Goal: Task Accomplishment & Management: Manage account settings

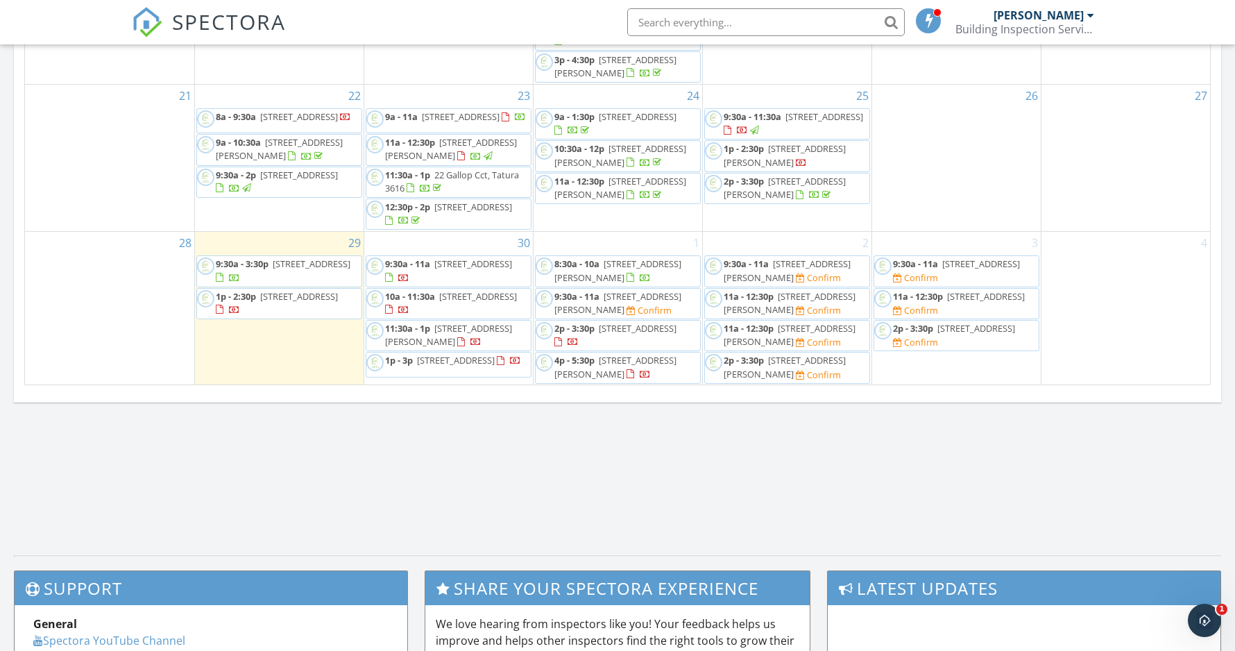
scroll to position [840, 0]
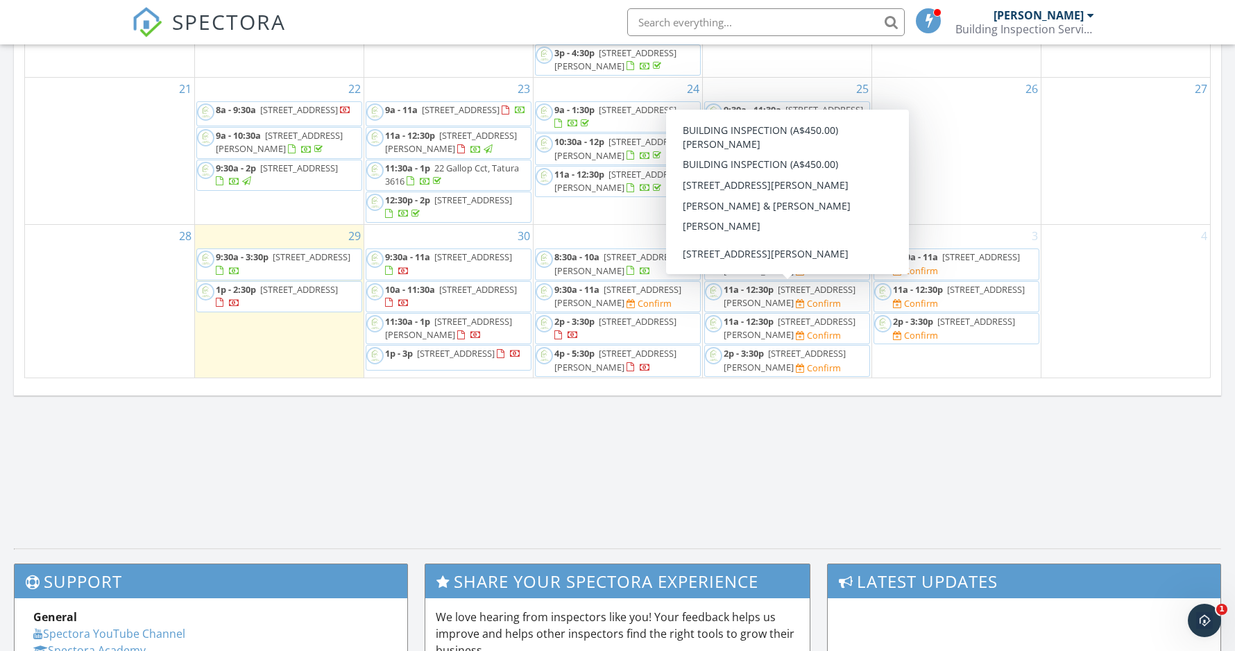
click at [776, 294] on link "11a - 12:30p 17 McCubbin Dr 1, Shepparton 3630" at bounding box center [790, 296] width 132 height 26
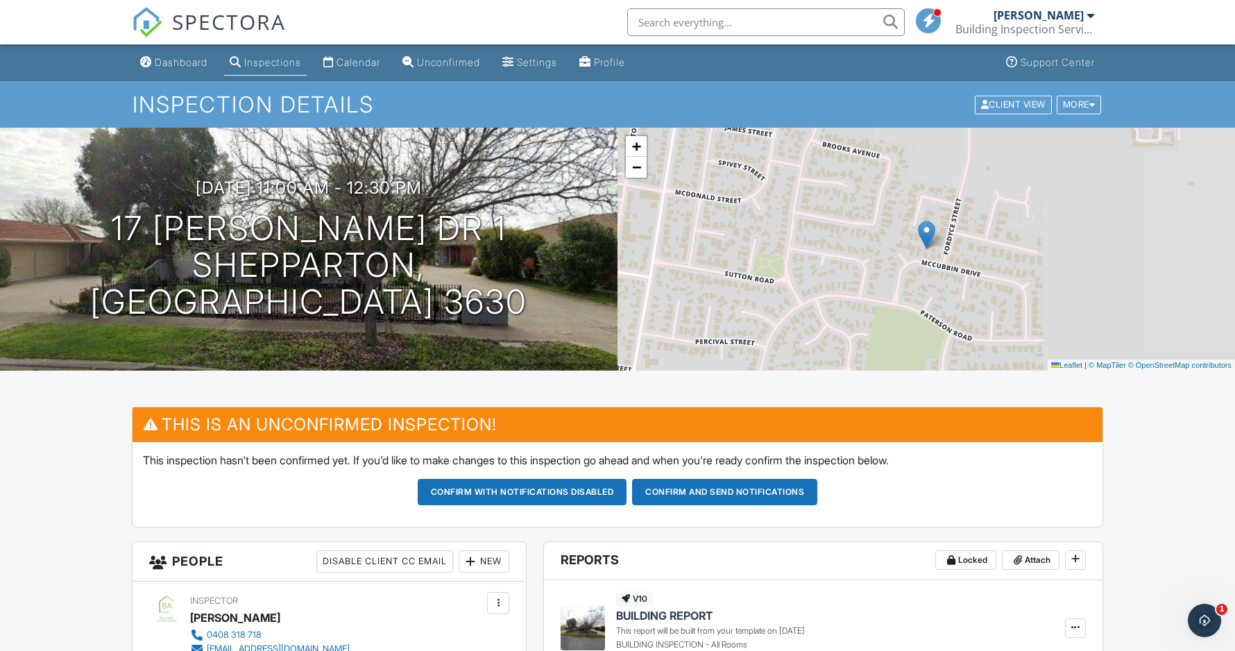
click at [348, 58] on div "Calendar" at bounding box center [359, 62] width 44 height 12
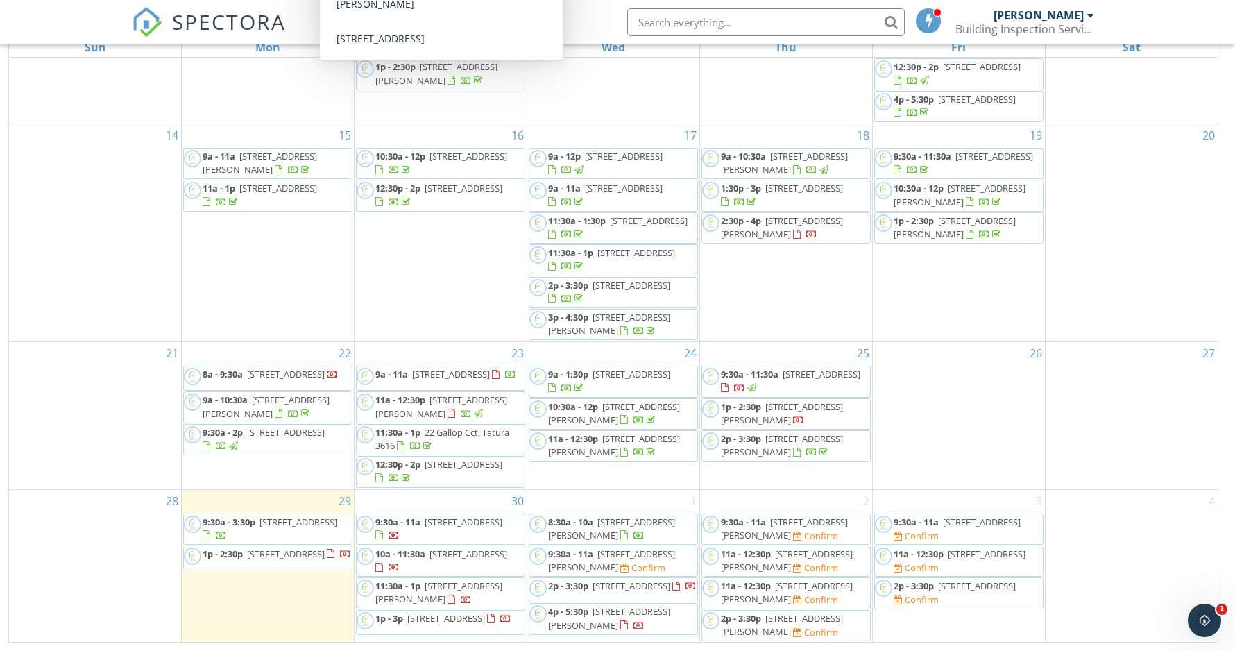
scroll to position [185, 0]
click at [763, 524] on span "9:30a - 11a" at bounding box center [743, 522] width 45 height 12
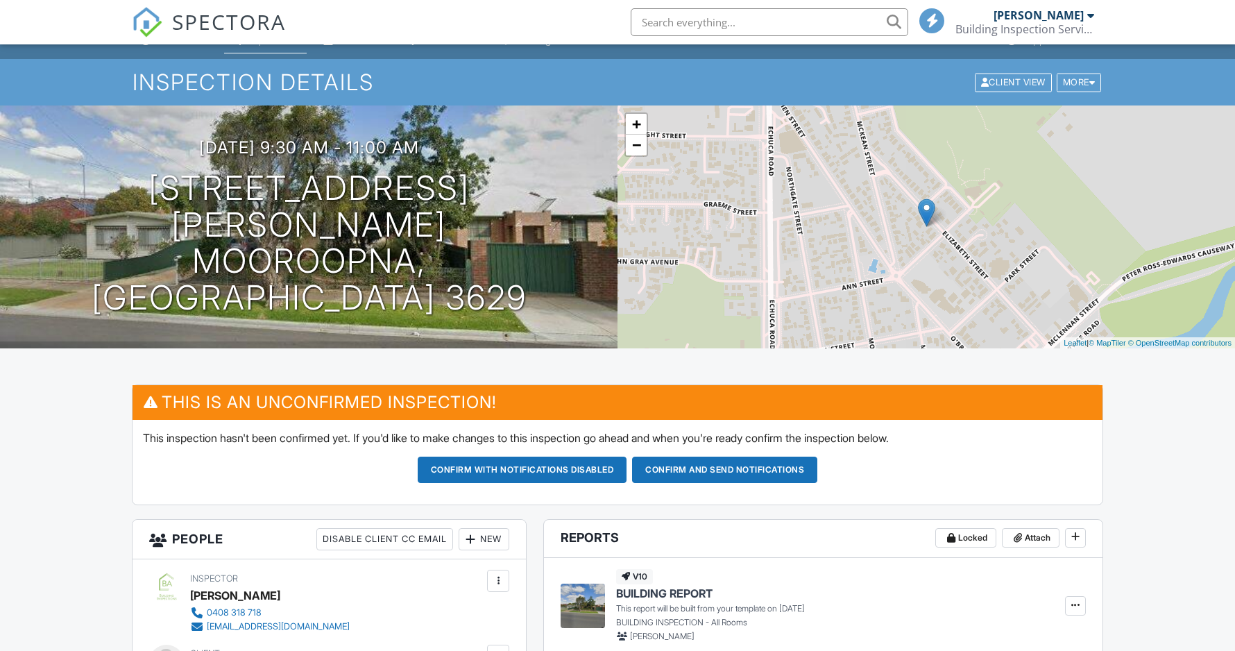
click at [352, 196] on div "02/10/2025 9:30 am - 11:00 am 39 Elizabeth St Mooroopna, VIC 3629" at bounding box center [309, 227] width 618 height 178
click at [348, 157] on h3 "02/10/2025 9:30 am - 11:00 am" at bounding box center [309, 147] width 220 height 19
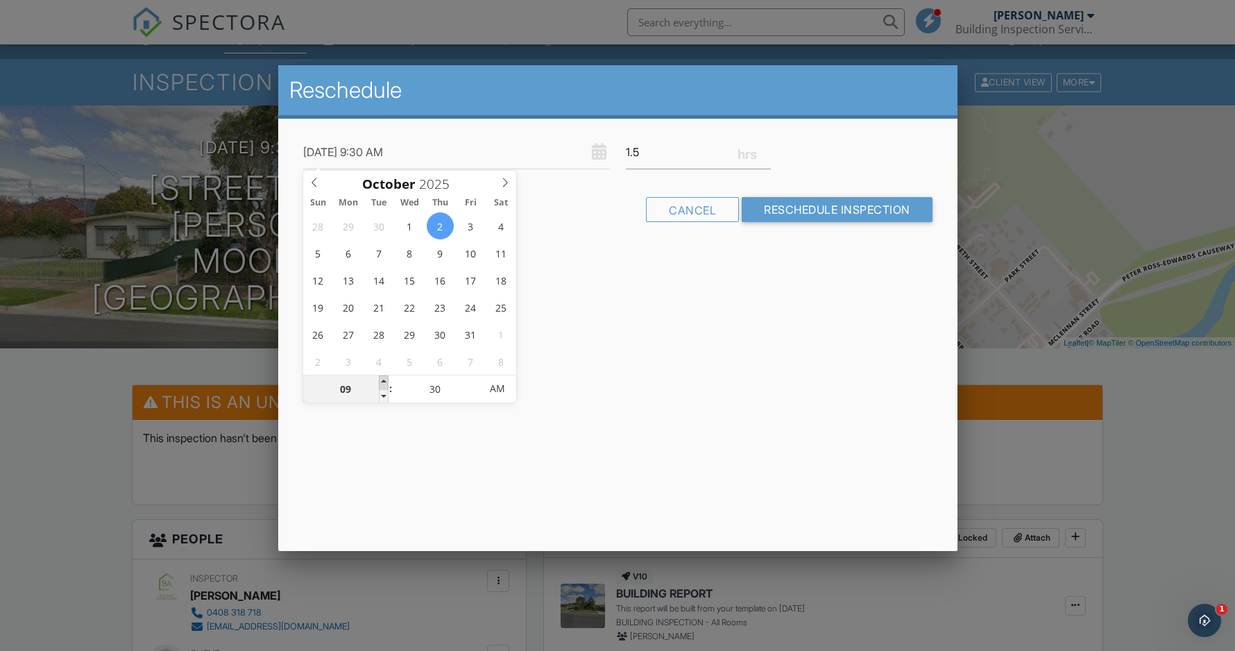
type input "02/10/2025 10:30 AM"
type input "10"
click at [384, 378] on span at bounding box center [384, 382] width 10 height 14
type input "[DATE] 11:30 AM"
type input "11"
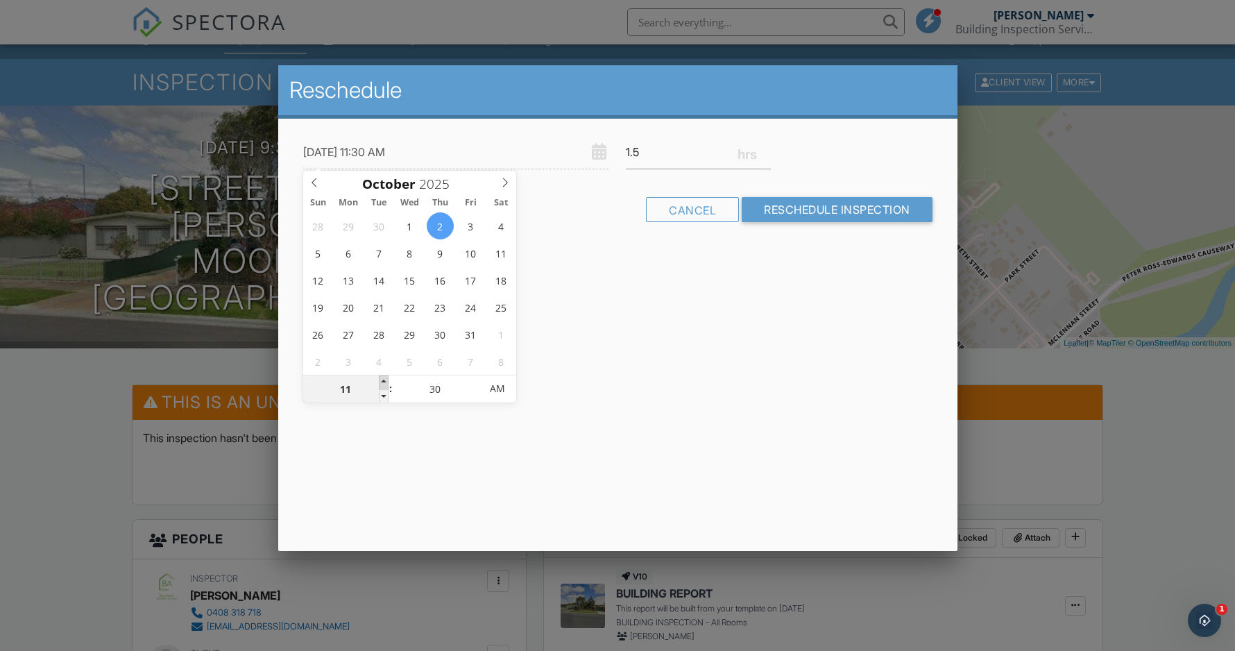
click at [384, 378] on span at bounding box center [384, 382] width 10 height 14
click at [644, 355] on div "Reschedule 02/10/2025 11:30 AM 1.5 Warning: this date/time is in the past. Canc…" at bounding box center [617, 308] width 679 height 486
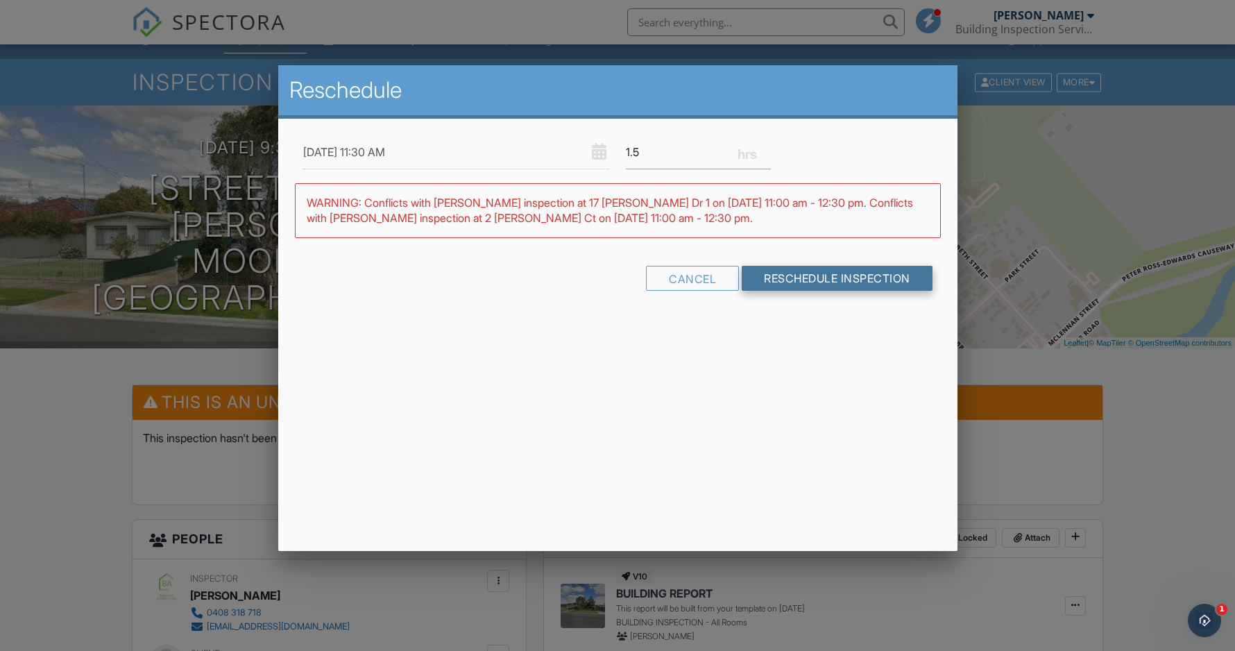
click at [813, 273] on input "Reschedule Inspection" at bounding box center [837, 278] width 191 height 25
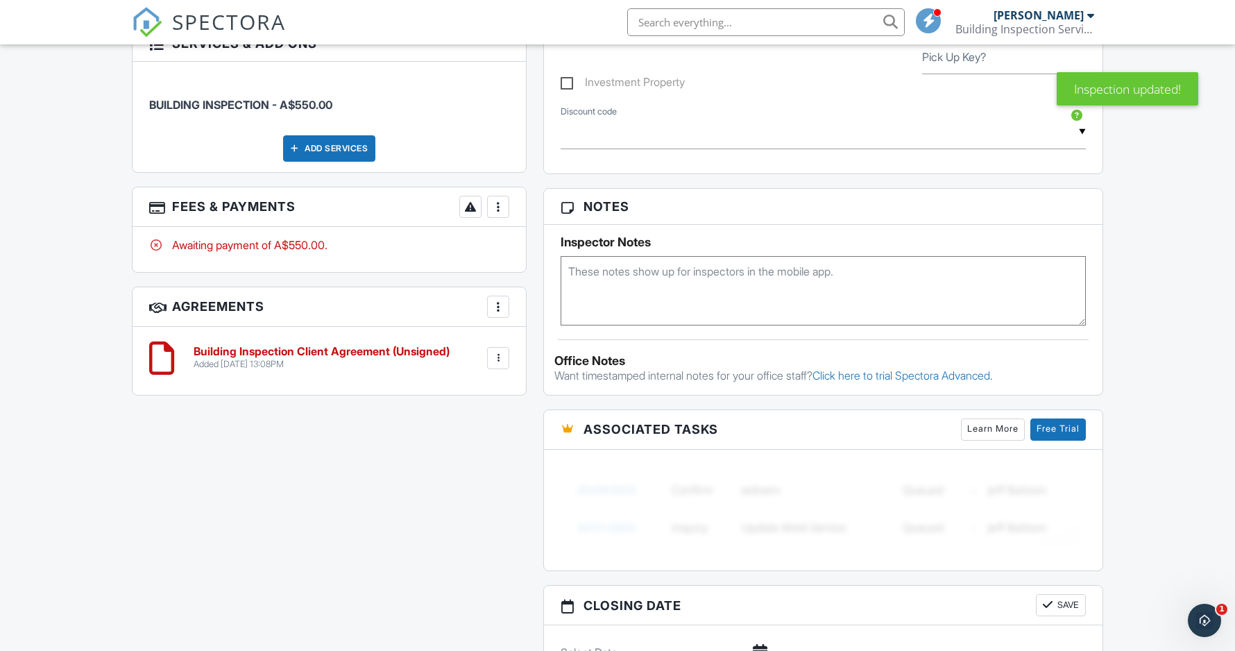
scroll to position [825, 0]
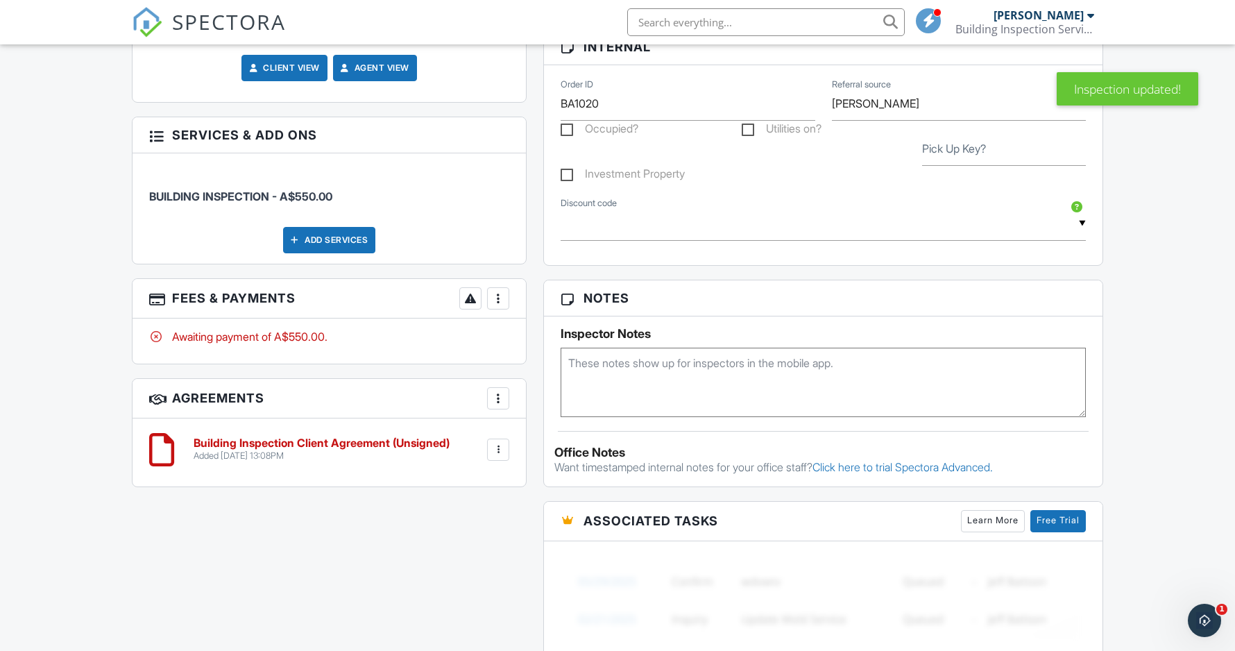
click at [500, 300] on div at bounding box center [498, 298] width 14 height 14
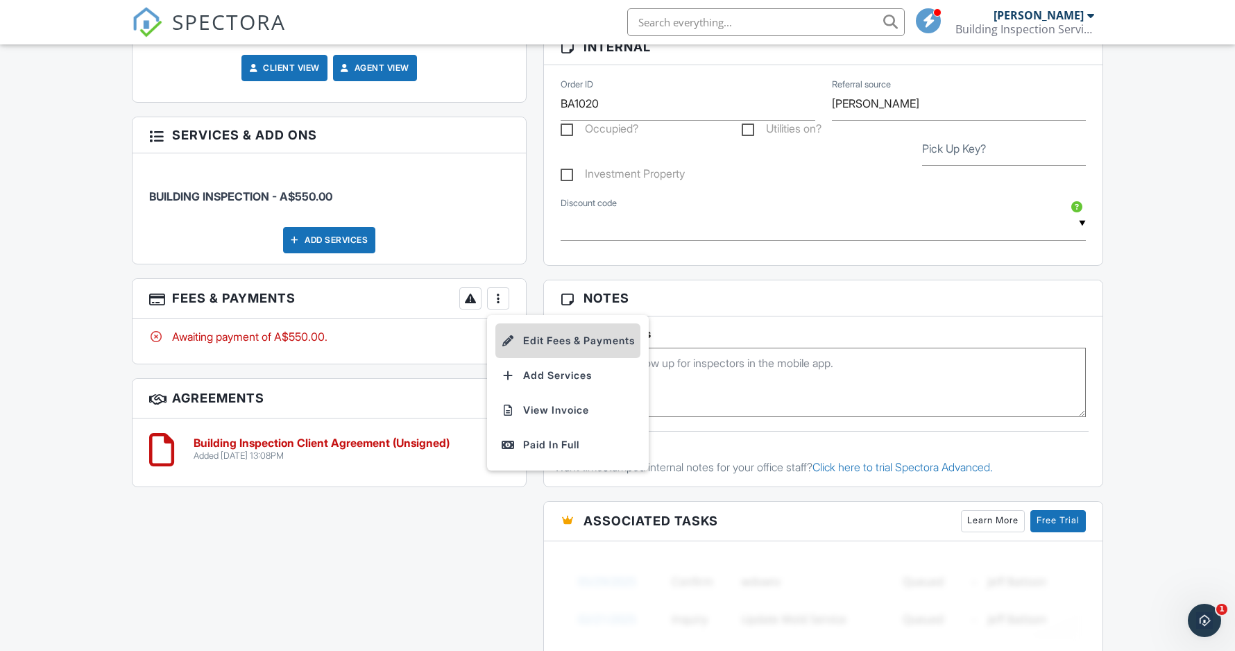
click at [561, 332] on li "Edit Fees & Payments" at bounding box center [567, 340] width 145 height 35
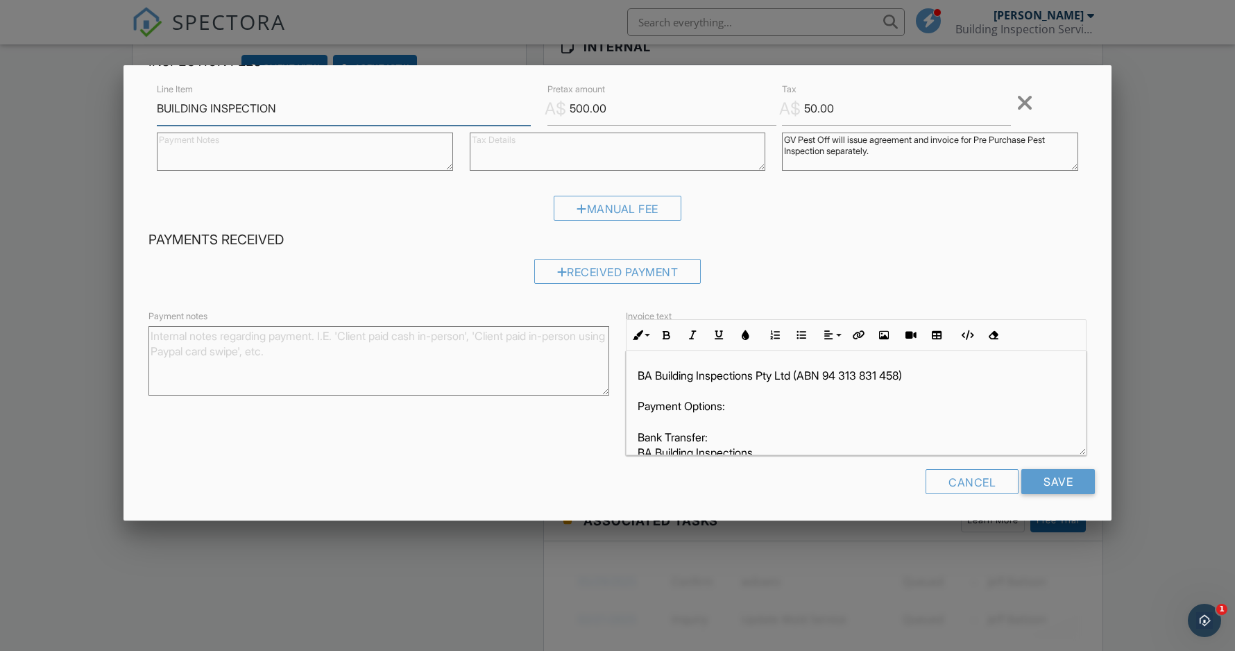
scroll to position [81, 0]
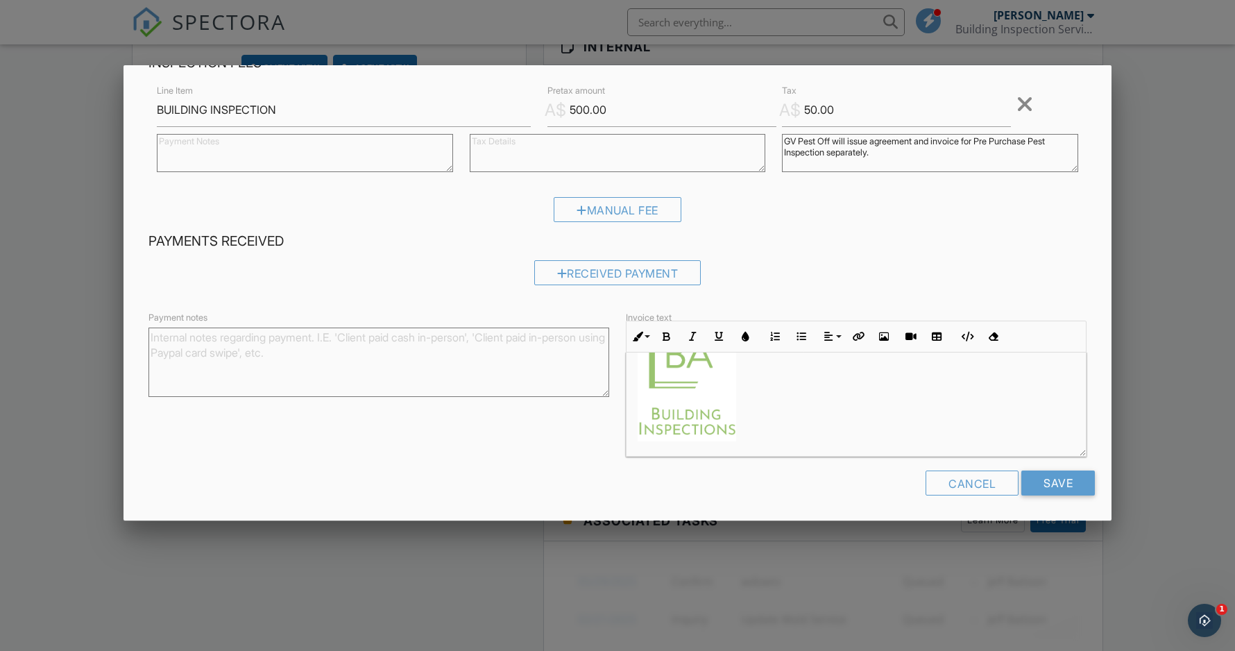
drag, startPoint x: 458, startPoint y: 569, endPoint x: 448, endPoint y: 544, distance: 27.1
click at [458, 568] on div at bounding box center [617, 338] width 1235 height 814
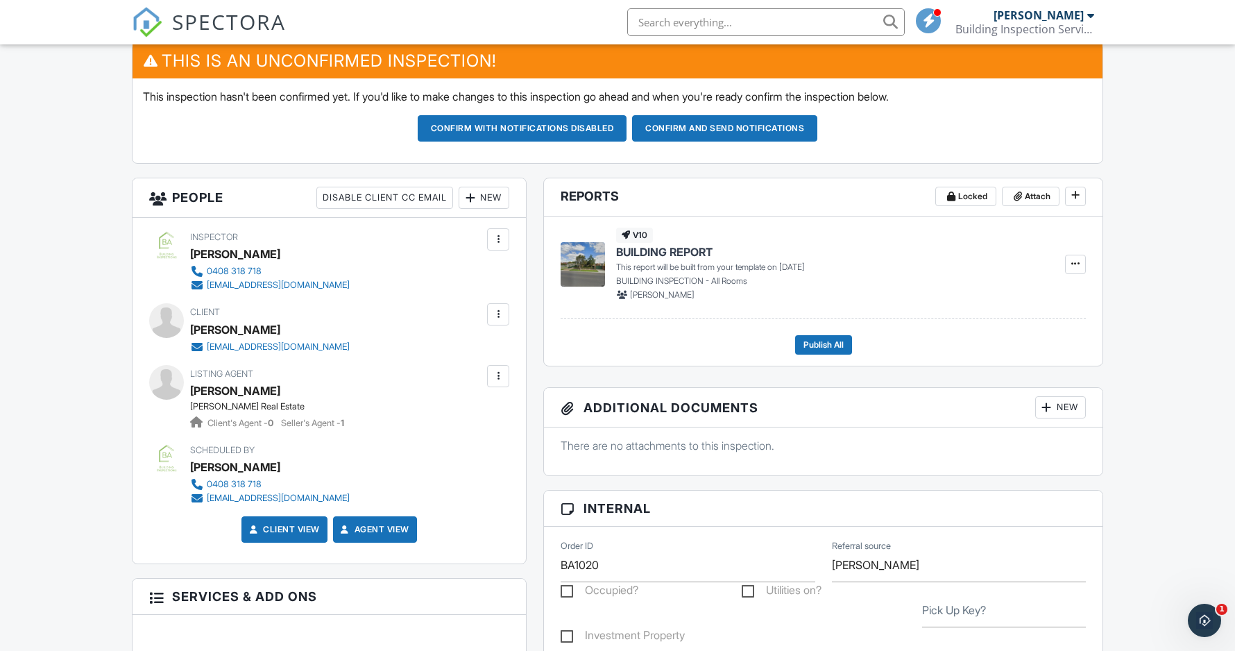
scroll to position [395, 0]
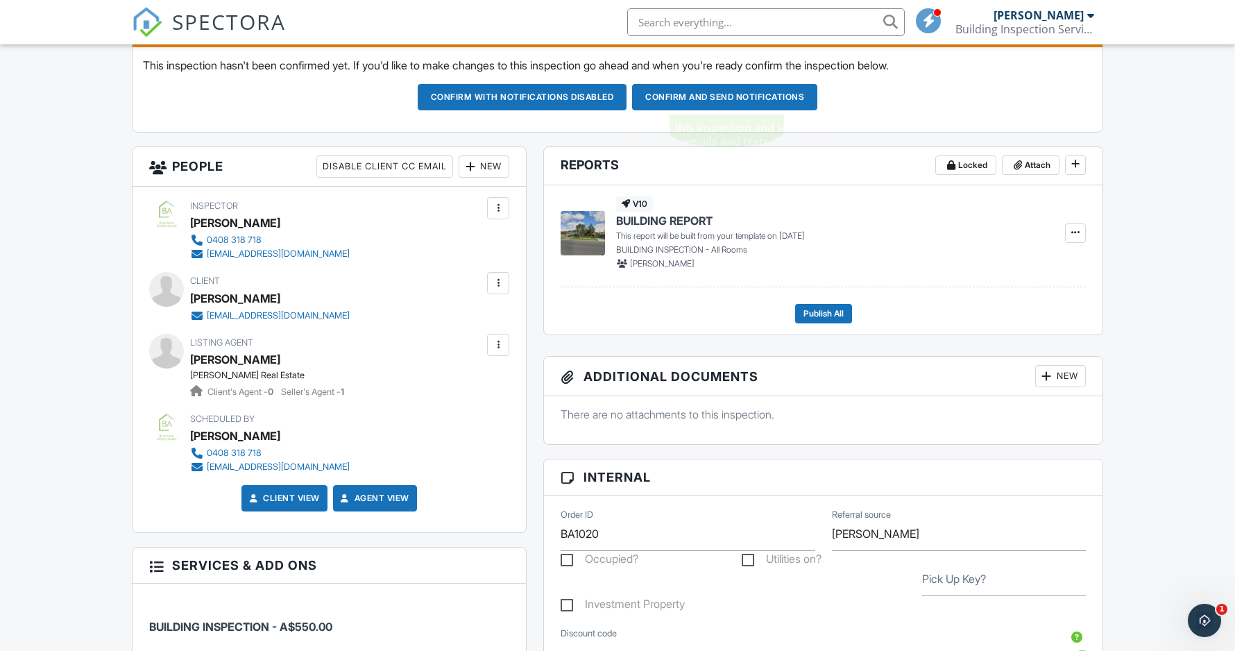
click at [740, 95] on button "Confirm and send notifications" at bounding box center [724, 97] width 185 height 26
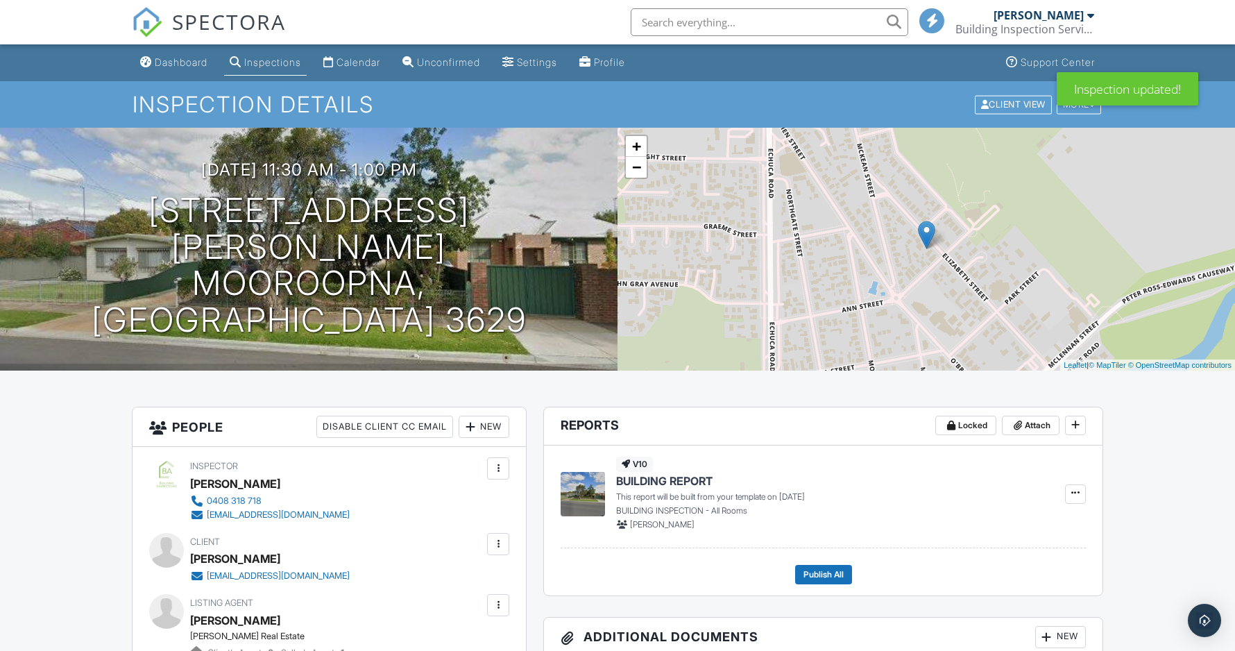
click at [372, 67] on div "Calendar" at bounding box center [359, 62] width 44 height 12
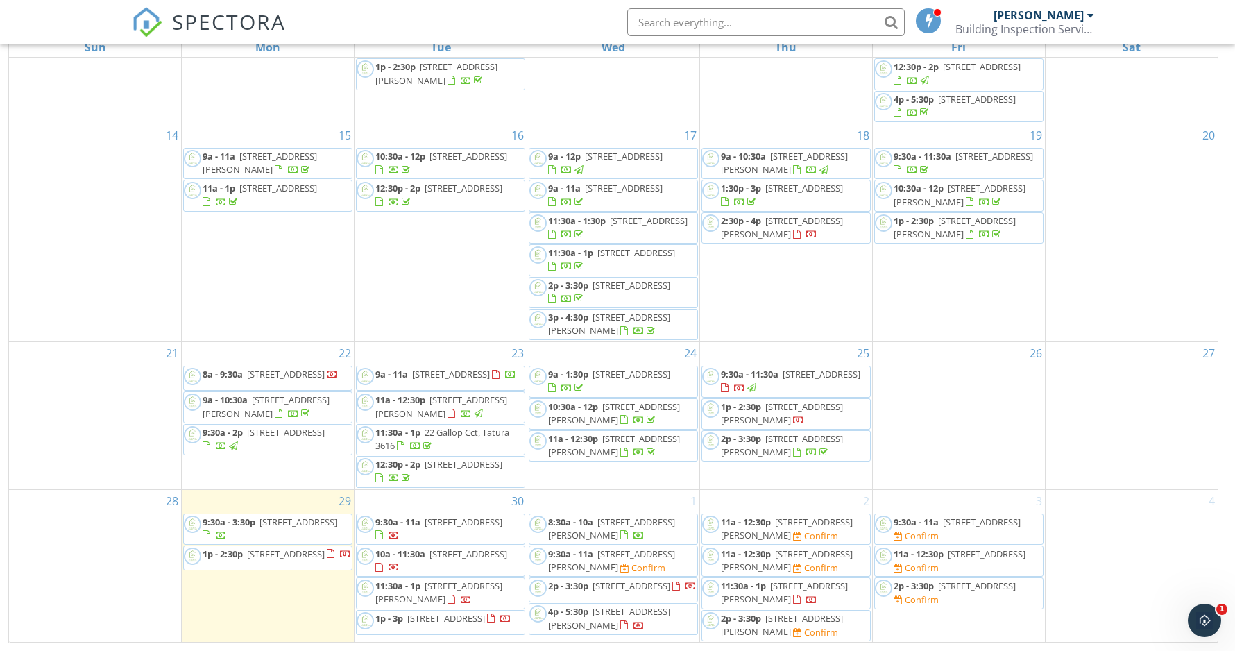
scroll to position [185, 0]
click at [781, 521] on span "17 McCubbin Dr 1, Shepparton 3630" at bounding box center [787, 529] width 132 height 26
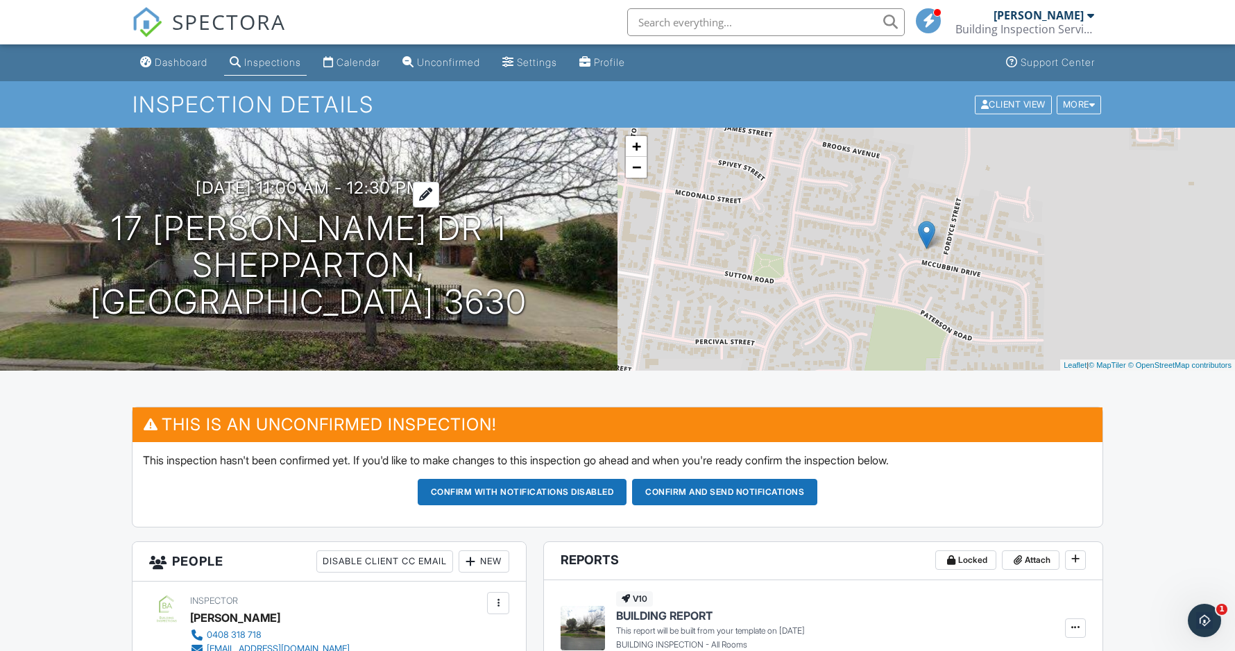
click at [382, 197] on h3 "02/10/2025 11:00 am - 12:30 pm" at bounding box center [309, 187] width 226 height 19
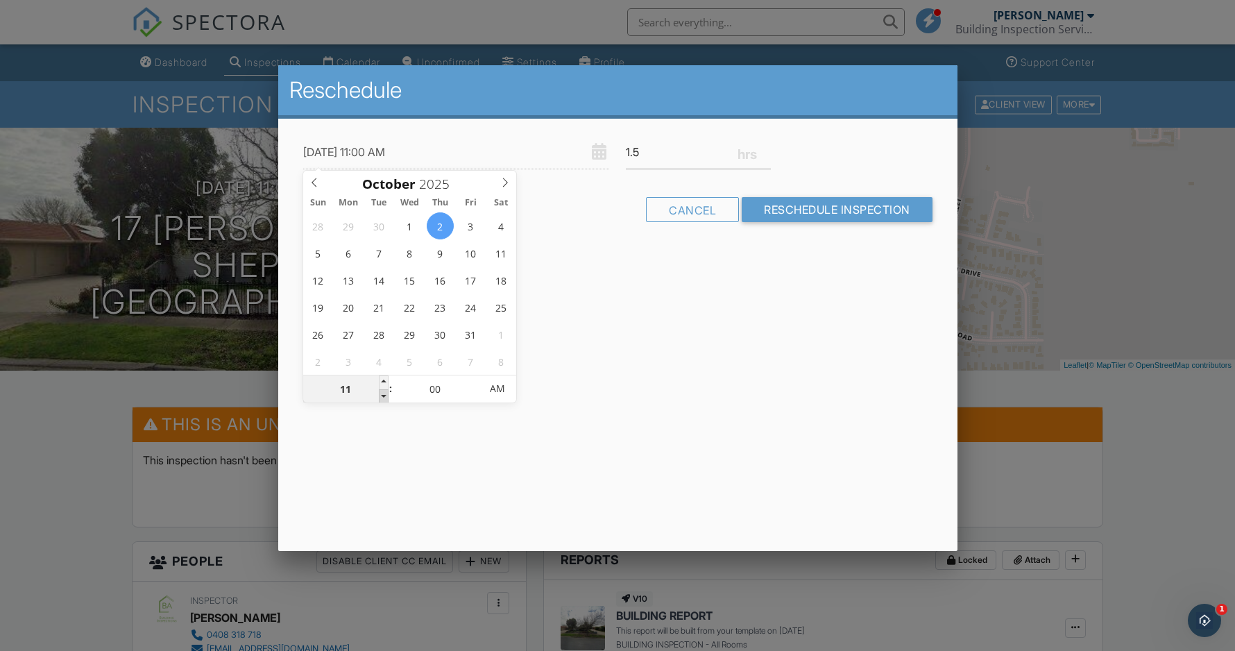
type input "02/10/2025 10:00 AM"
type input "10"
click at [384, 395] on span at bounding box center [384, 396] width 10 height 14
type input "02/10/2025 9:00 AM"
type input "09"
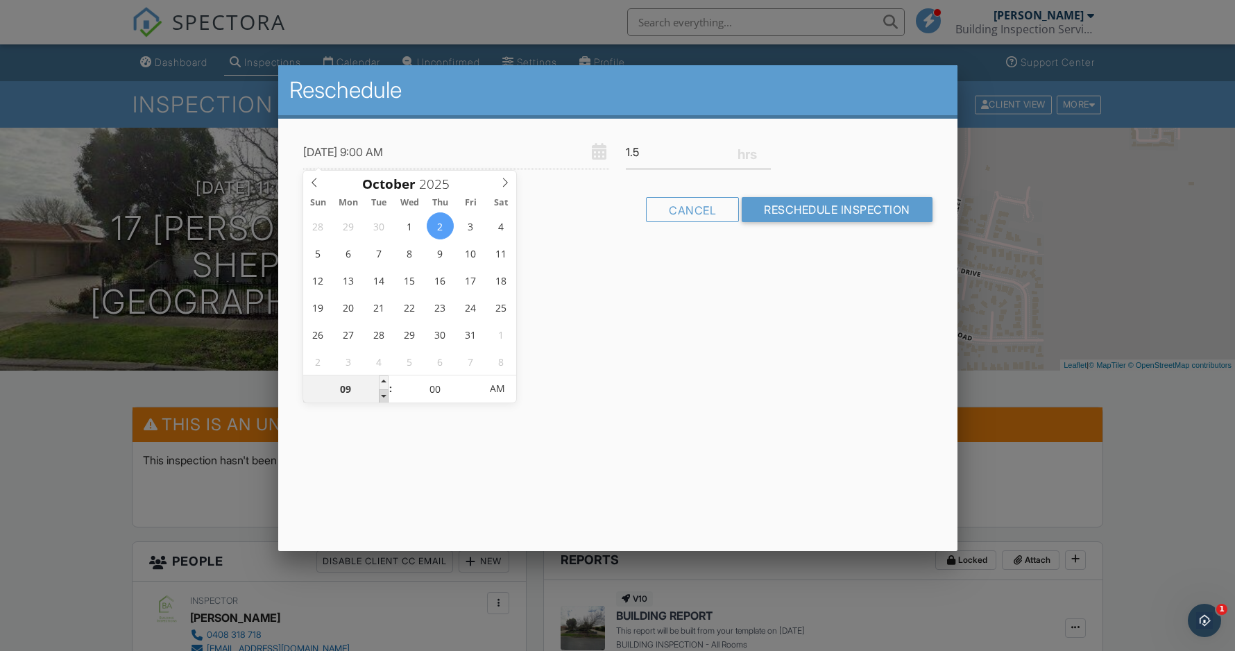
click at [384, 395] on span at bounding box center [384, 396] width 10 height 14
type input "02/10/2025 9:05 AM"
type input "05"
click at [475, 379] on span at bounding box center [473, 382] width 10 height 14
type input "02/10/2025 9:10 AM"
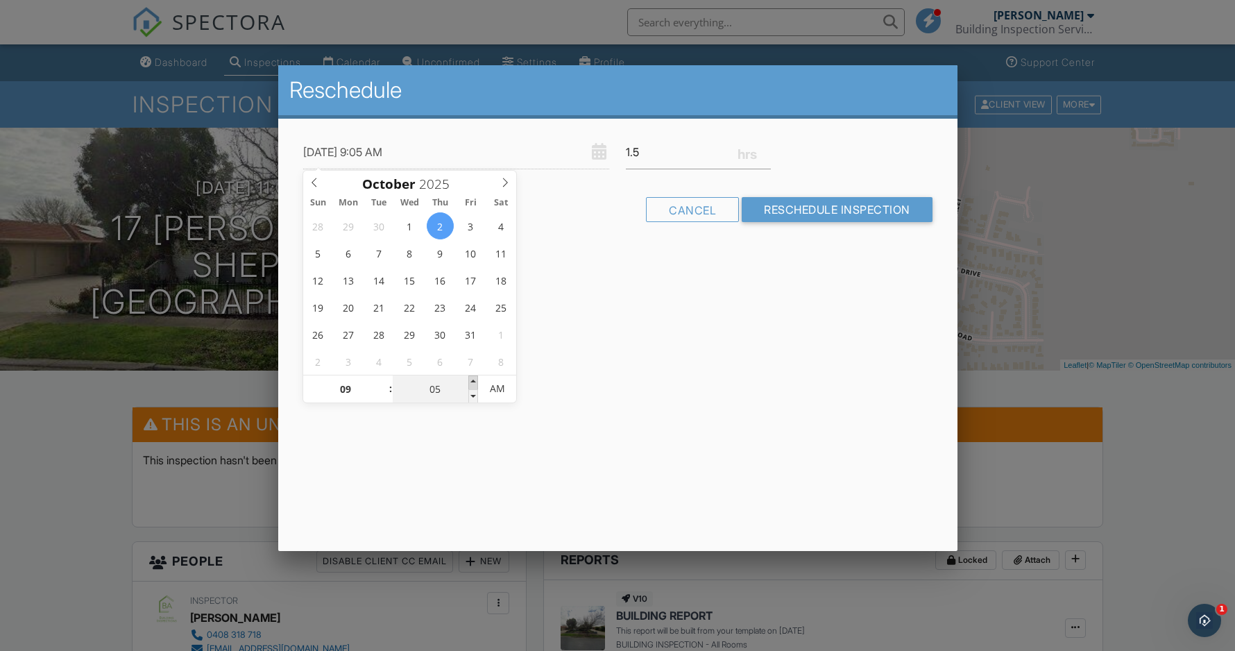
type input "10"
click at [475, 379] on span at bounding box center [473, 382] width 10 height 14
type input "02/10/2025 9:15 AM"
type input "15"
click at [475, 379] on span at bounding box center [473, 382] width 10 height 14
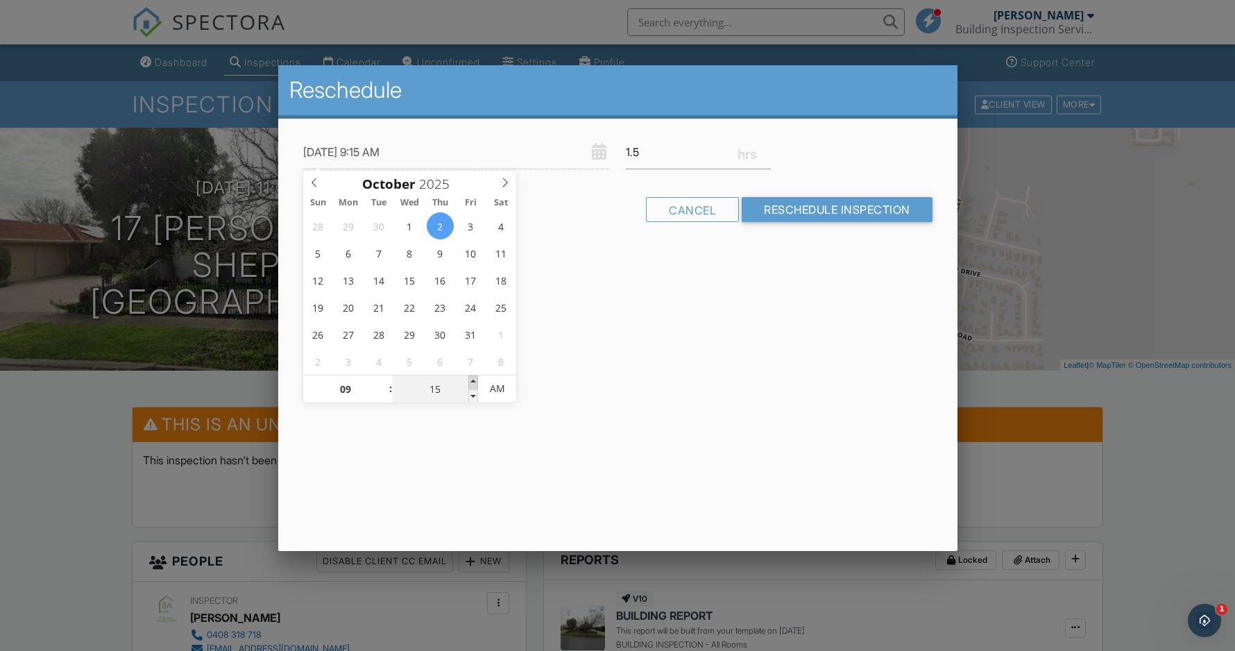
type input "02/10/2025 9:20 AM"
type input "20"
click at [475, 379] on span at bounding box center [473, 382] width 10 height 14
type input "02/10/2025 9:25 AM"
type input "25"
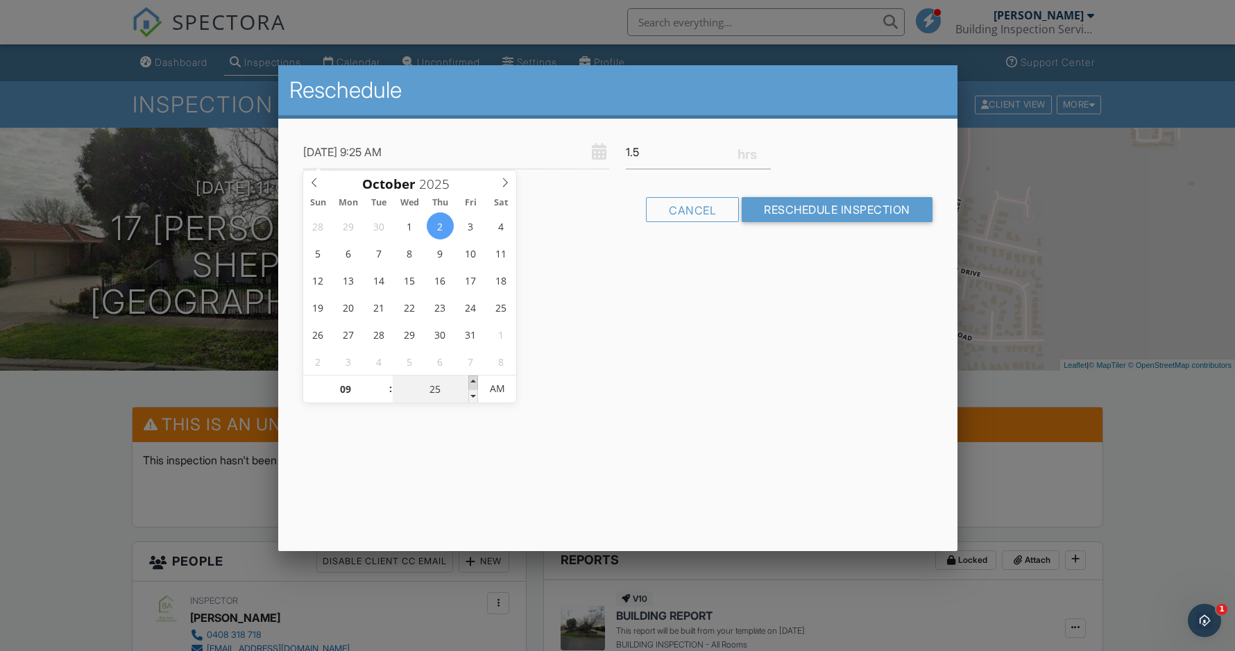
click at [475, 379] on span at bounding box center [473, 382] width 10 height 14
type input "02/10/2025 9:30 AM"
type input "30"
click at [475, 379] on span at bounding box center [473, 382] width 10 height 14
type input "02/10/2025 9:35 AM"
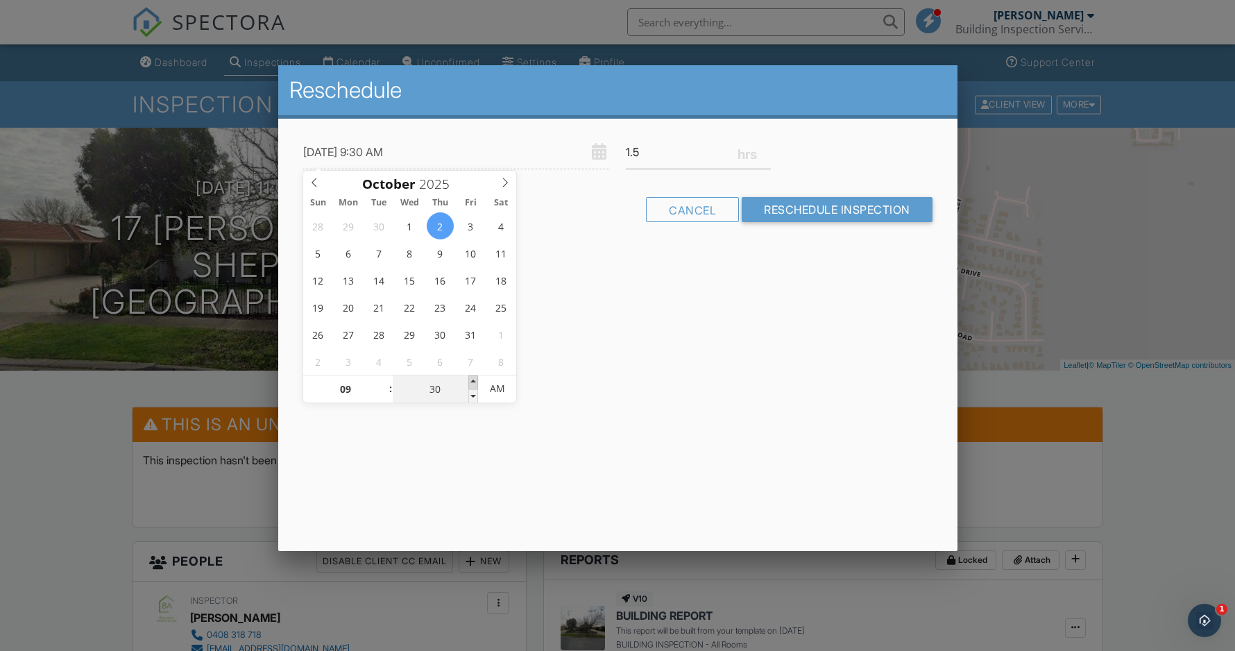
type input "35"
click at [475, 379] on span at bounding box center [473, 382] width 10 height 14
type input "02/10/2025 9:30 AM"
type input "30"
click at [473, 394] on span at bounding box center [473, 396] width 10 height 14
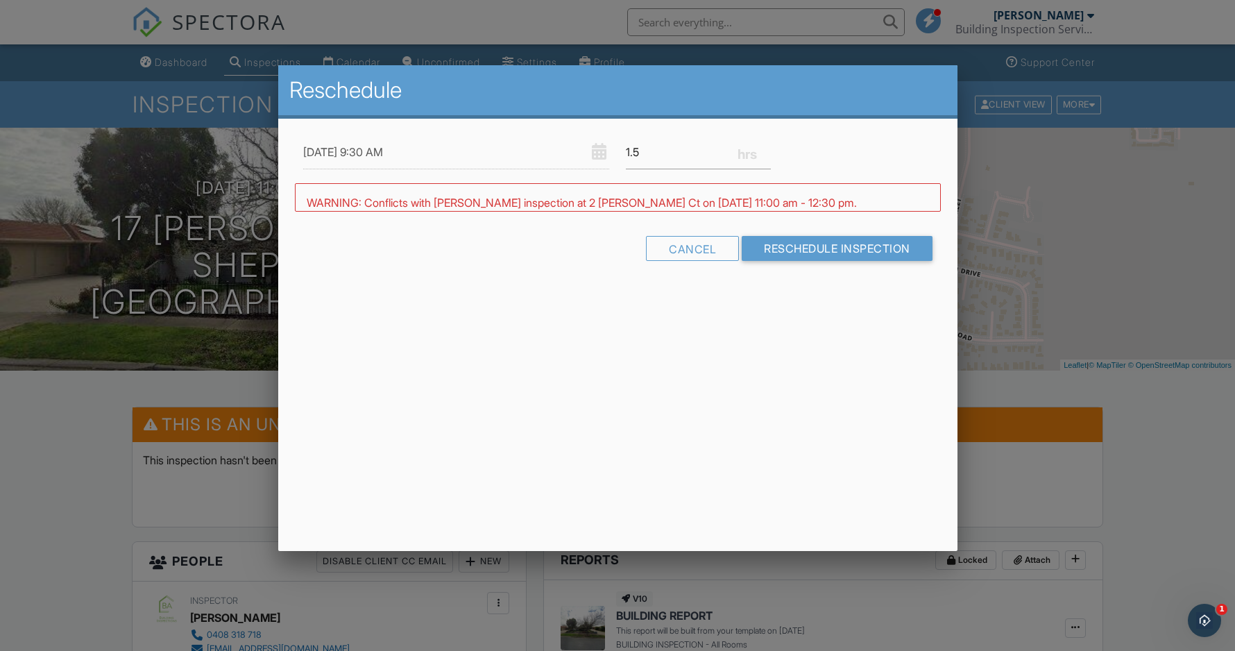
click at [611, 363] on div "Reschedule 02/10/2025 9:30 AM 1.5 Warning: this date/time is in the past. WARNI…" at bounding box center [617, 308] width 679 height 486
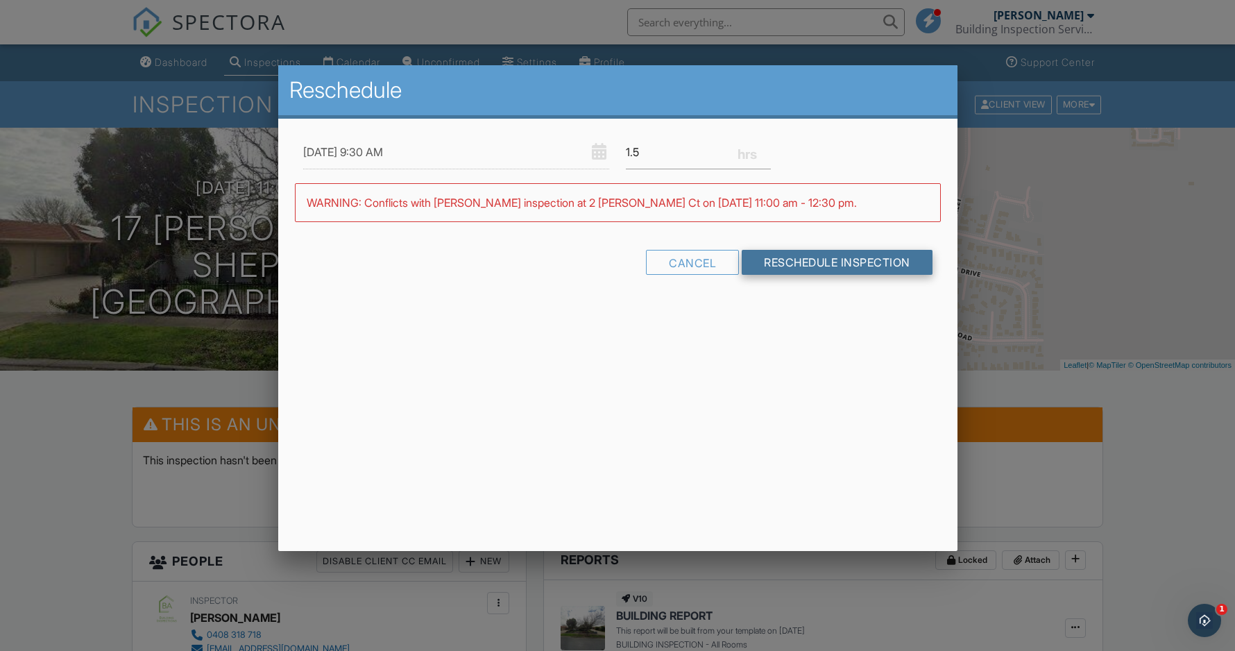
click at [838, 257] on input "Reschedule Inspection" at bounding box center [837, 262] width 191 height 25
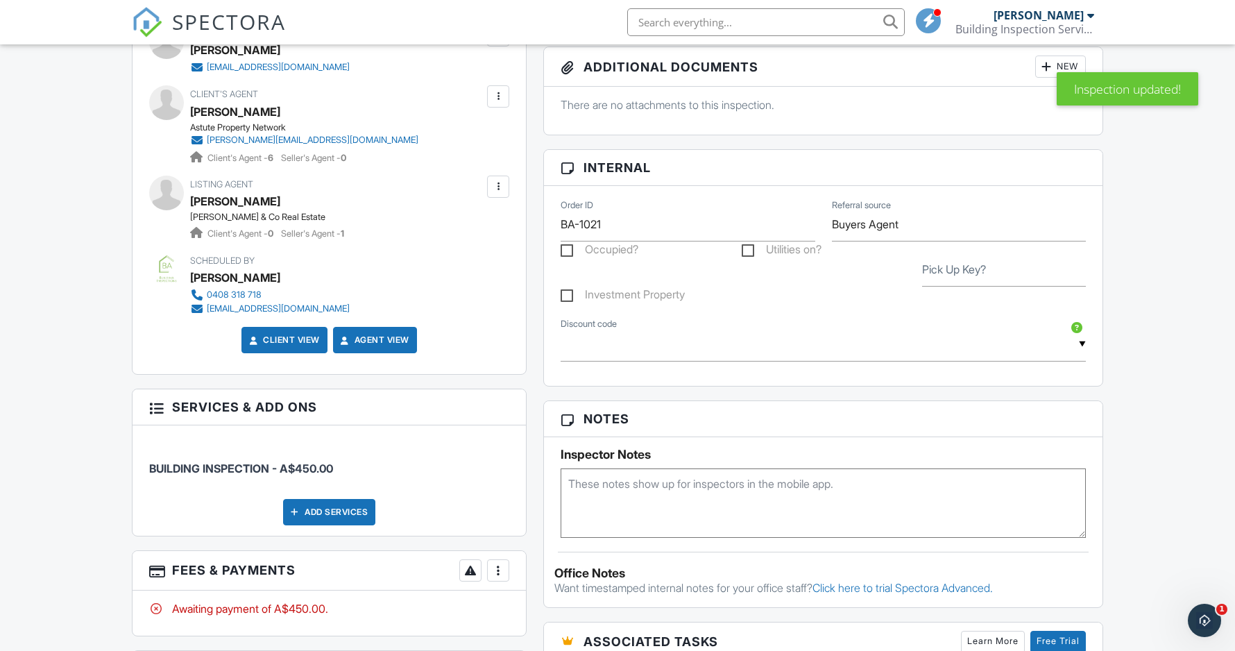
scroll to position [706, 0]
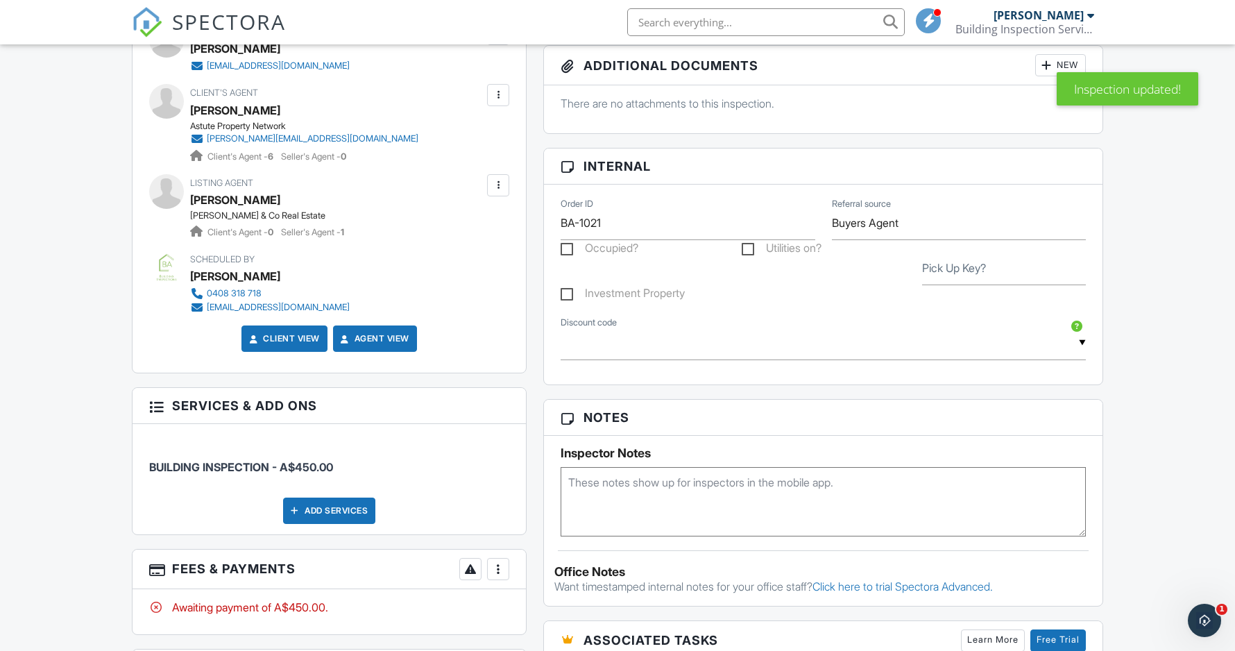
drag, startPoint x: 963, startPoint y: 287, endPoint x: 967, endPoint y: 279, distance: 8.7
click at [963, 287] on div "Investment Property" at bounding box center [823, 300] width 542 height 30
click at [968, 277] on input "Pick Up Key?" at bounding box center [1004, 268] width 164 height 34
type input "Yes"
click at [495, 564] on div at bounding box center [498, 569] width 14 height 14
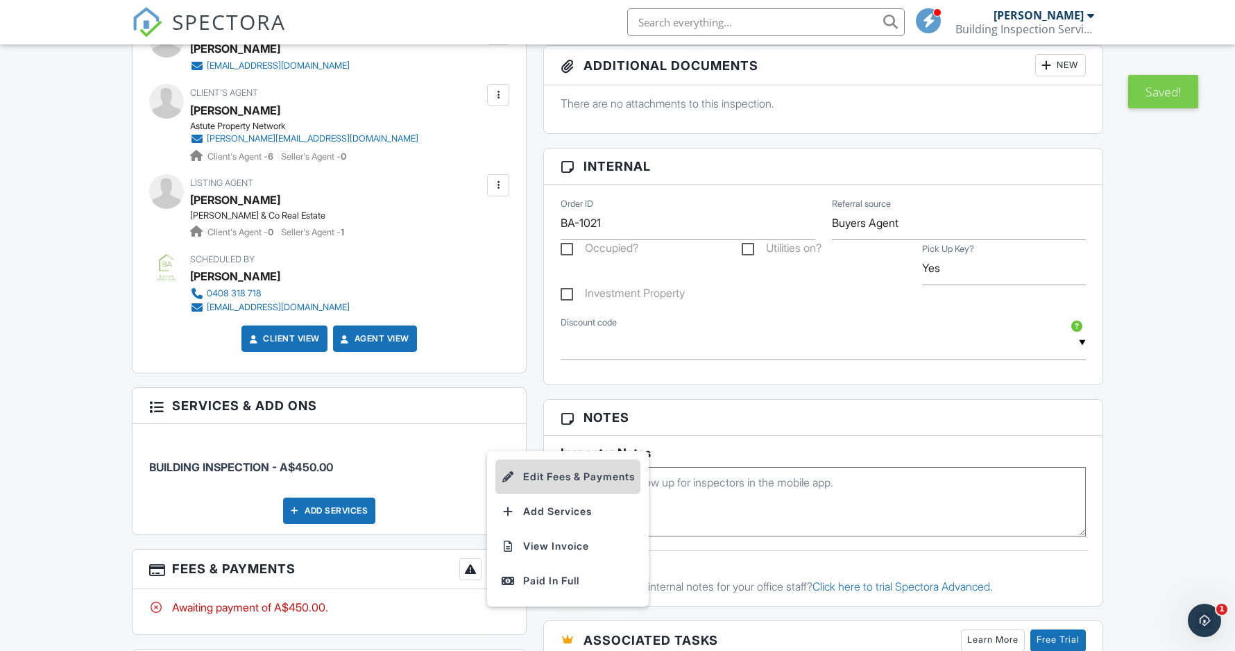
click at [566, 474] on li "Edit Fees & Payments" at bounding box center [567, 476] width 145 height 35
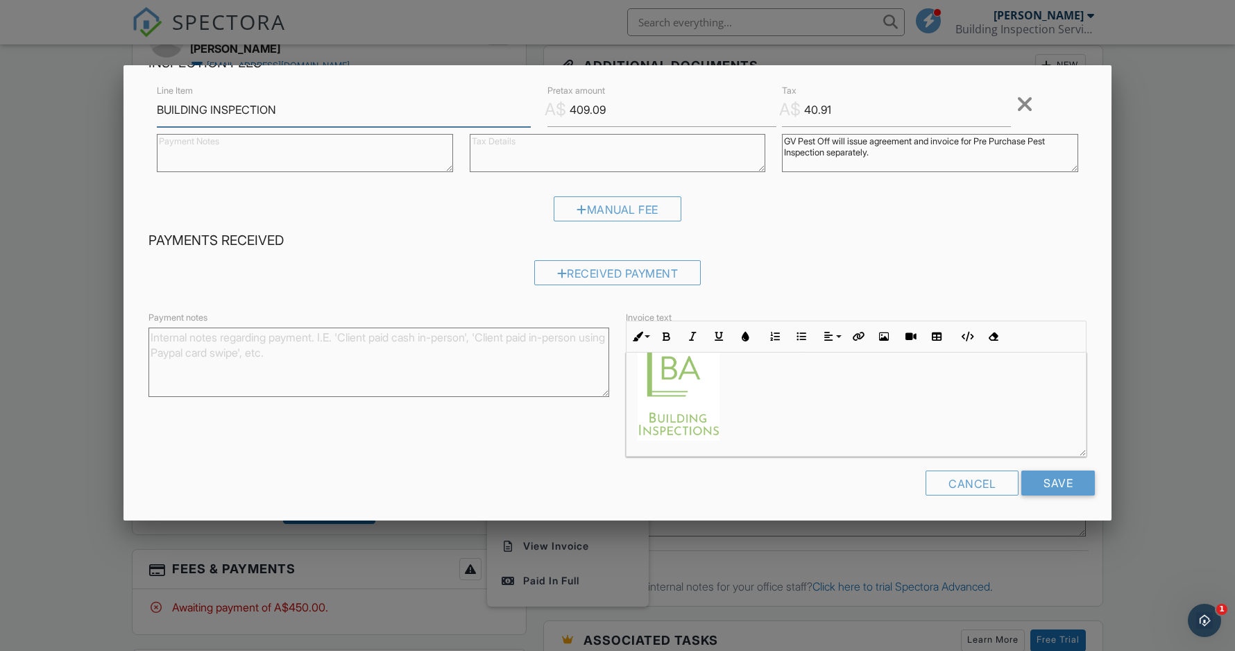
scroll to position [494, 0]
click at [100, 346] on div at bounding box center [617, 338] width 1235 height 814
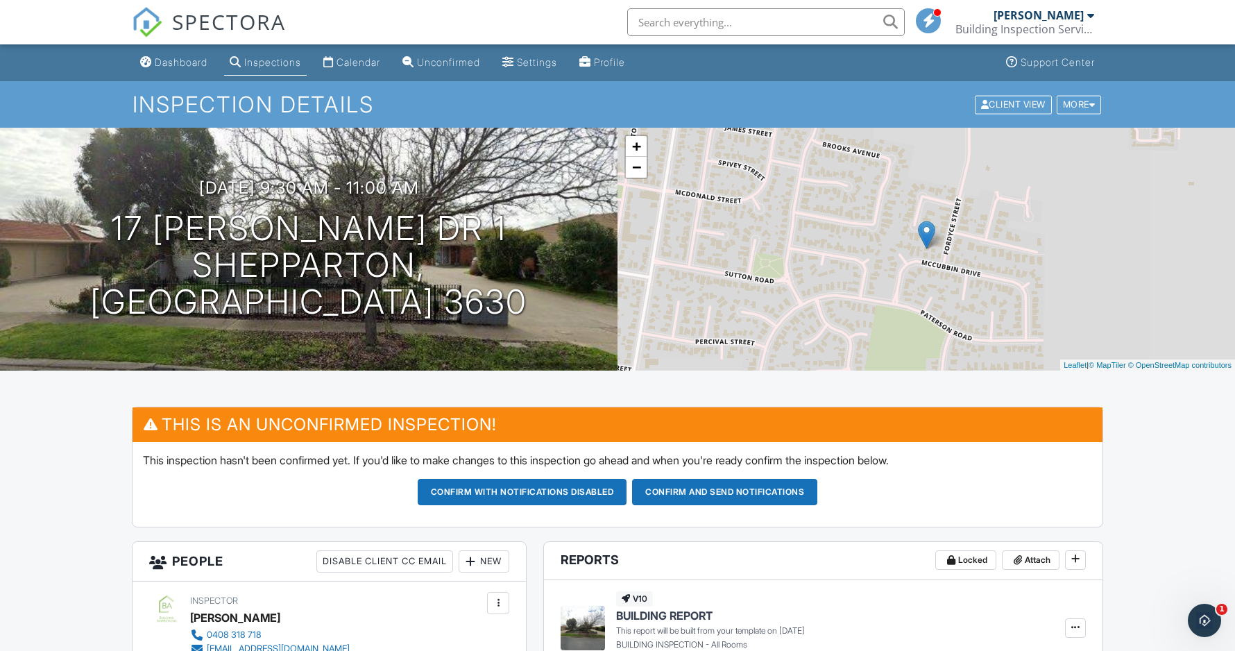
scroll to position [0, 0]
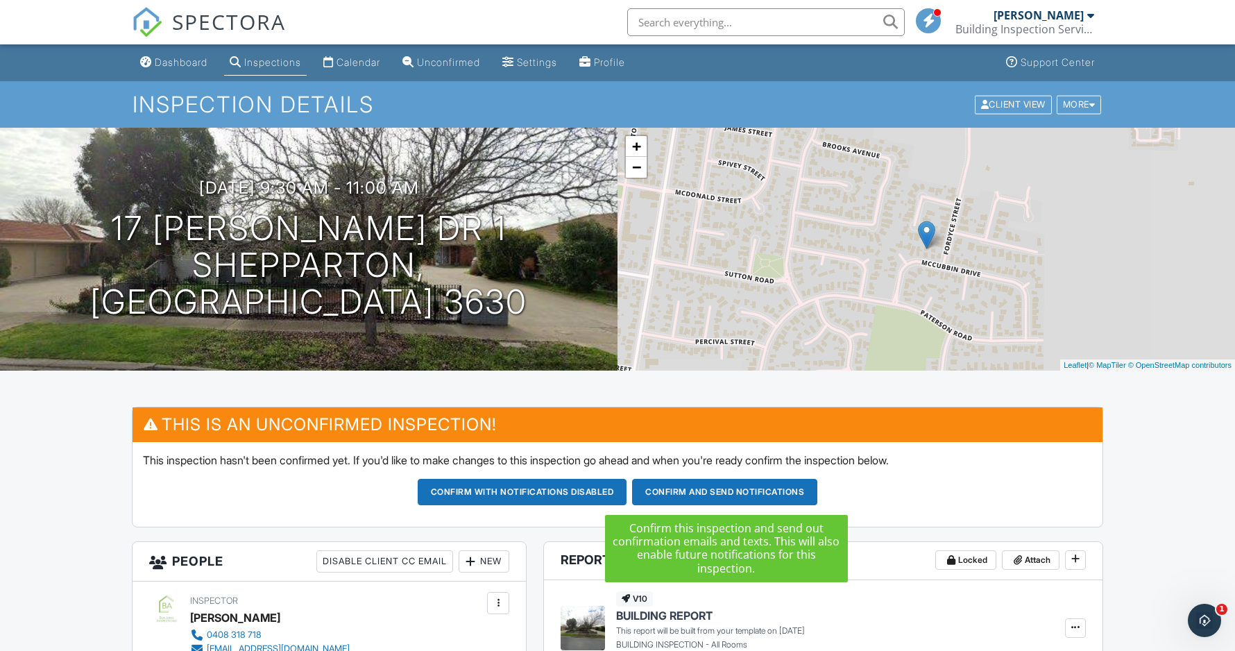
click at [711, 489] on button "Confirm and send notifications" at bounding box center [724, 492] width 185 height 26
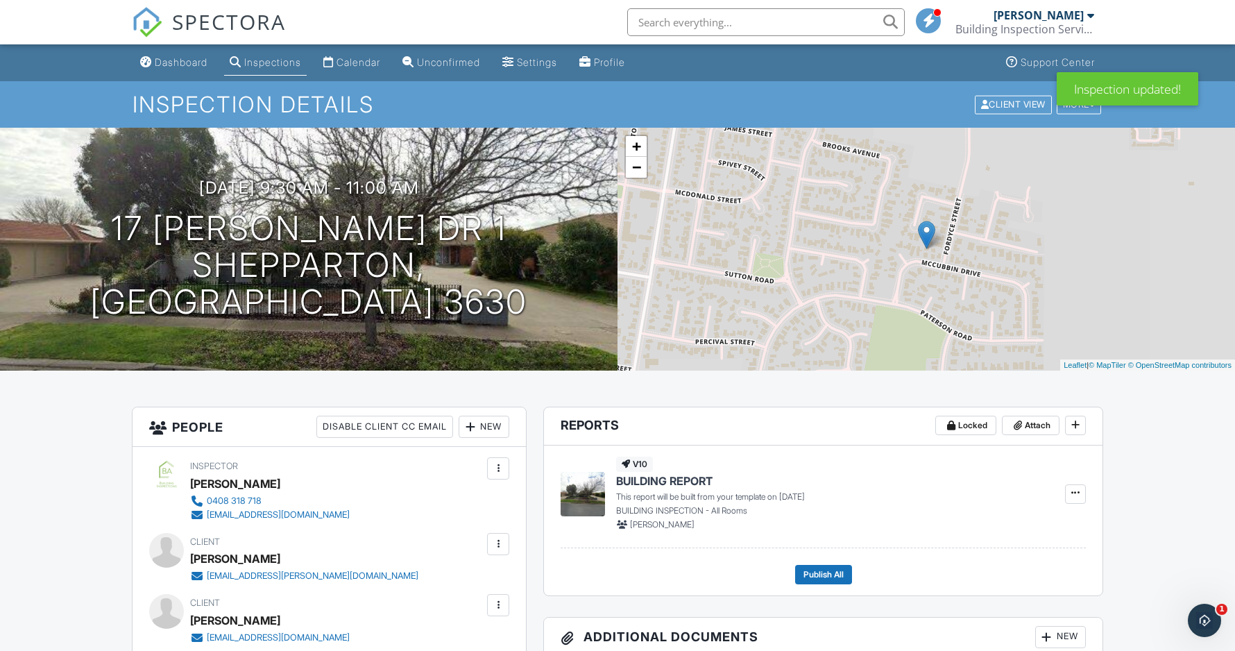
click at [338, 56] on link "Calendar" at bounding box center [352, 63] width 68 height 26
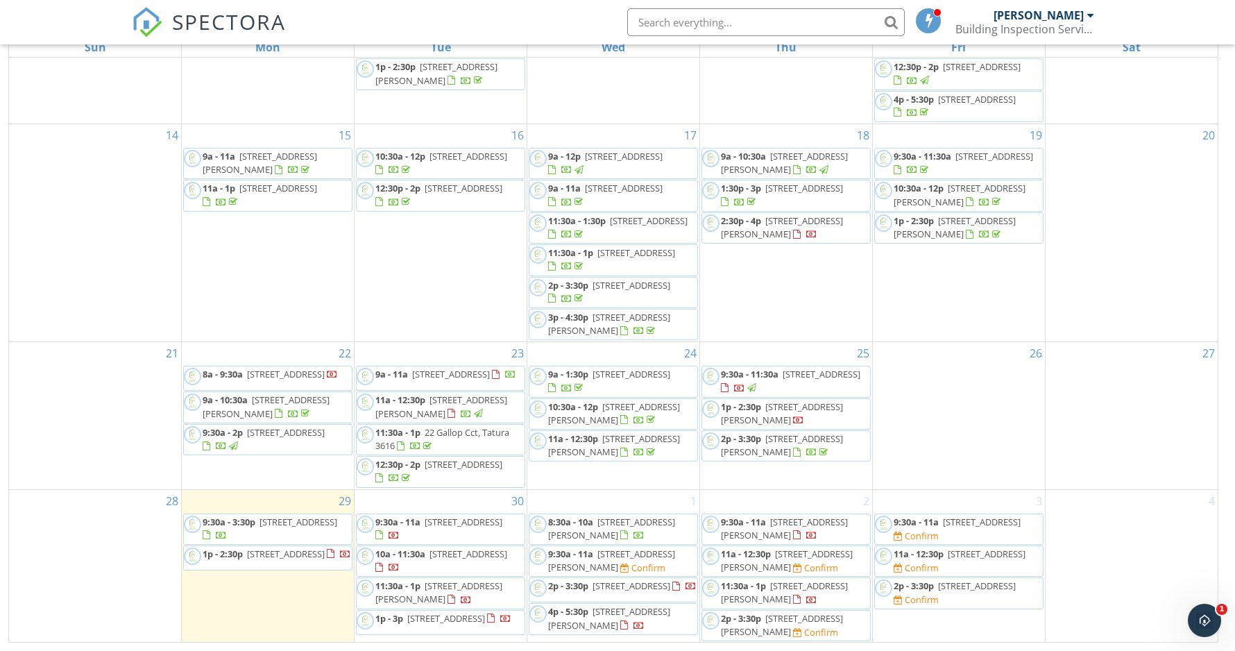
scroll to position [185, 0]
click at [807, 559] on span "2 Mannion Ct, Wangaratta 3677" at bounding box center [787, 561] width 132 height 26
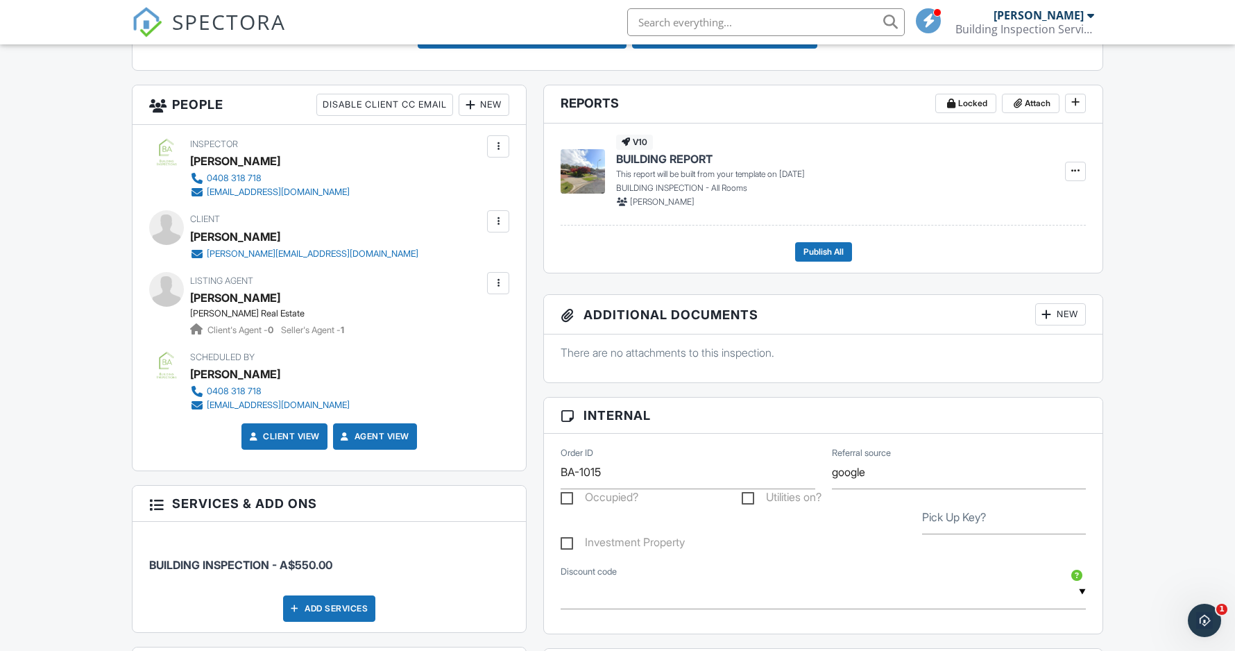
scroll to position [772, 0]
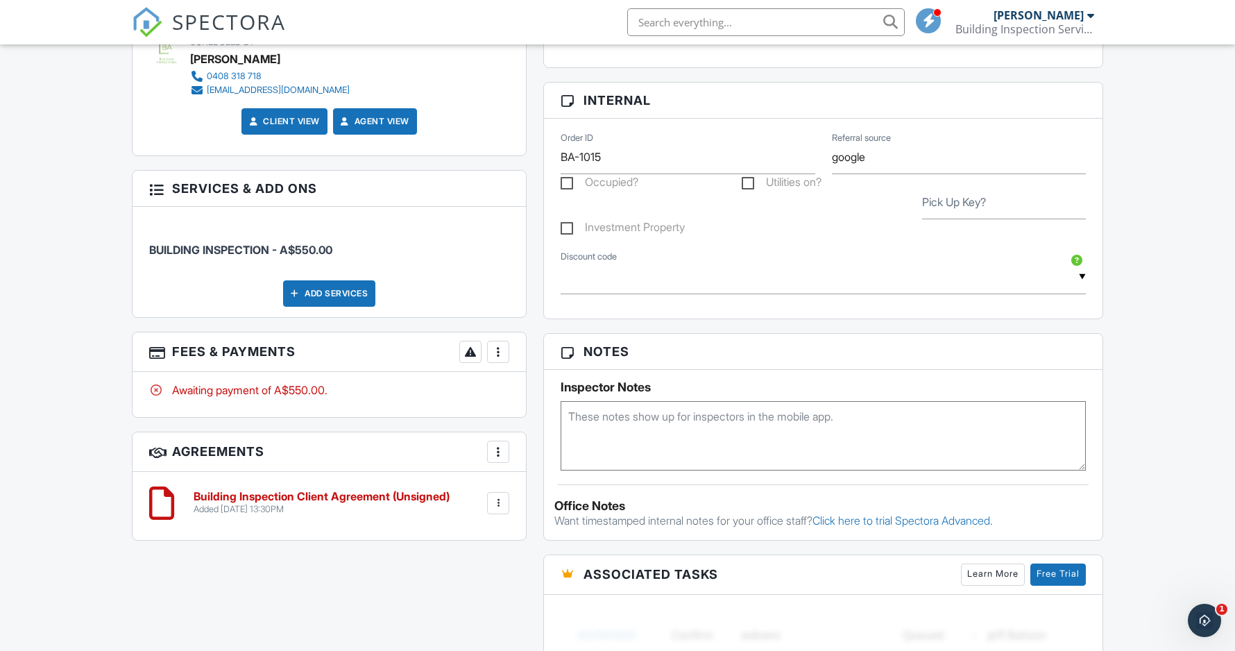
click at [502, 349] on div at bounding box center [498, 352] width 14 height 14
click at [582, 389] on li "Edit Fees & Payments" at bounding box center [567, 394] width 145 height 35
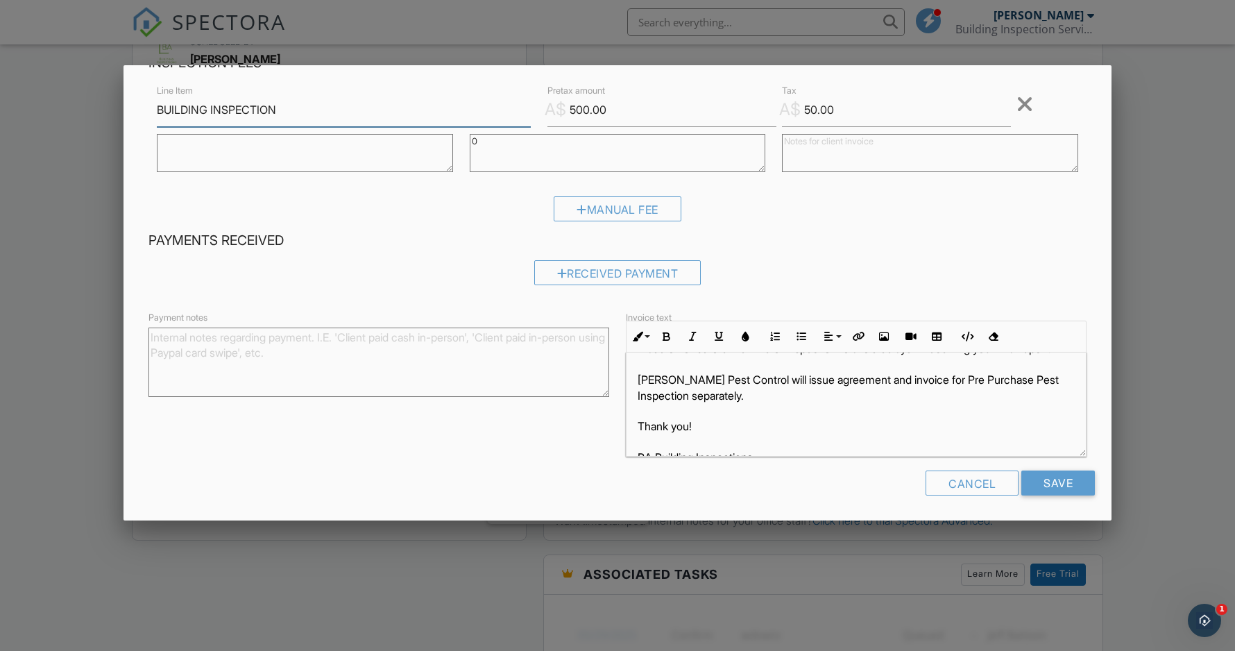
scroll to position [340, 0]
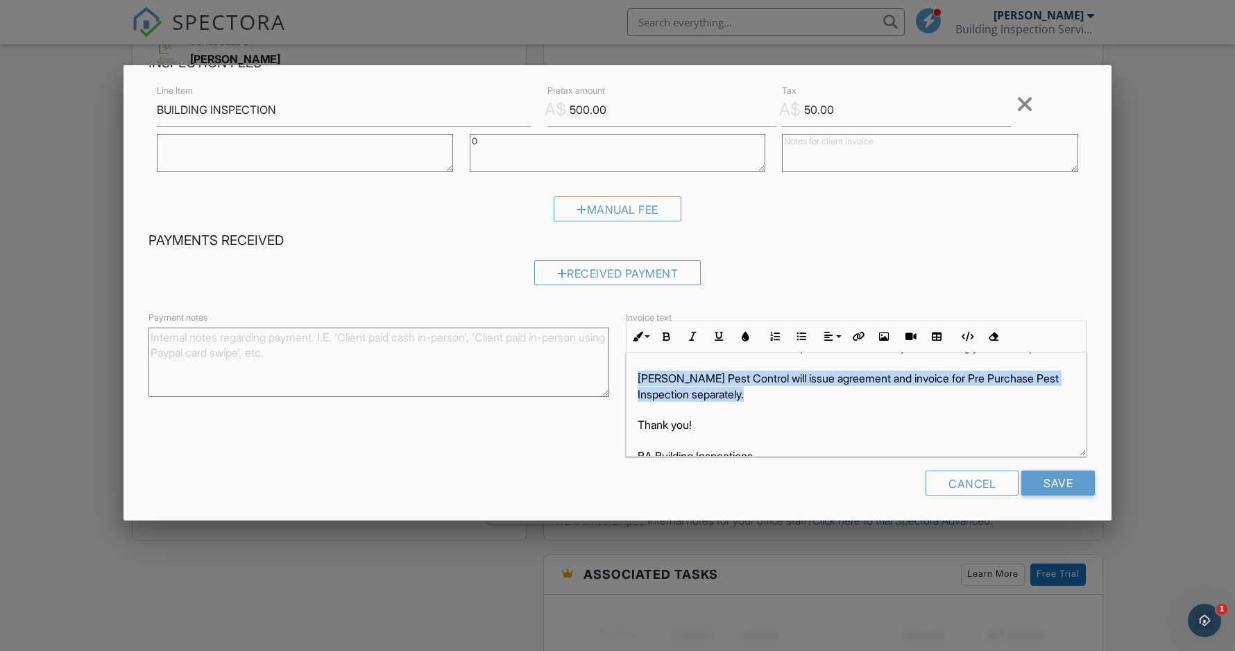
drag, startPoint x: 636, startPoint y: 383, endPoint x: 811, endPoint y: 401, distance: 175.8
click at [811, 401] on div "BA Building Inspections Pty Ltd (ABN 94 313 831 458) Payment Options: Bank Tran…" at bounding box center [856, 297] width 459 height 571
click at [672, 330] on button "Bold" at bounding box center [666, 336] width 26 height 26
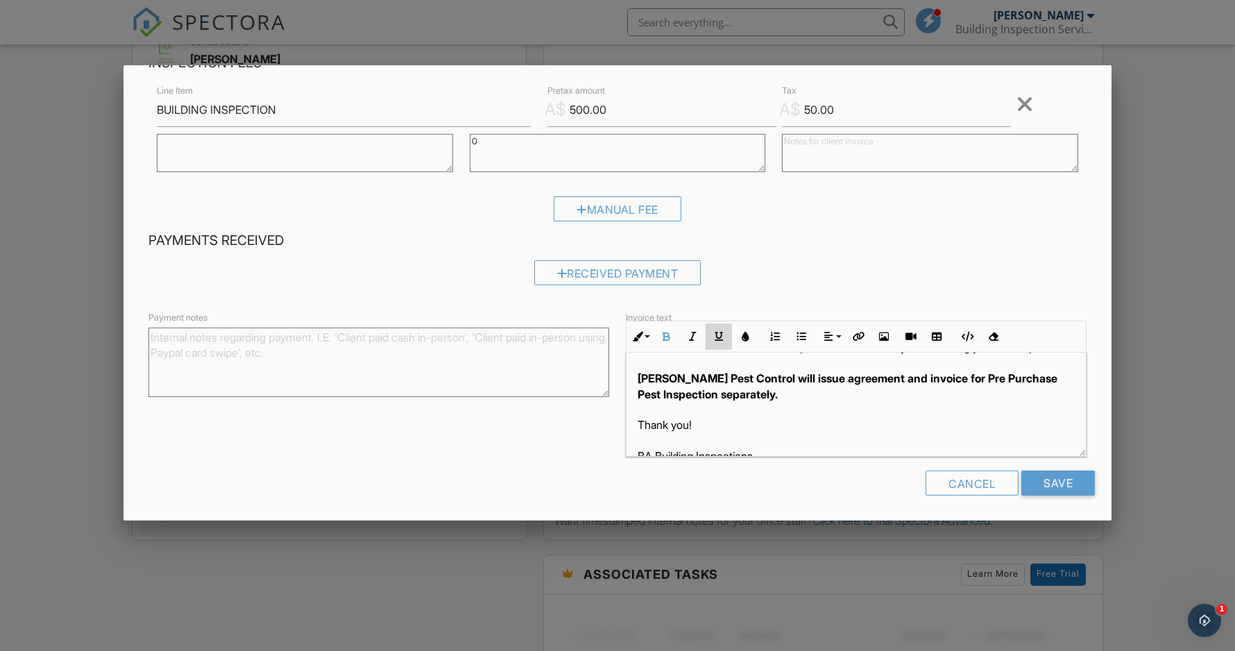
click at [722, 329] on button "Underline" at bounding box center [719, 336] width 26 height 26
click at [829, 142] on textarea at bounding box center [930, 153] width 296 height 38
paste textarea "Mark Pollards Pest Control will issue agreement and invoice for Pre Purchase Pe…"
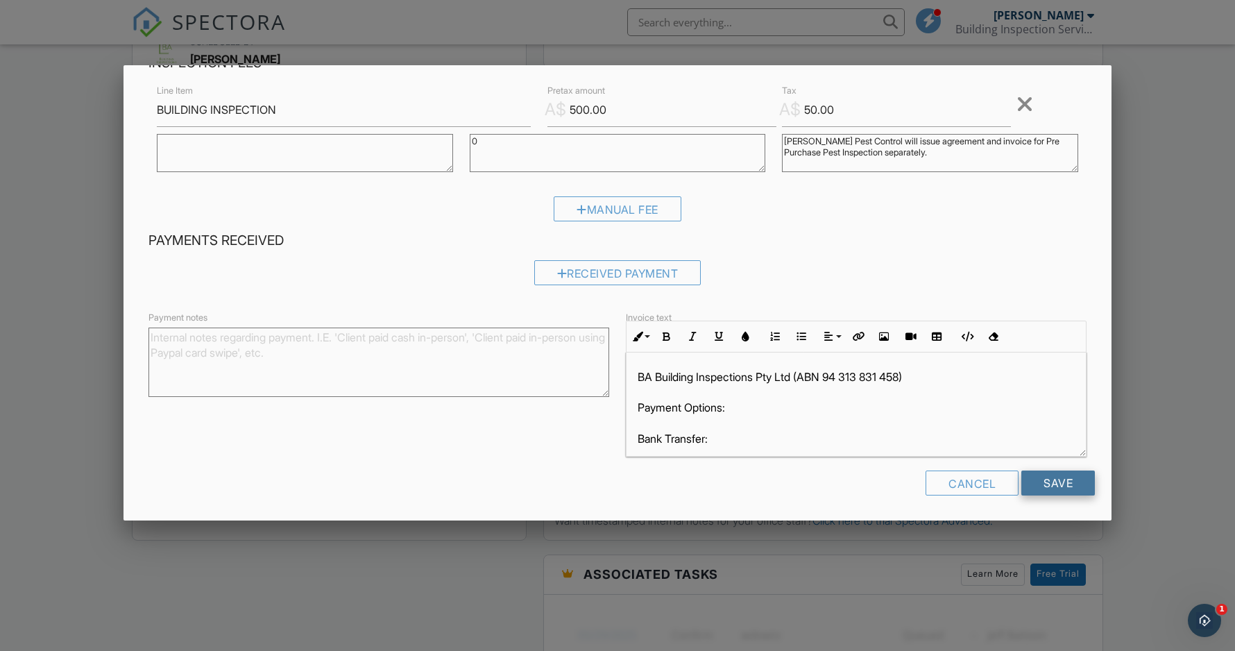
scroll to position [0, 0]
type textarea "Mark Pollards Pest Control will issue agreement and invoice for Pre Purchase Pe…"
click at [565, 150] on textarea "0" at bounding box center [618, 153] width 296 height 38
type textarea "0"
click at [1055, 471] on input "Save" at bounding box center [1059, 483] width 74 height 25
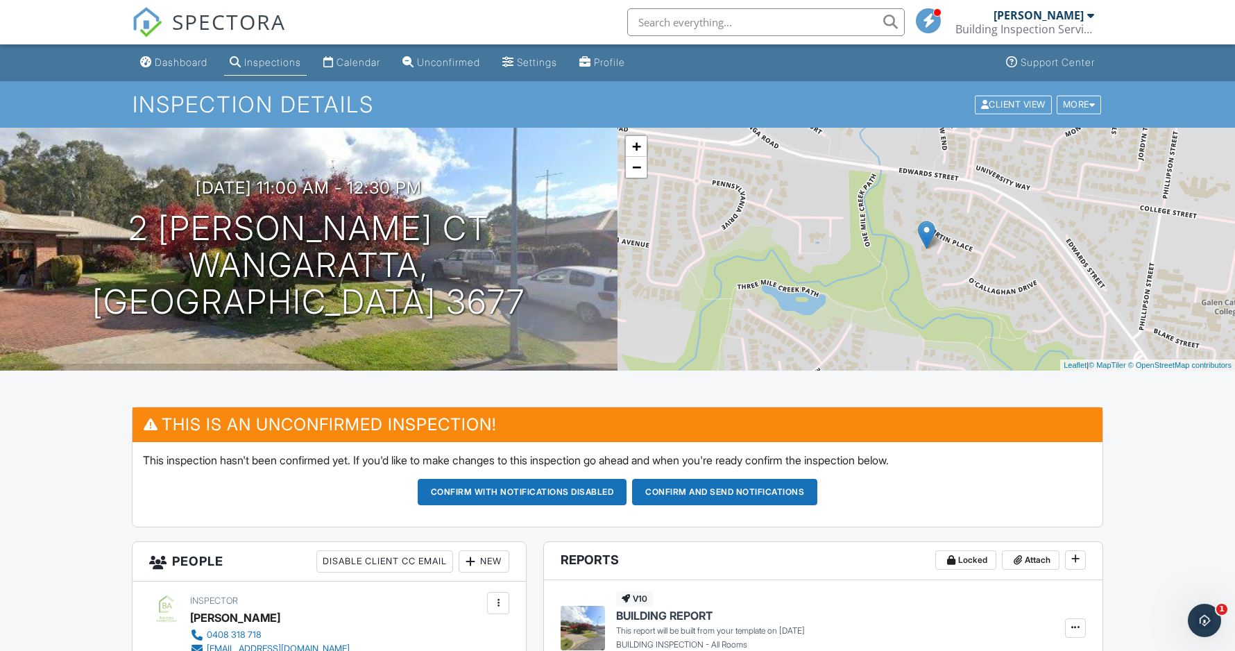
click at [727, 492] on button "Confirm and send notifications" at bounding box center [724, 492] width 185 height 26
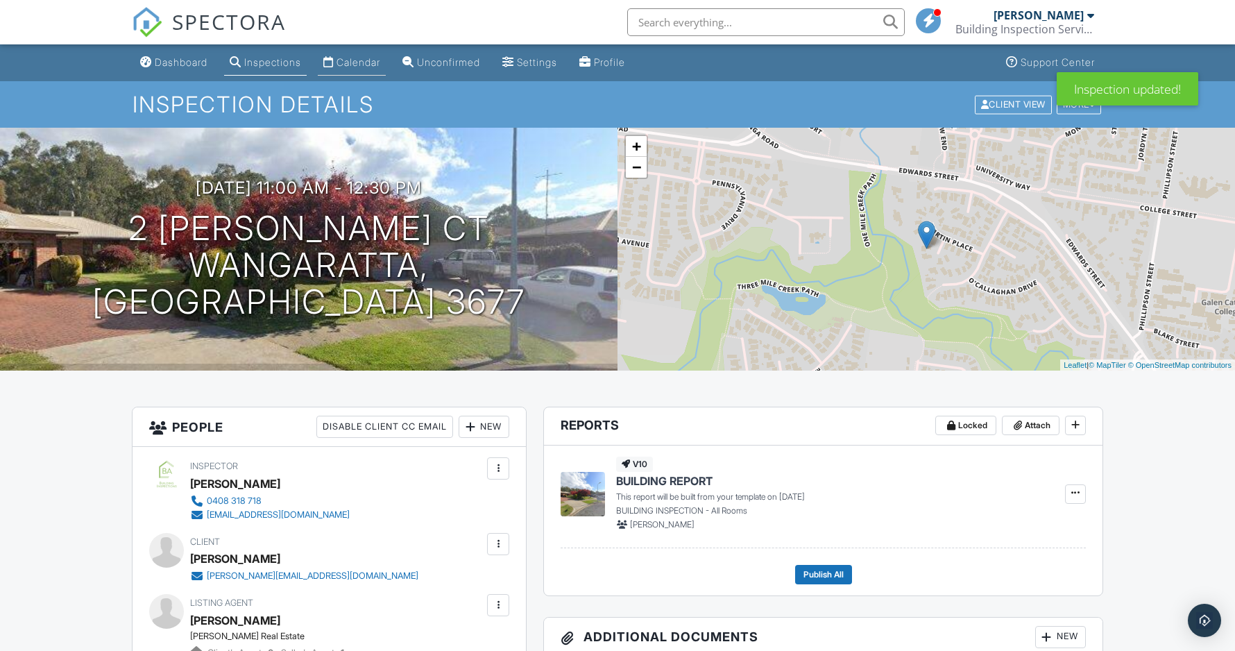
click at [350, 67] on div "Calendar" at bounding box center [359, 62] width 44 height 12
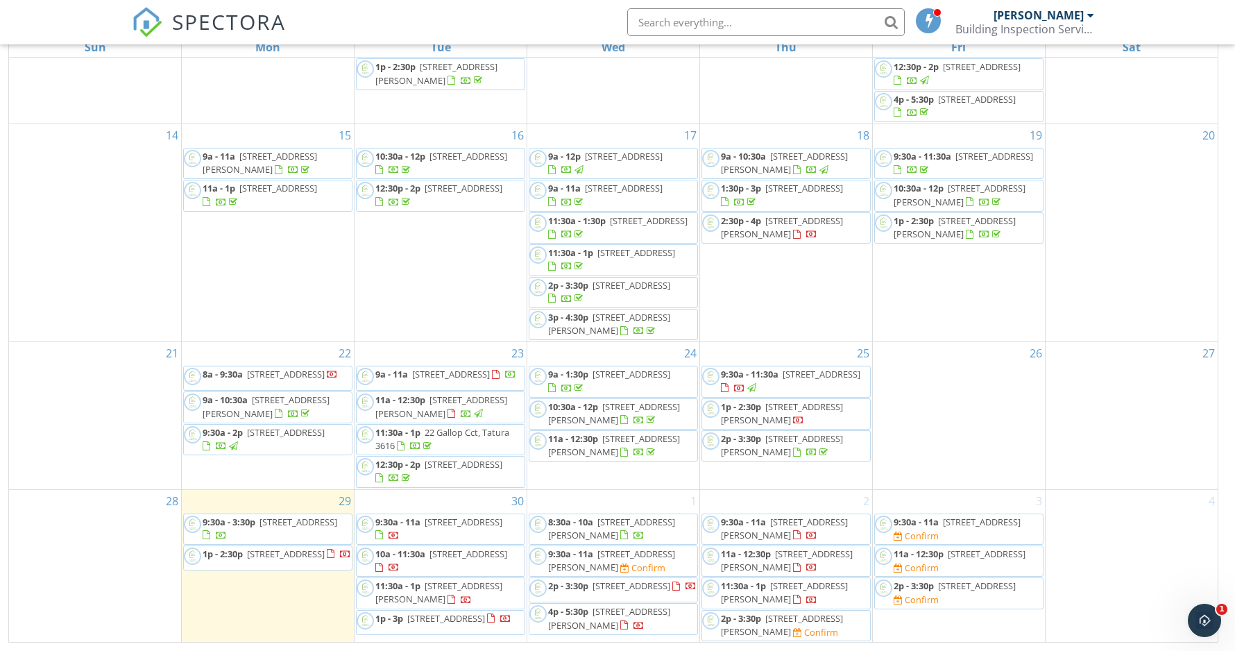
scroll to position [185, 0]
click at [779, 622] on span "96 Elsie Jones Dr 7, Mooroopna 3629" at bounding box center [782, 625] width 122 height 26
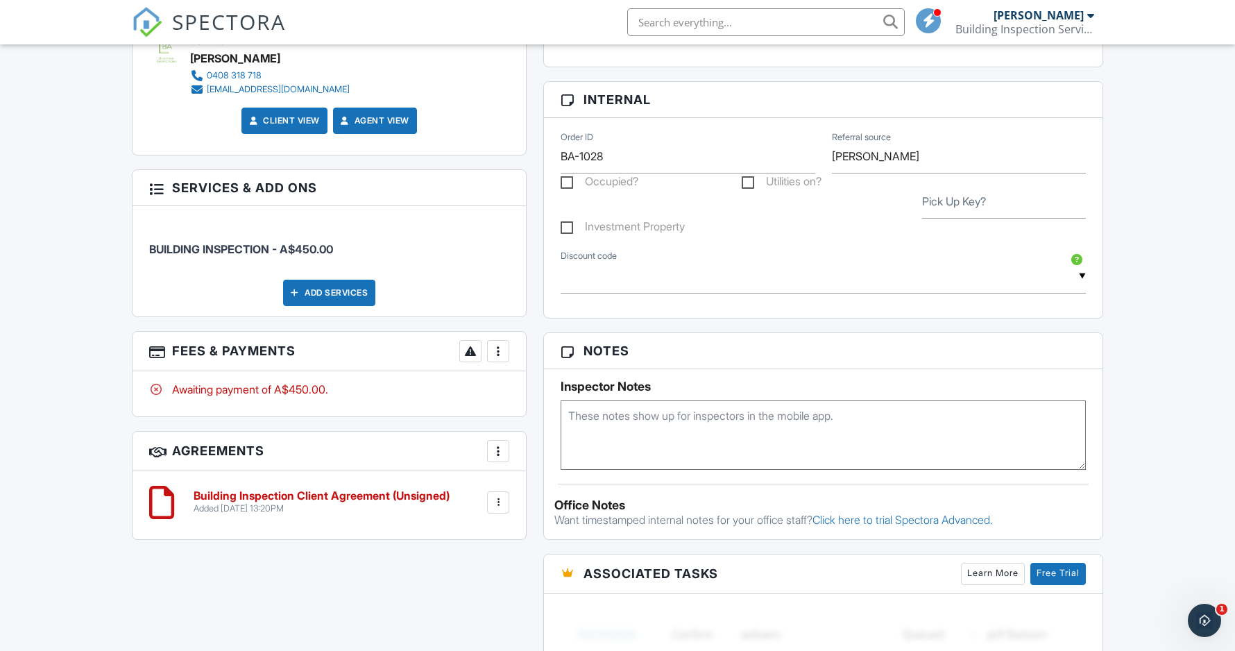
scroll to position [773, 0]
click at [505, 348] on div at bounding box center [498, 351] width 14 height 14
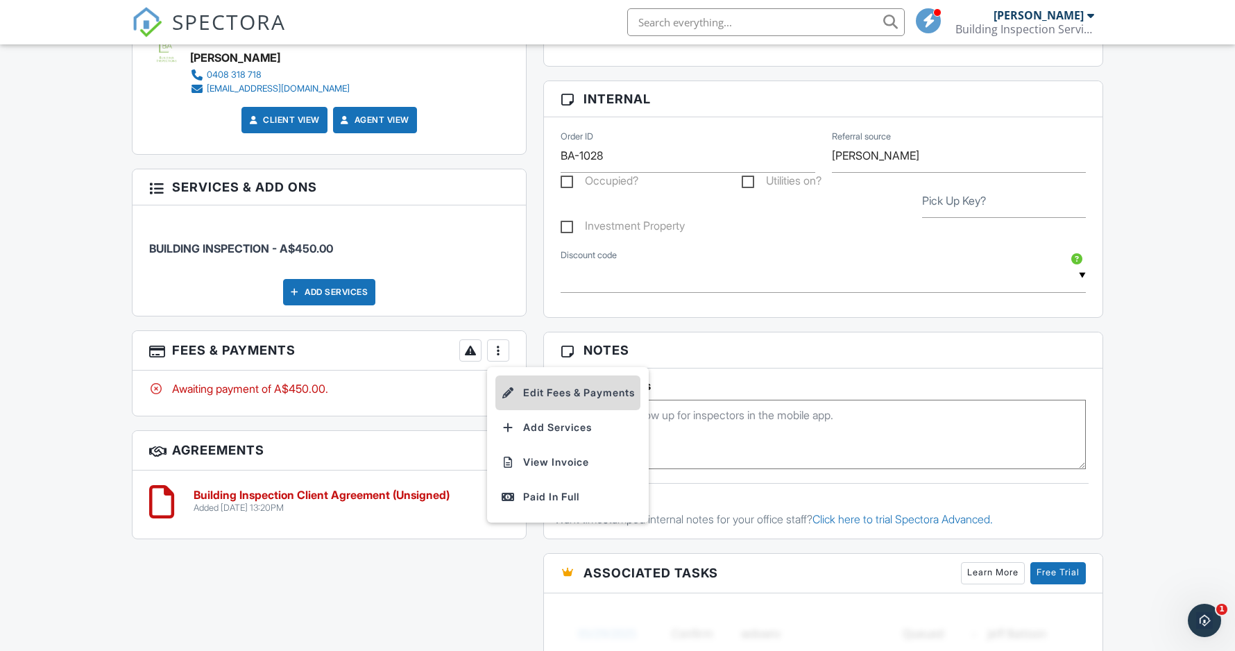
click at [568, 394] on li "Edit Fees & Payments" at bounding box center [567, 392] width 145 height 35
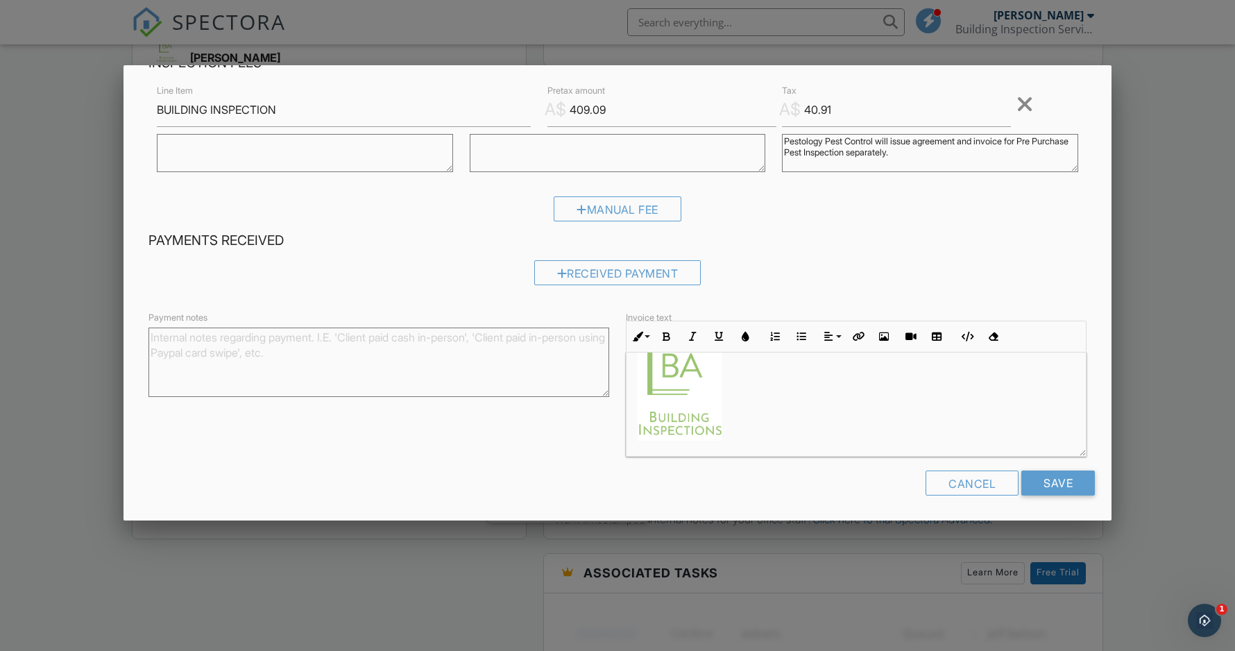
scroll to position [498, 0]
click at [520, 545] on div at bounding box center [617, 338] width 1235 height 814
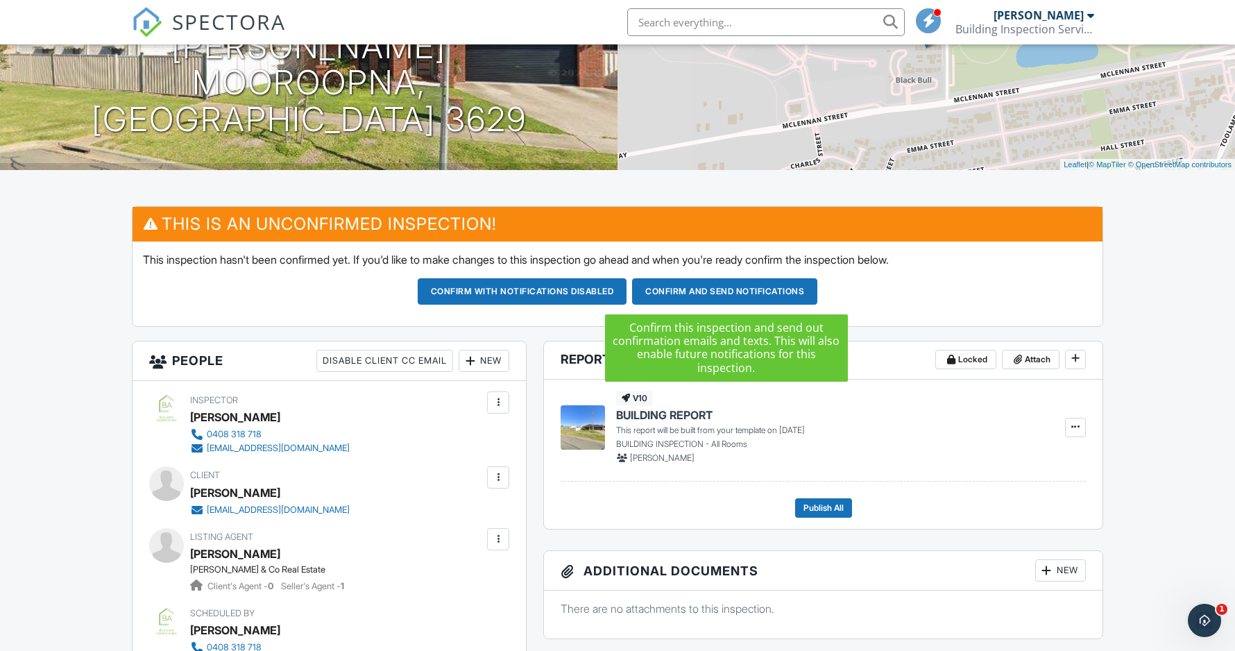
scroll to position [203, 0]
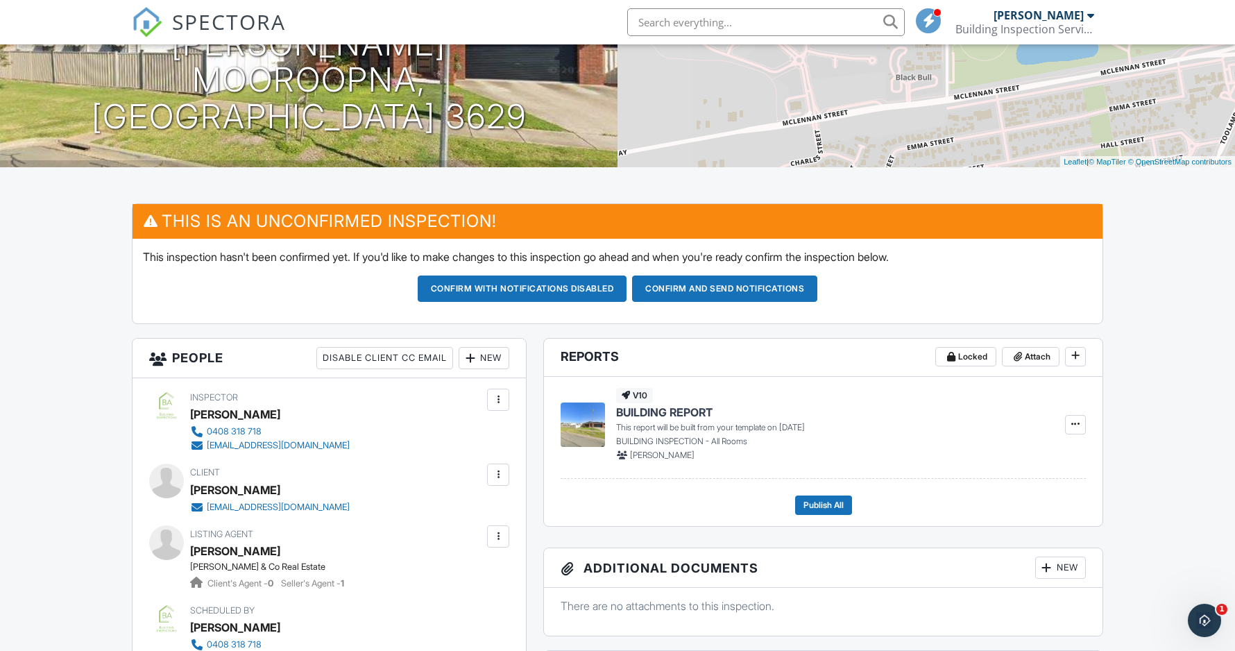
click at [726, 287] on button "Confirm and send notifications" at bounding box center [724, 289] width 185 height 26
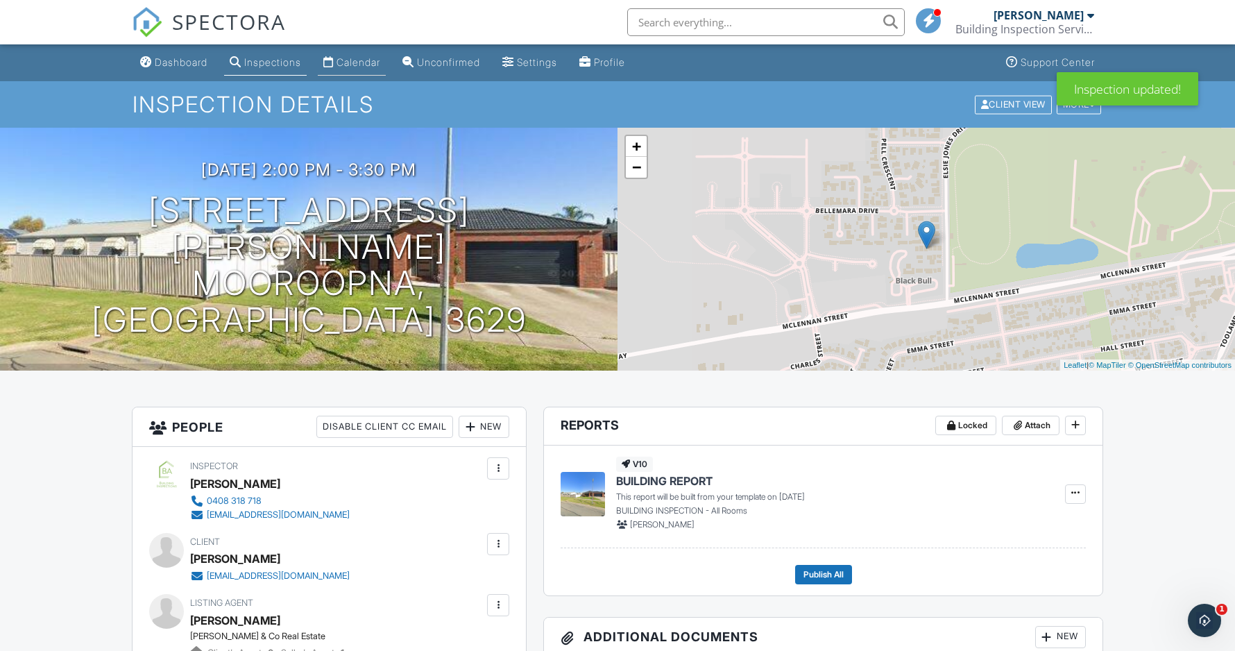
click at [373, 58] on div "Calendar" at bounding box center [359, 62] width 44 height 12
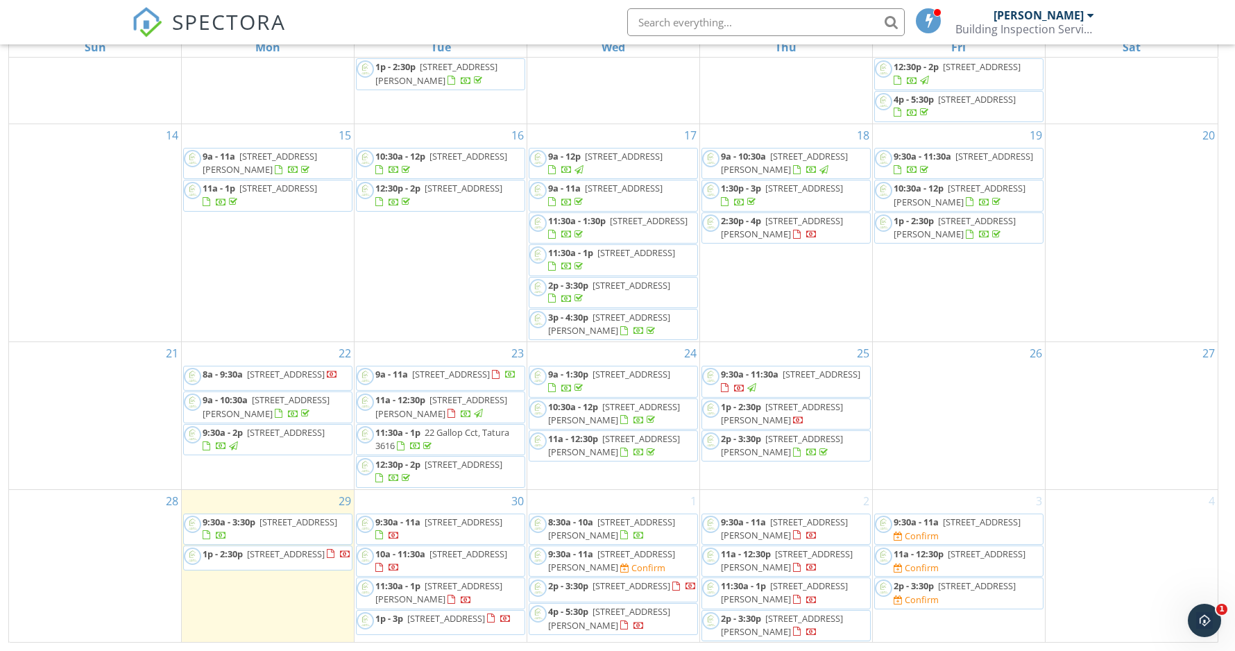
scroll to position [185, 0]
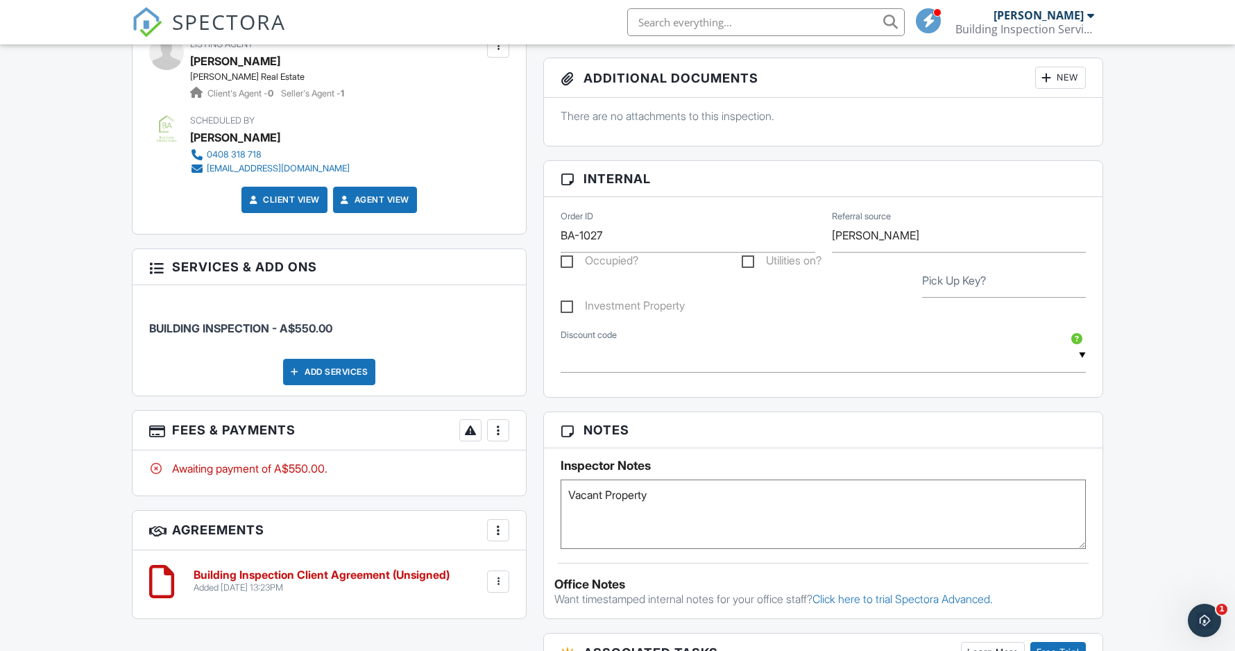
scroll to position [694, 0]
click at [504, 425] on div at bounding box center [498, 430] width 14 height 14
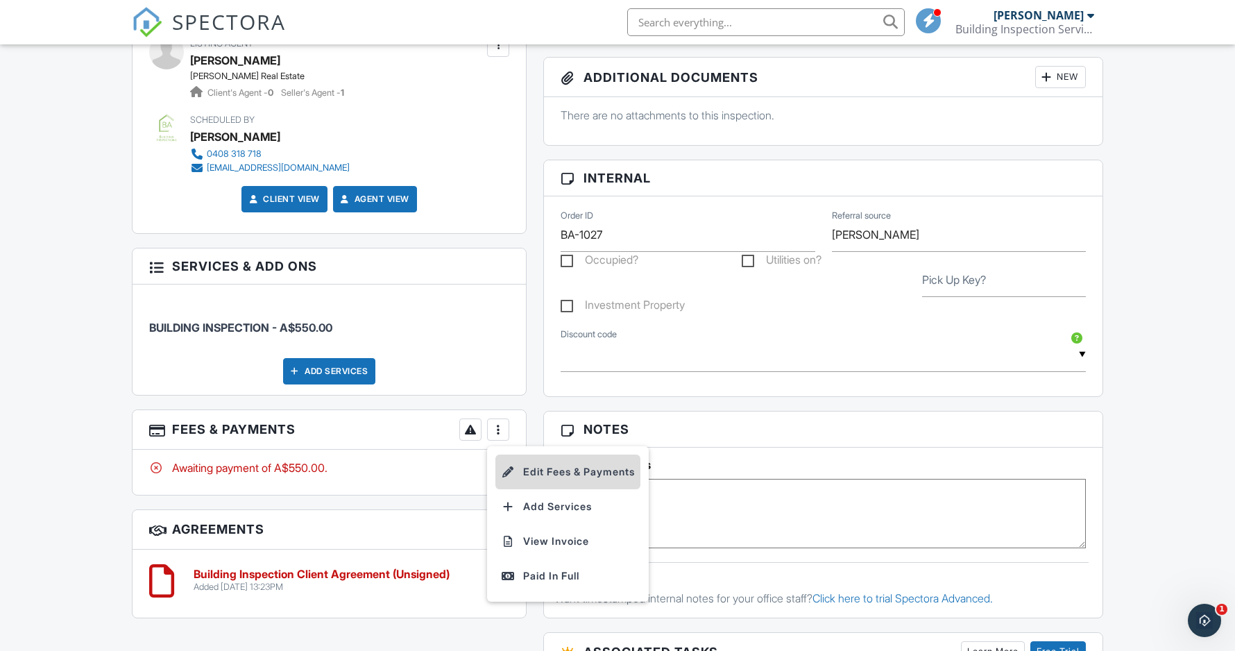
click at [551, 466] on li "Edit Fees & Payments" at bounding box center [567, 472] width 145 height 35
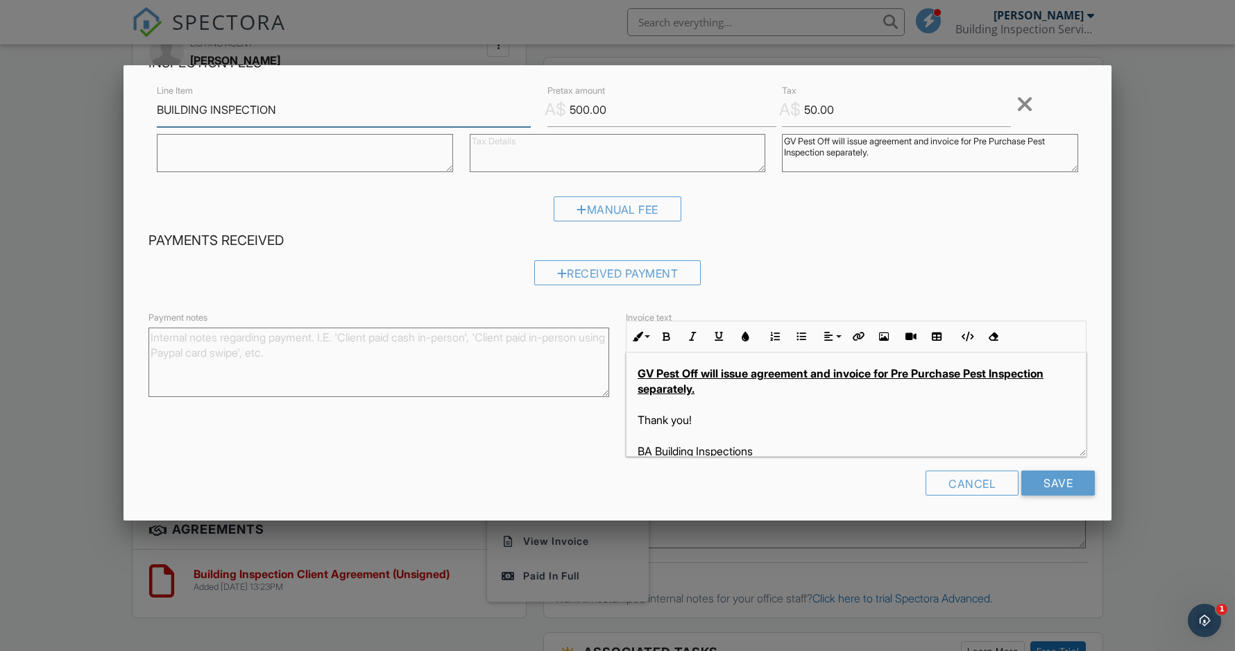
scroll to position [321, 0]
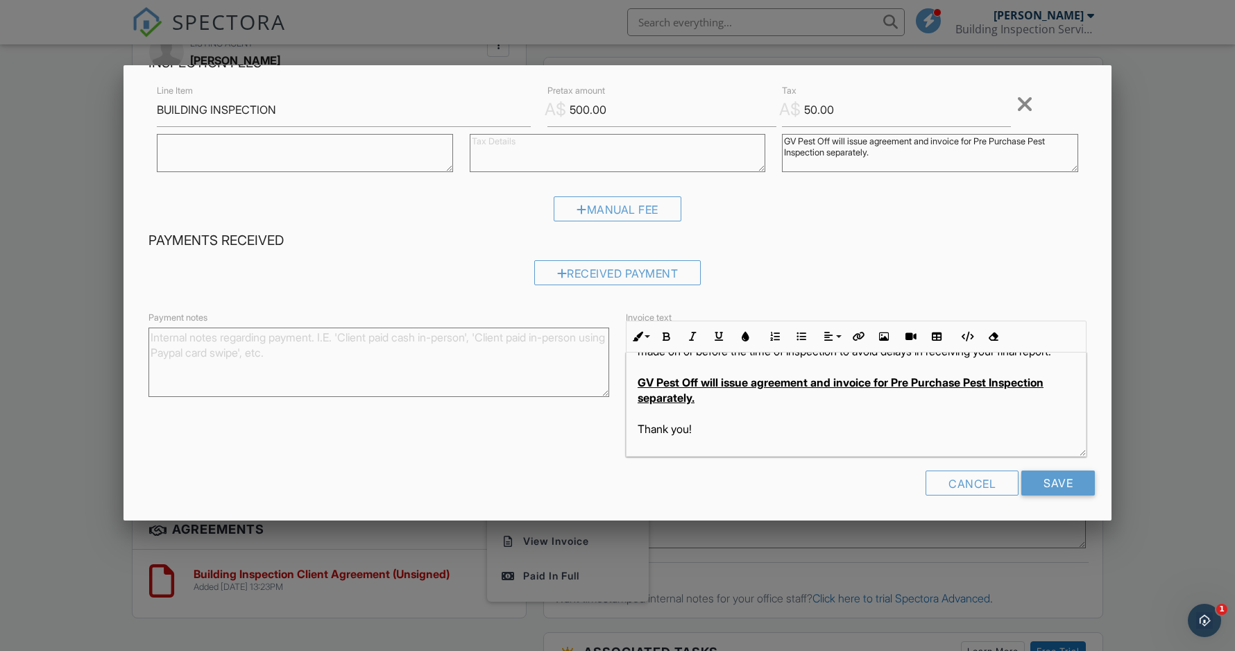
click at [60, 364] on div at bounding box center [617, 338] width 1235 height 814
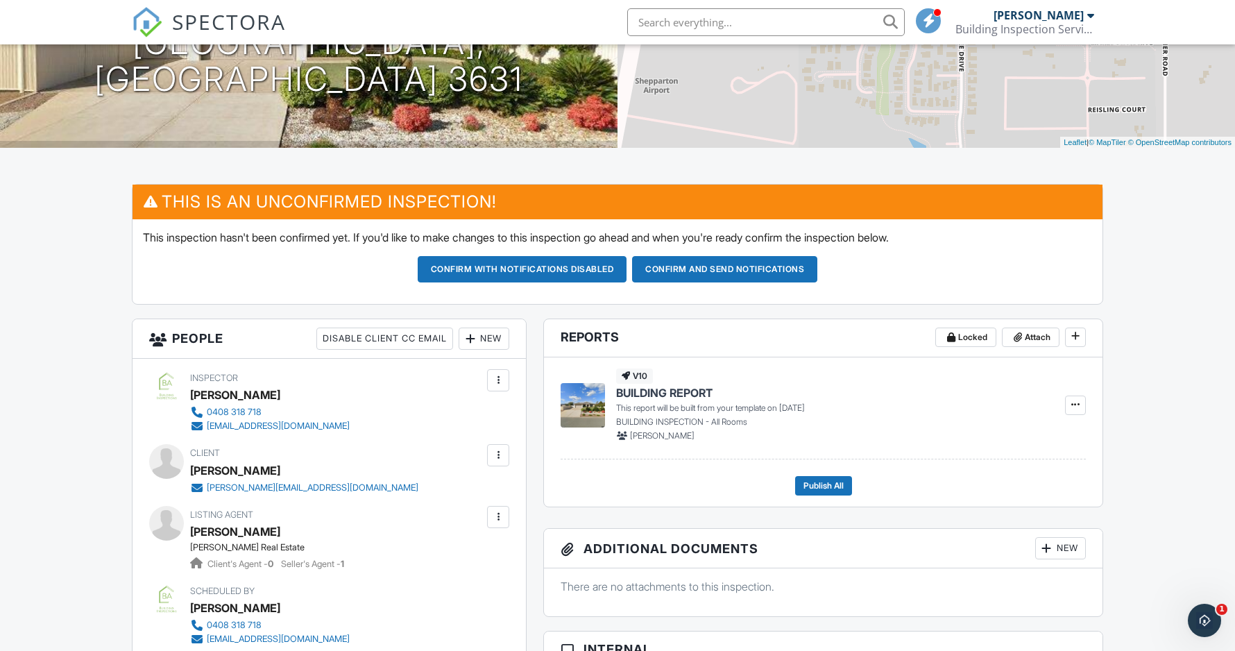
scroll to position [213, 0]
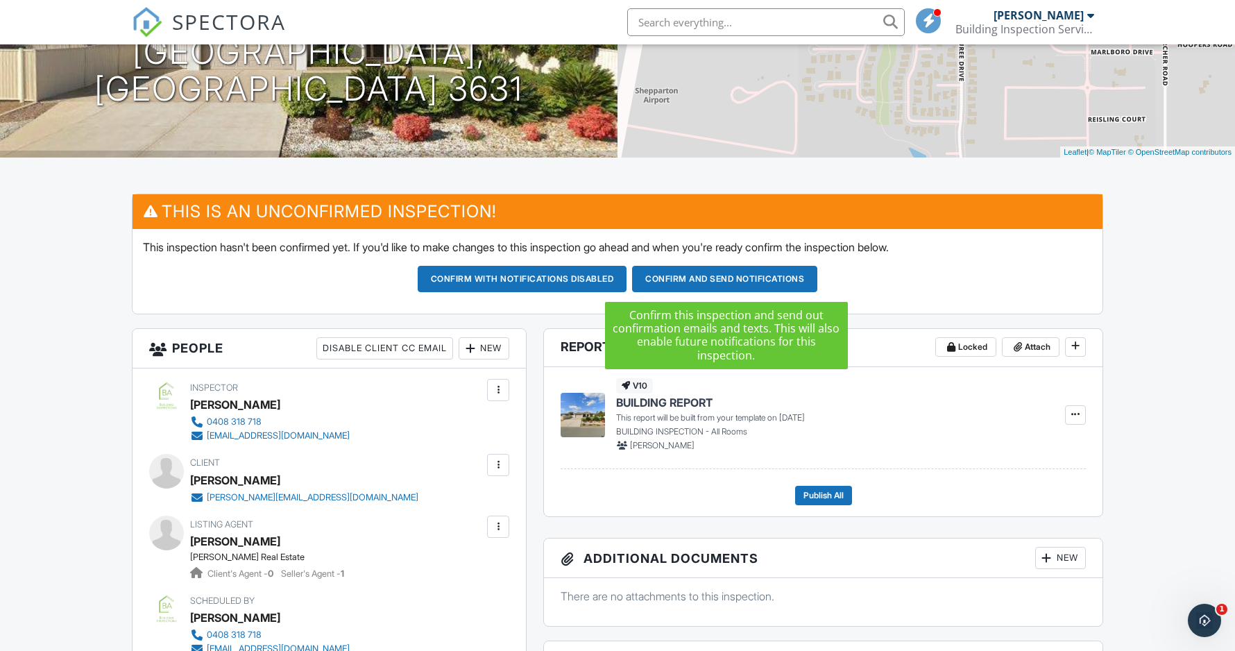
click at [717, 280] on button "Confirm and send notifications" at bounding box center [724, 279] width 185 height 26
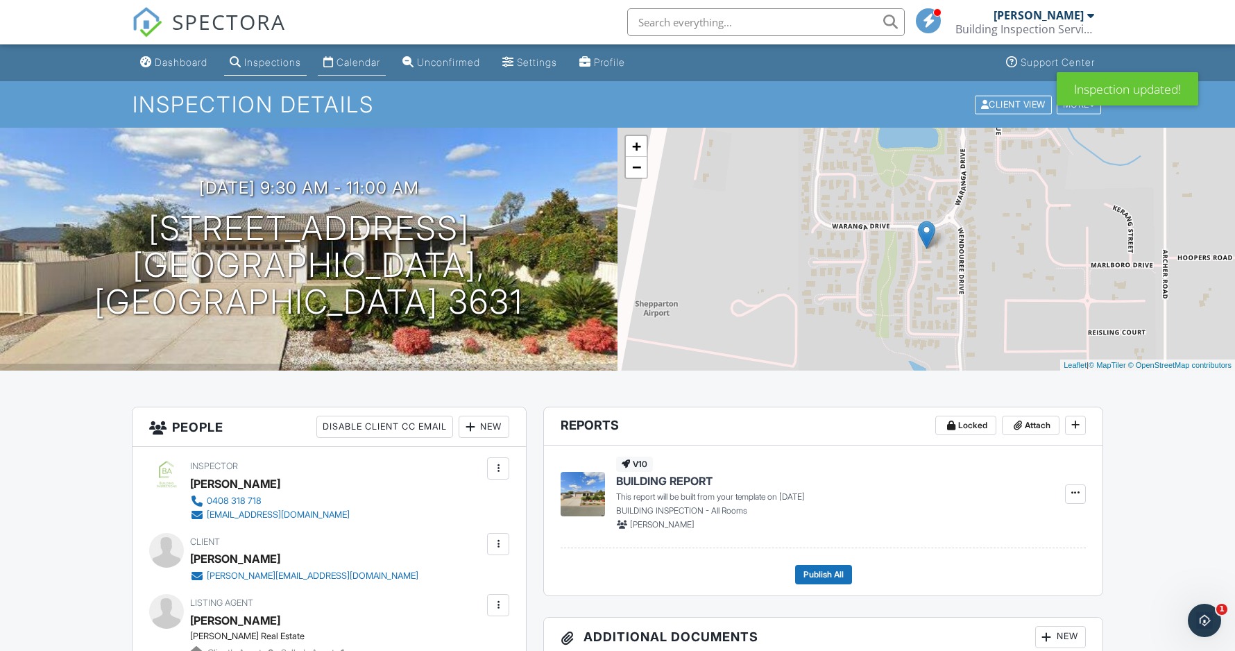
click at [359, 60] on div "Calendar" at bounding box center [359, 62] width 44 height 12
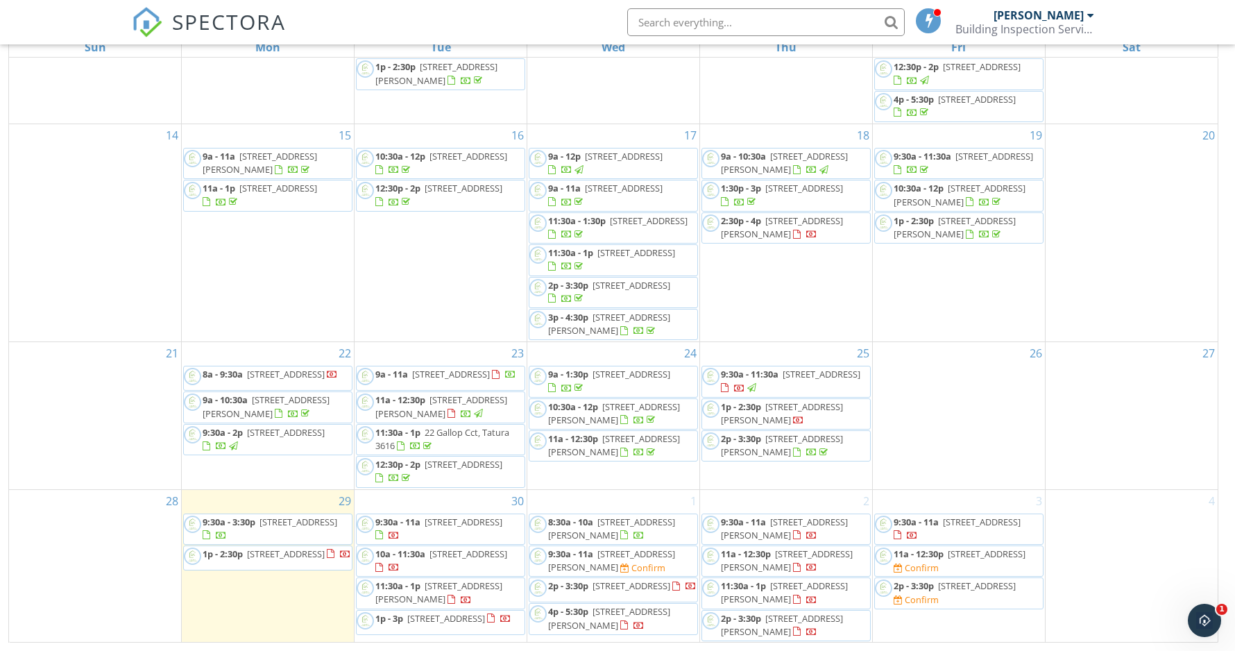
scroll to position [185, 0]
click at [974, 551] on span "8 Iluka Dr, Shepparton North 3631" at bounding box center [987, 554] width 78 height 12
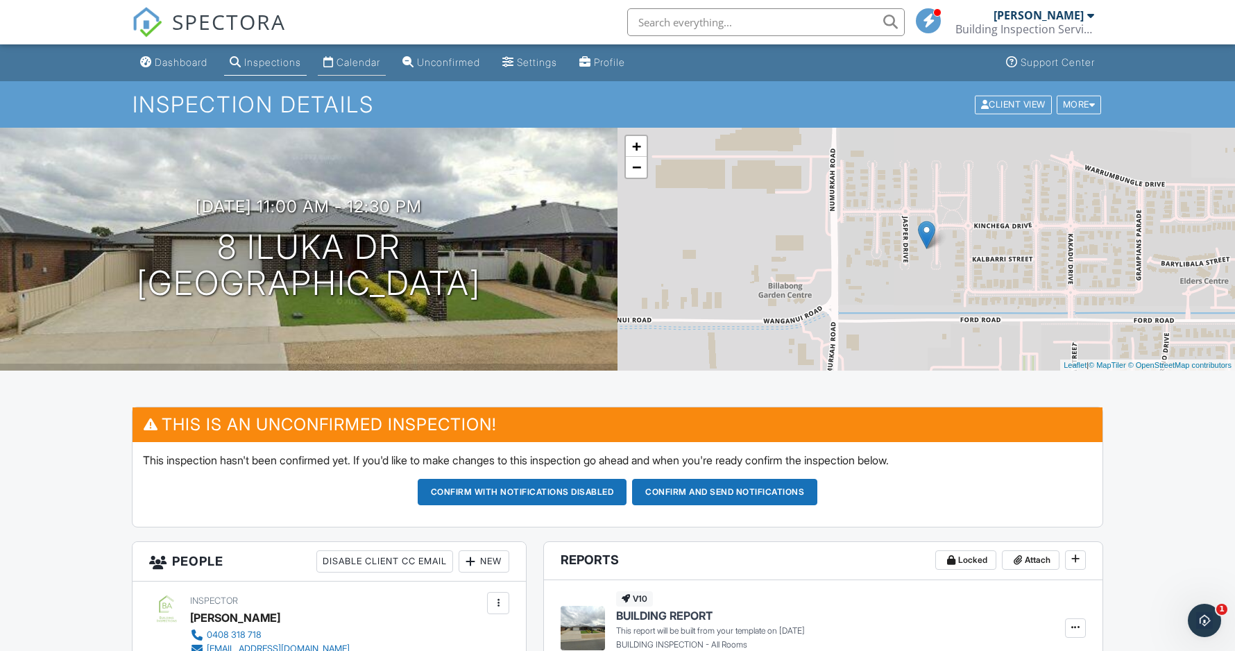
click at [366, 64] on div "Calendar" at bounding box center [359, 62] width 44 height 12
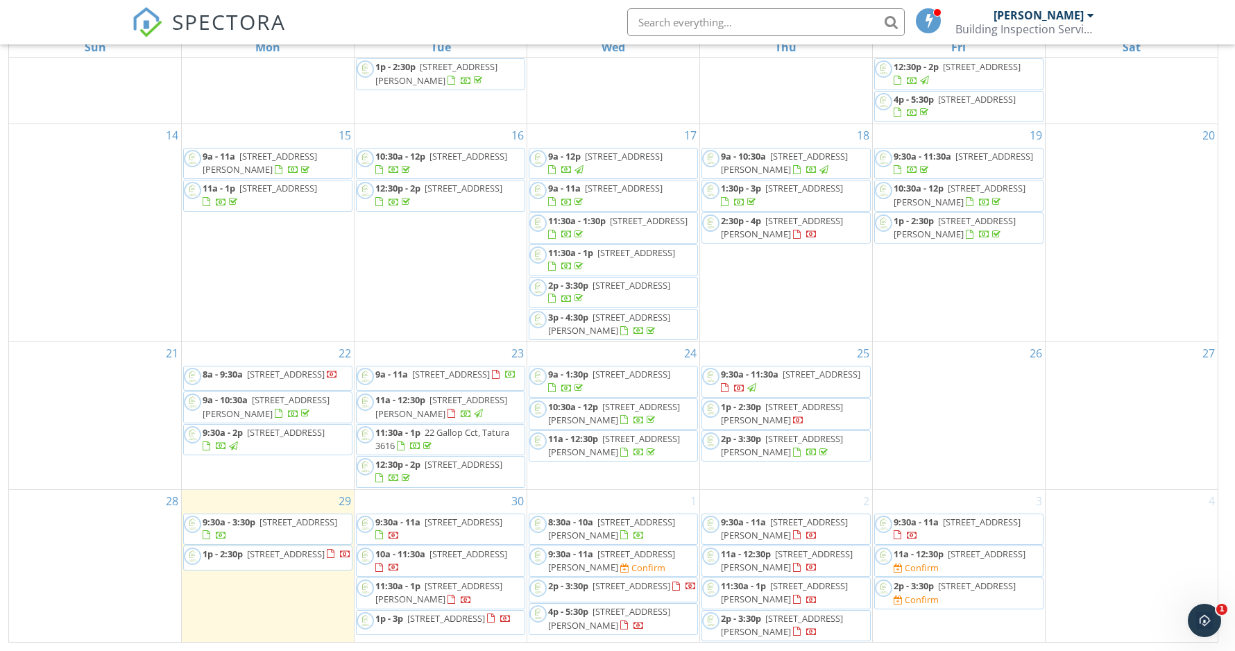
scroll to position [275, 0]
click at [939, 562] on div "Confirm" at bounding box center [922, 567] width 34 height 11
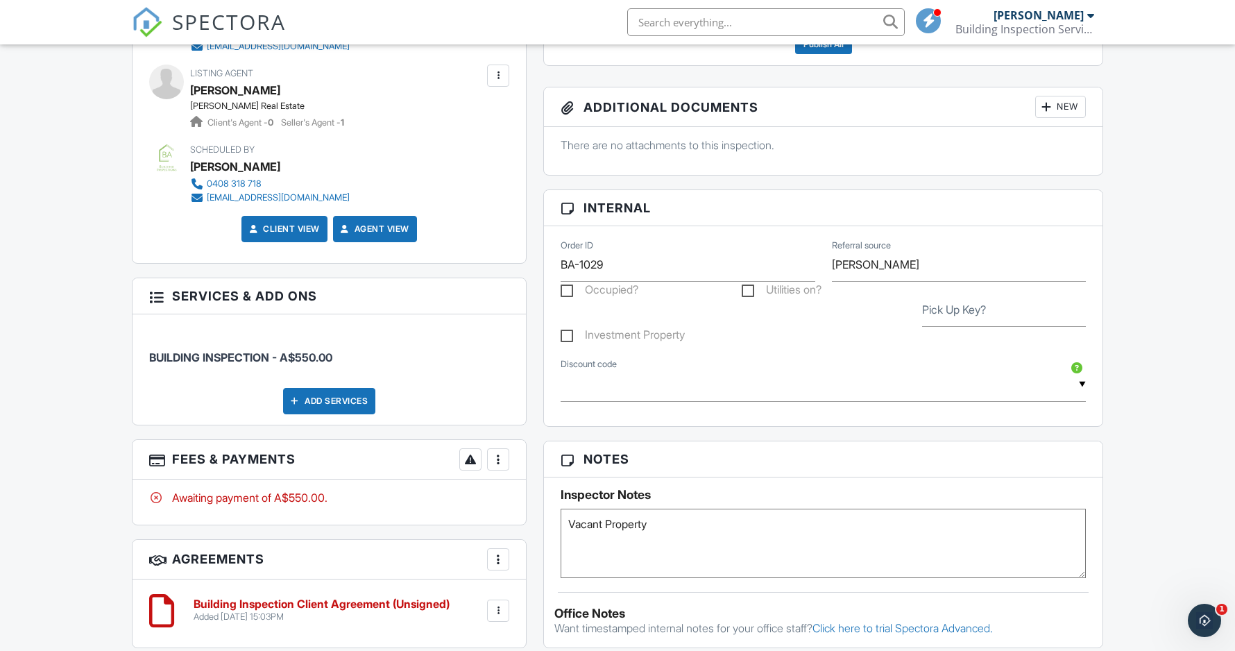
scroll to position [665, 0]
click at [497, 457] on div at bounding box center [498, 459] width 14 height 14
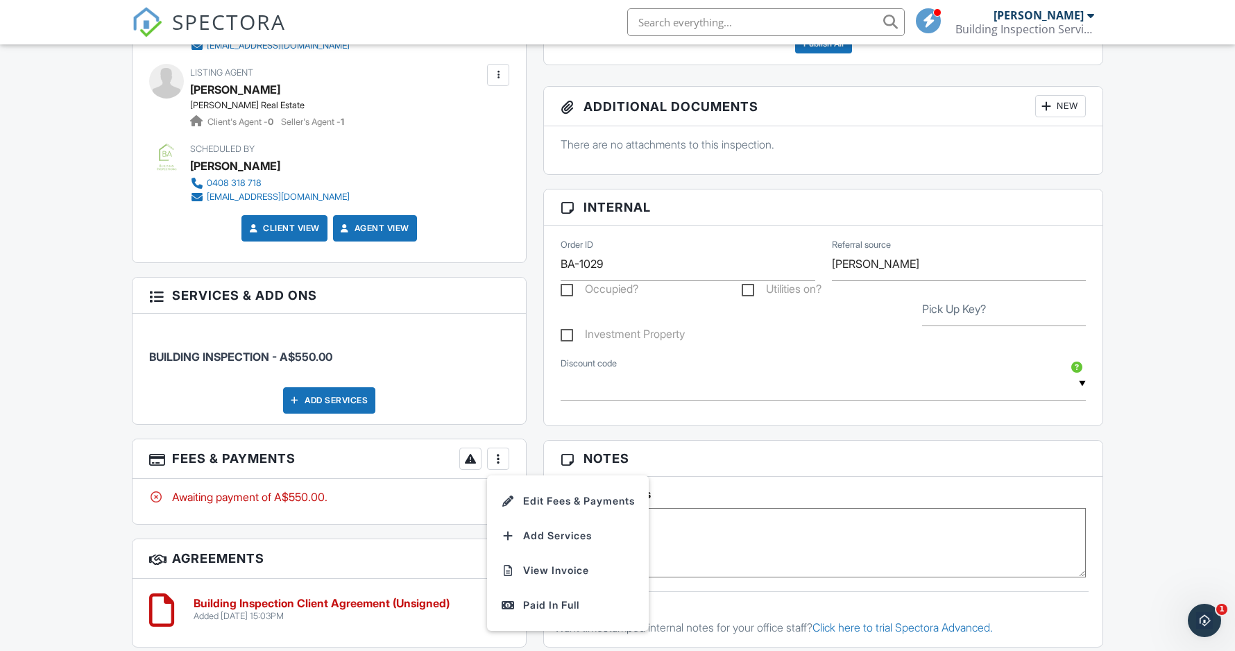
click at [579, 493] on li "Edit Fees & Payments" at bounding box center [567, 501] width 145 height 35
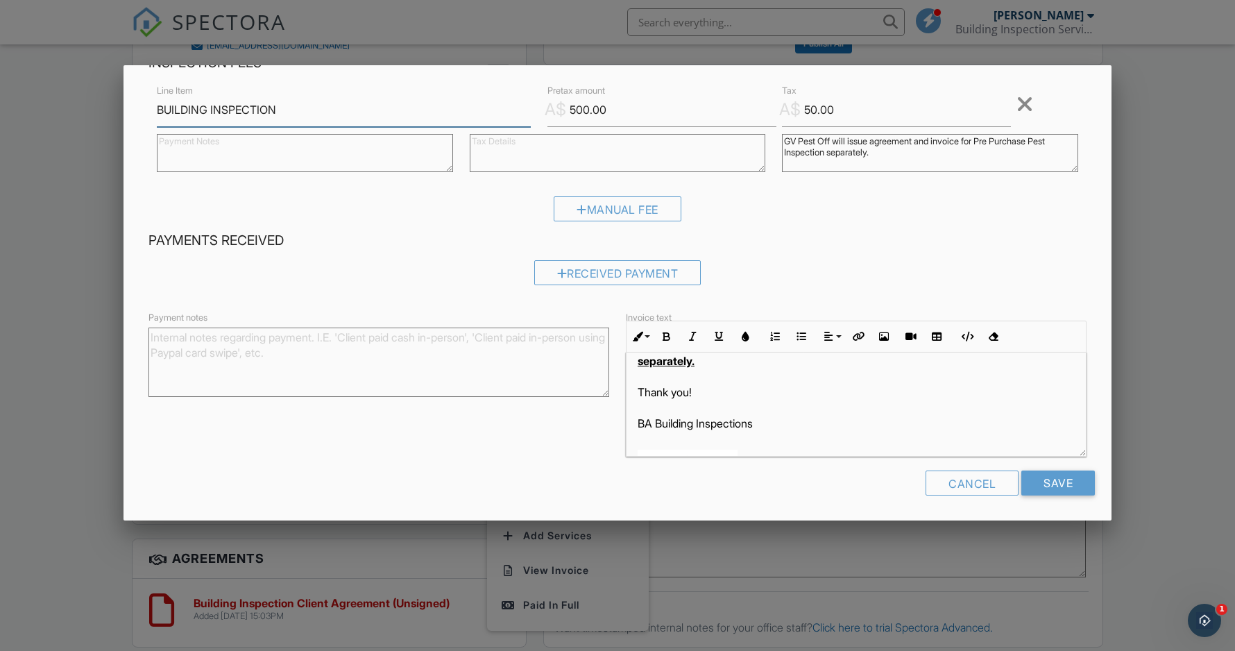
scroll to position [358, 0]
drag, startPoint x: 74, startPoint y: 304, endPoint x: 98, endPoint y: 314, distance: 26.4
click at [74, 303] on div at bounding box center [617, 338] width 1235 height 814
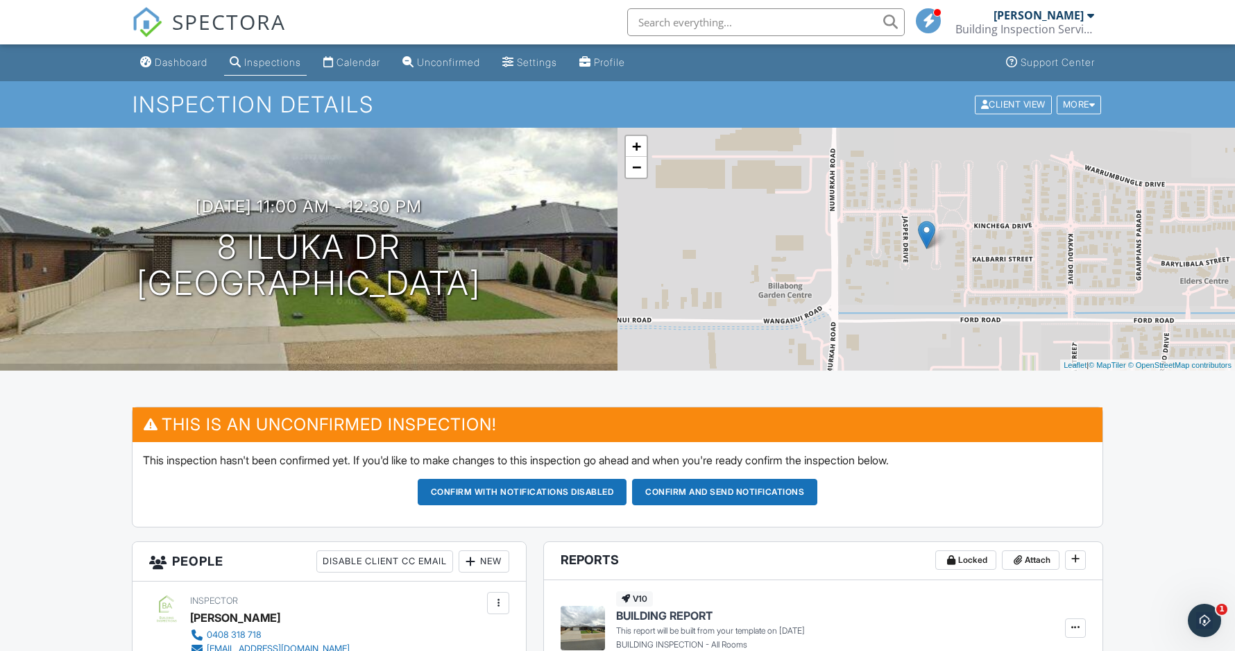
scroll to position [0, 0]
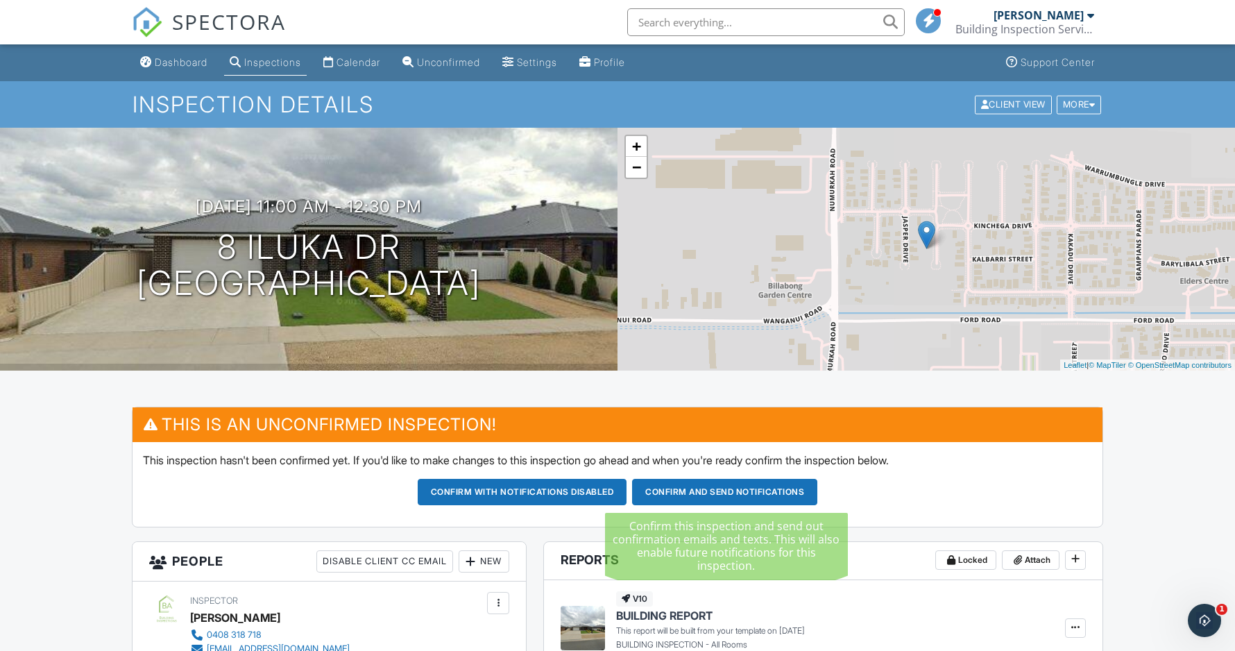
click at [736, 497] on button "Confirm and send notifications" at bounding box center [724, 492] width 185 height 26
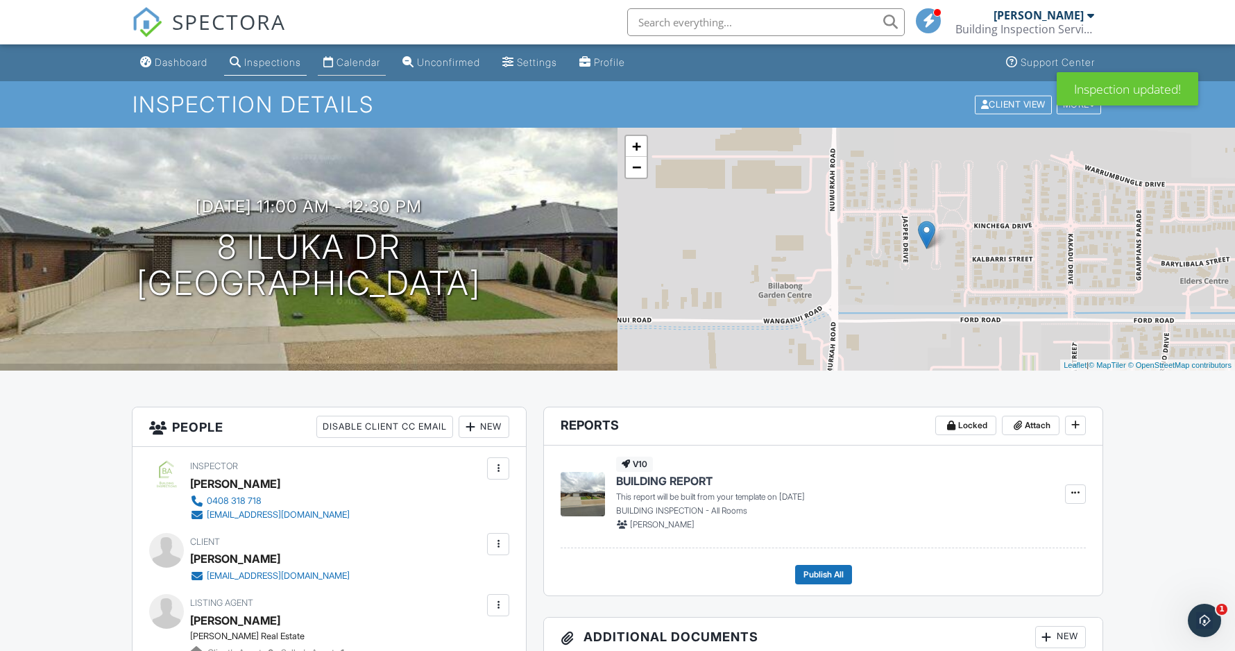
click at [361, 65] on div "Calendar" at bounding box center [359, 62] width 44 height 12
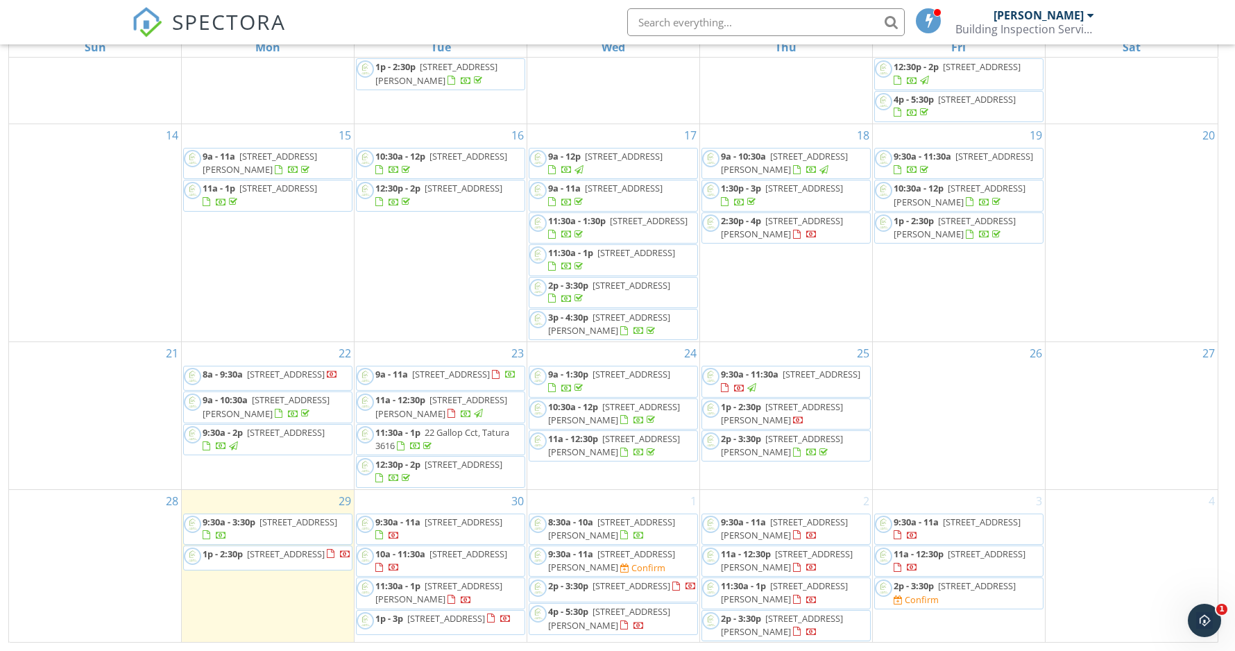
scroll to position [185, 0]
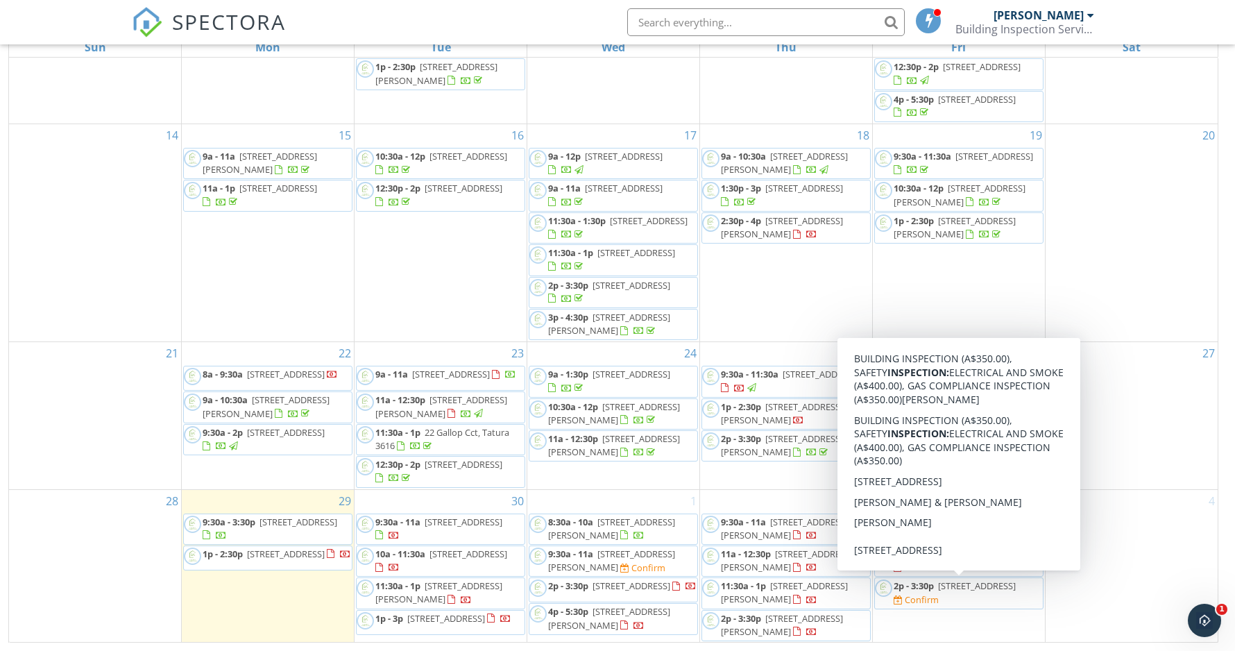
click at [992, 592] on span "2p - 3:30p 4 Gray Ct, Shepparton 3630 Confirm" at bounding box center [959, 592] width 168 height 27
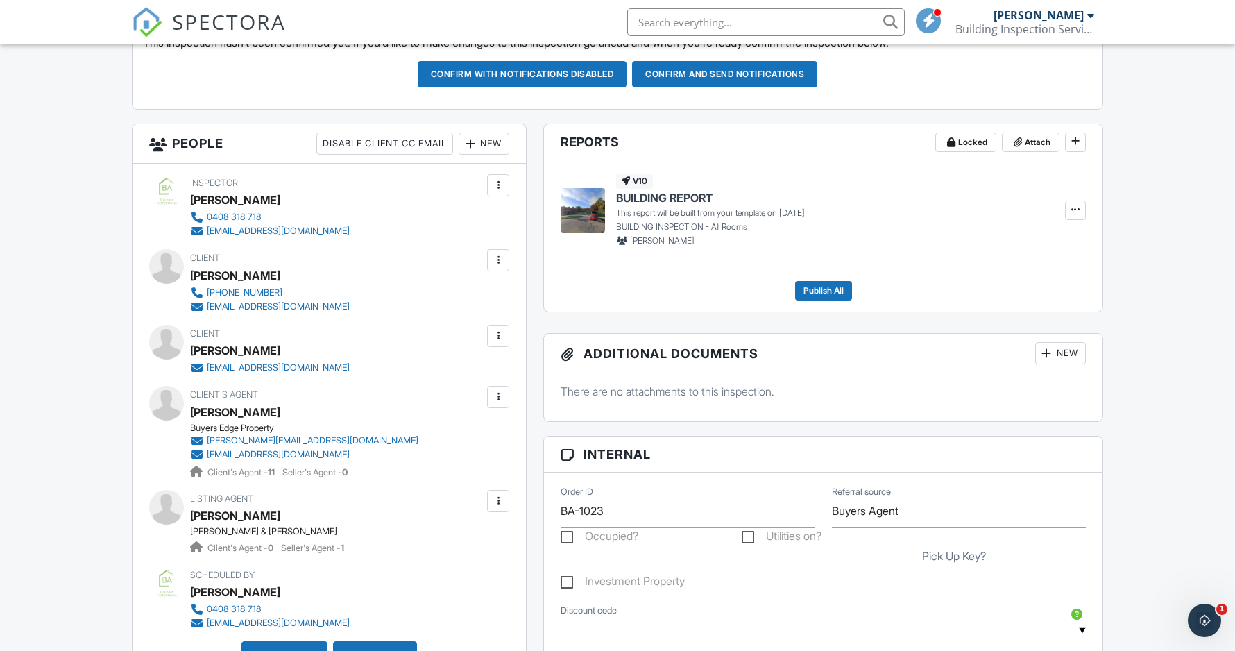
scroll to position [435, 0]
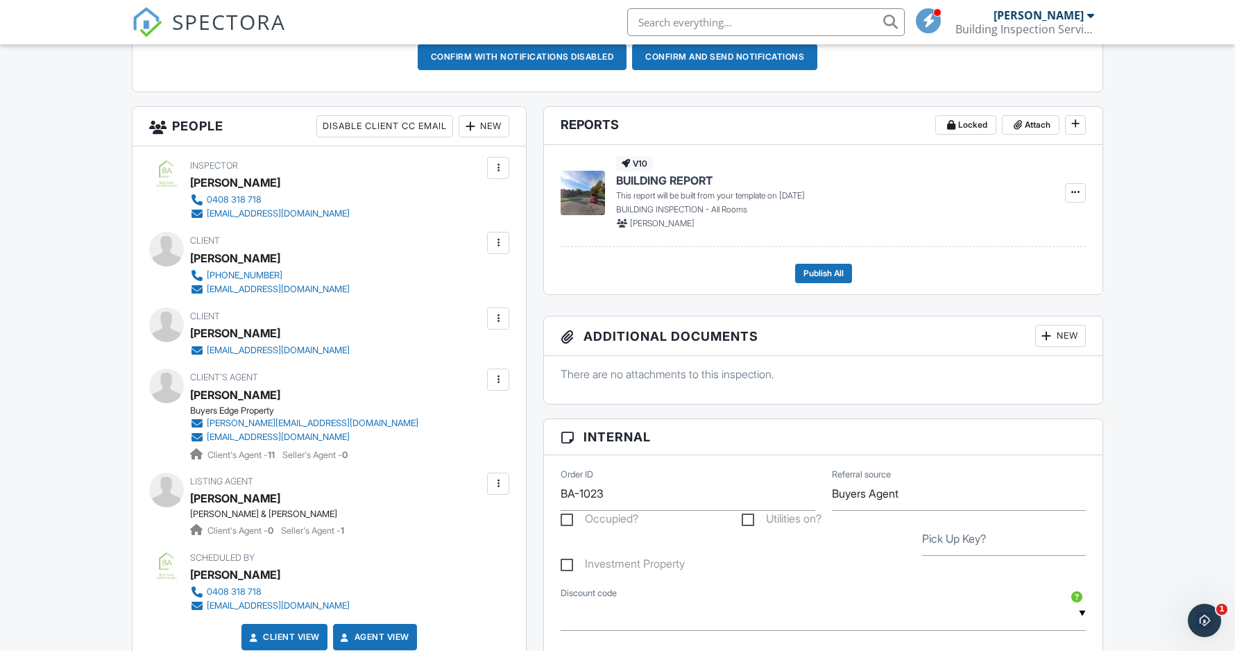
click at [498, 238] on div at bounding box center [498, 243] width 14 height 14
click at [382, 281] on li "Edit" at bounding box center [423, 285] width 155 height 35
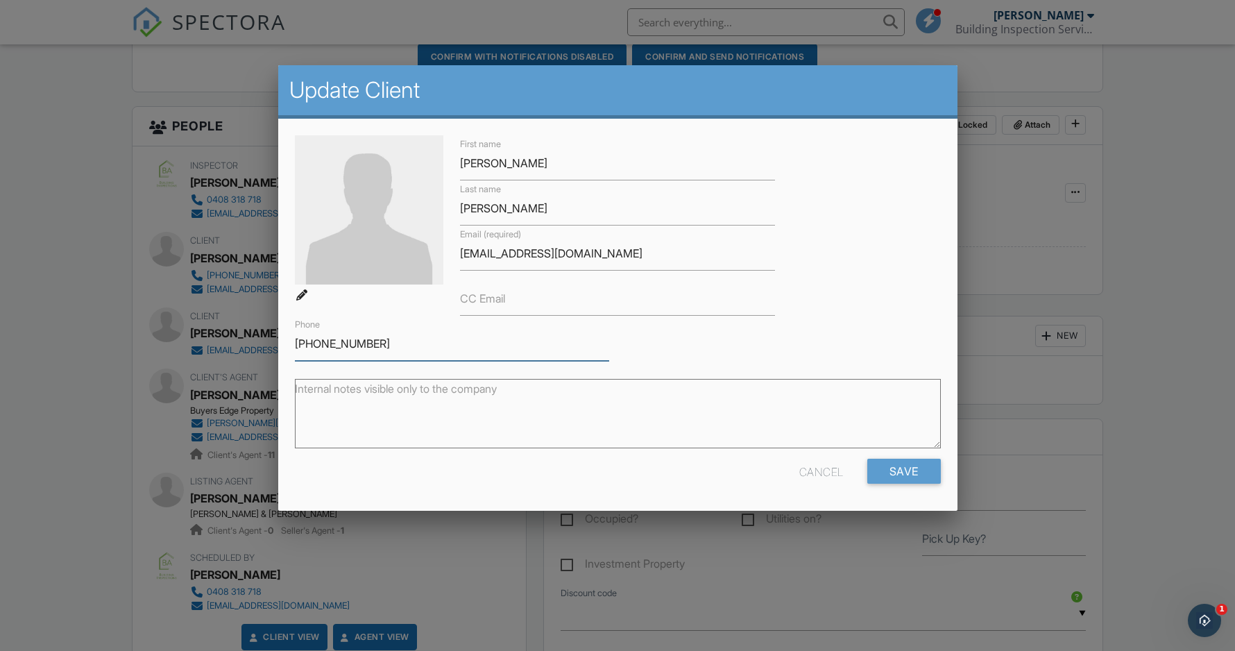
click at [398, 344] on input "+61 432 633 245" at bounding box center [452, 344] width 315 height 34
drag, startPoint x: 901, startPoint y: 476, endPoint x: 892, endPoint y: 476, distance: 8.3
click at [899, 476] on input "Save" at bounding box center [904, 471] width 74 height 25
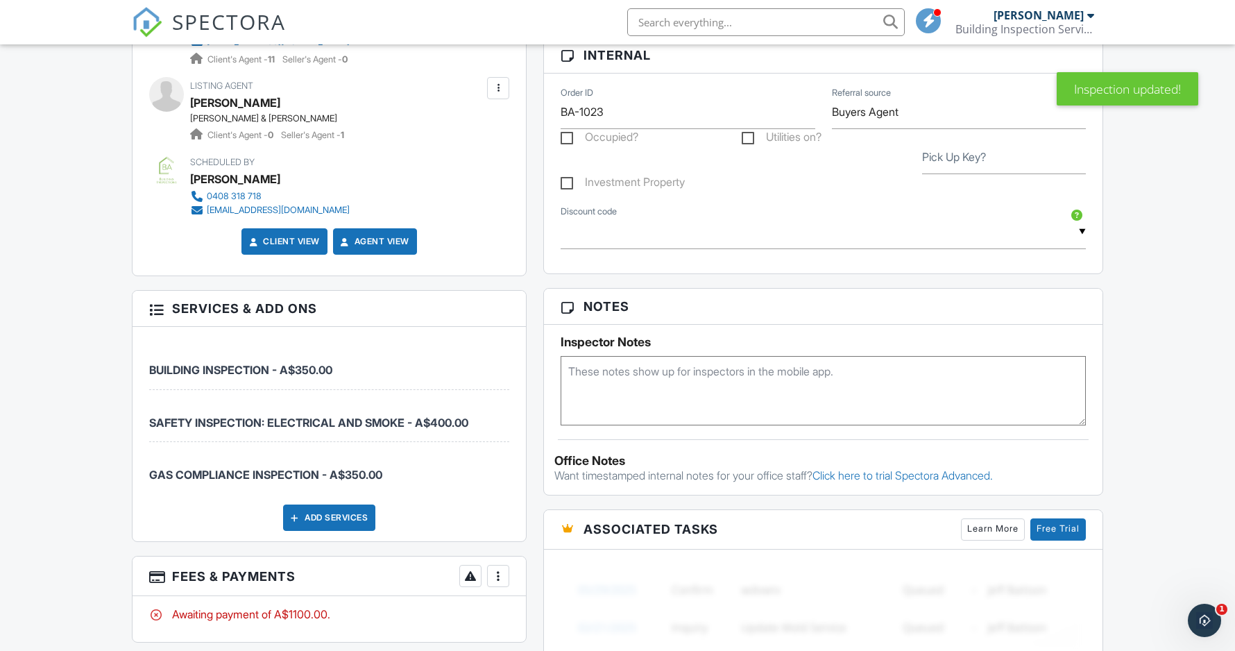
scroll to position [960, 0]
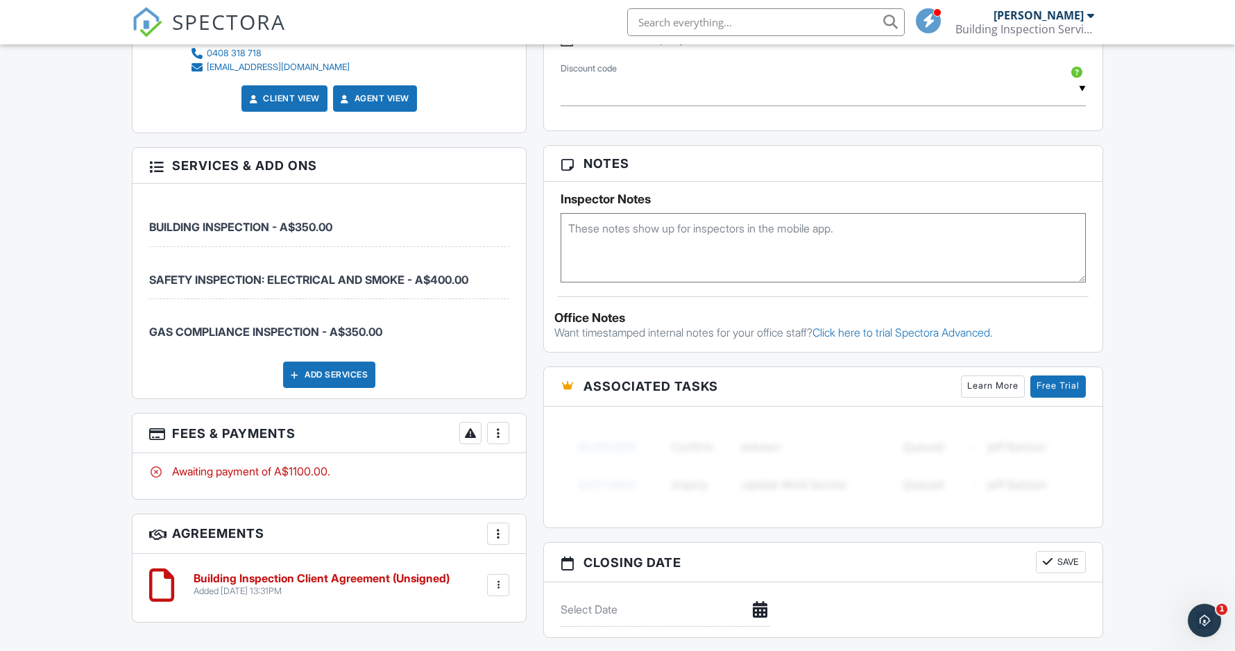
click at [500, 426] on div at bounding box center [498, 433] width 14 height 14
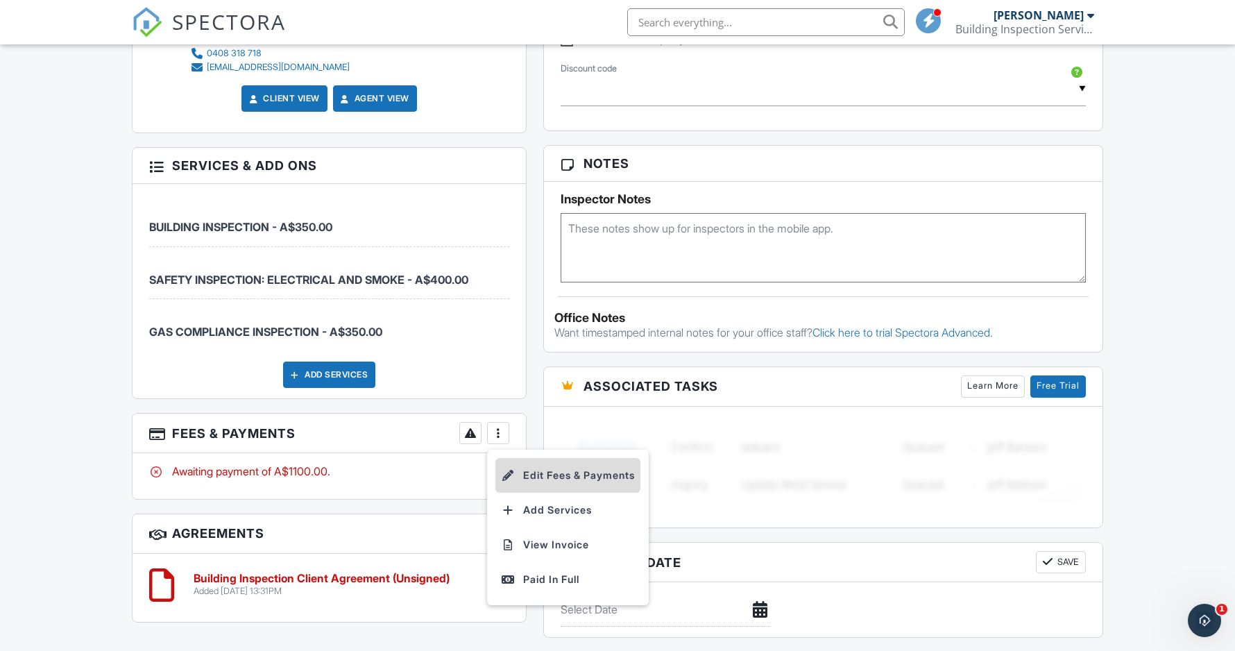
click at [582, 471] on li "Edit Fees & Payments" at bounding box center [567, 475] width 145 height 35
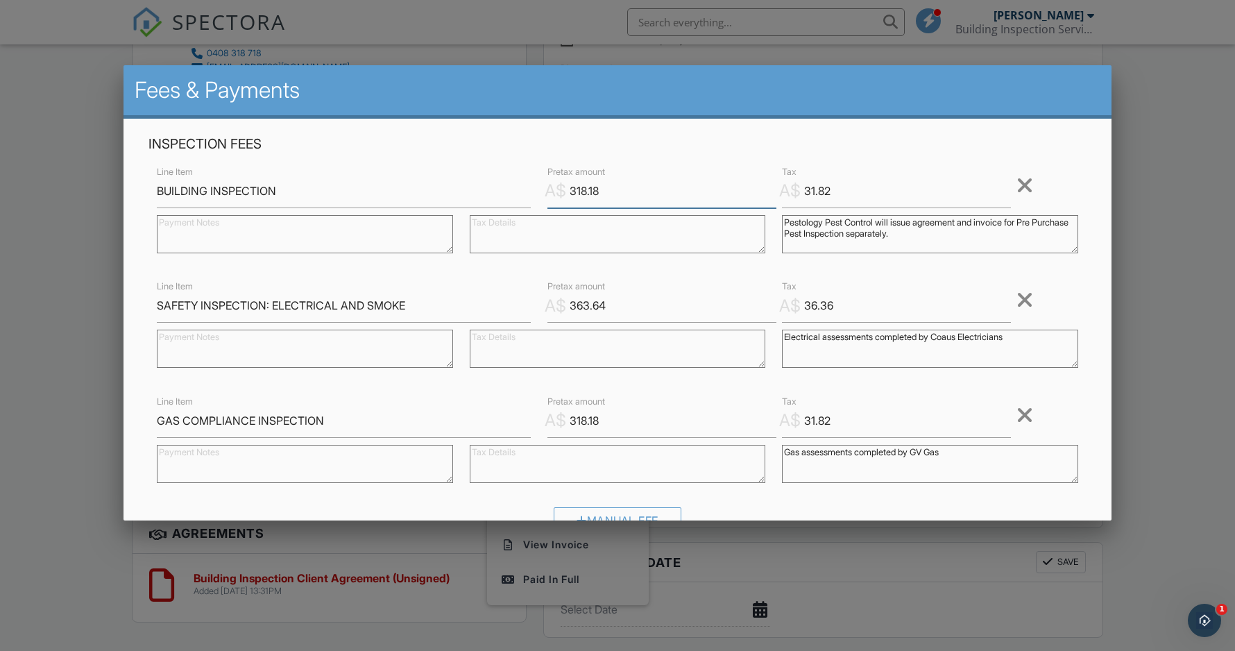
drag, startPoint x: 620, startPoint y: 193, endPoint x: 514, endPoint y: 191, distance: 105.5
click at [515, 191] on div "Line Item BUILDING INSPECTION A$ Pretax amount 318.18 A$ Tax 31.82 Remove Pesto…" at bounding box center [618, 213] width 938 height 101
type input "500"
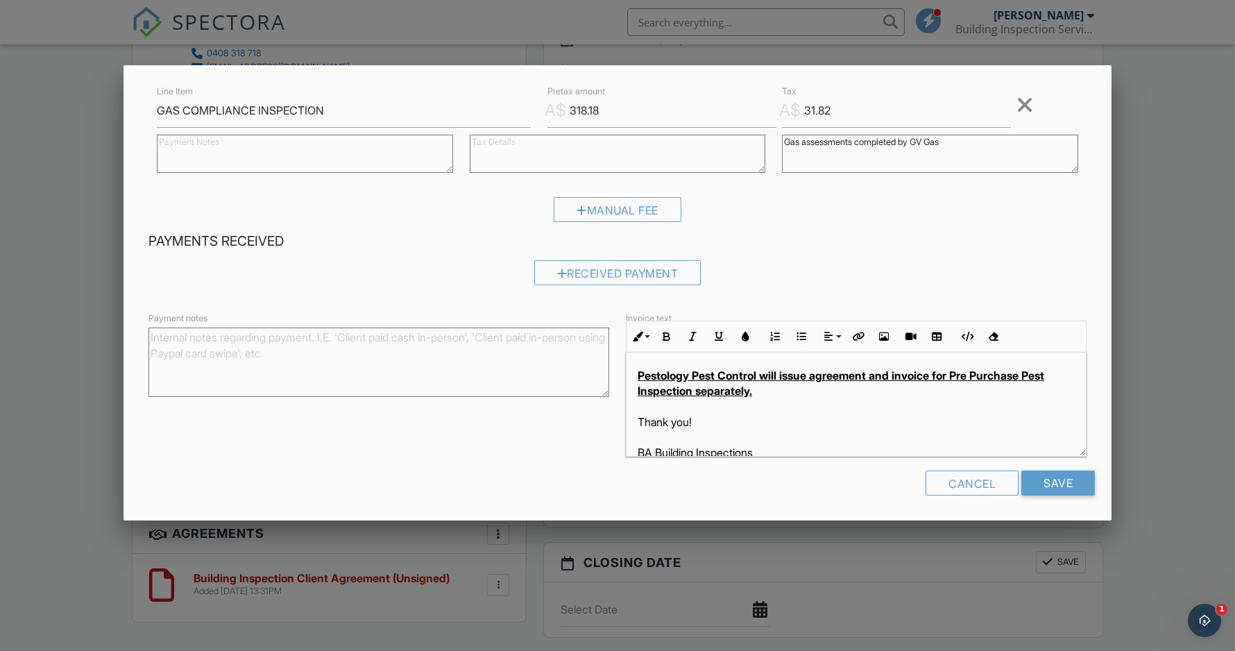
scroll to position [356, 0]
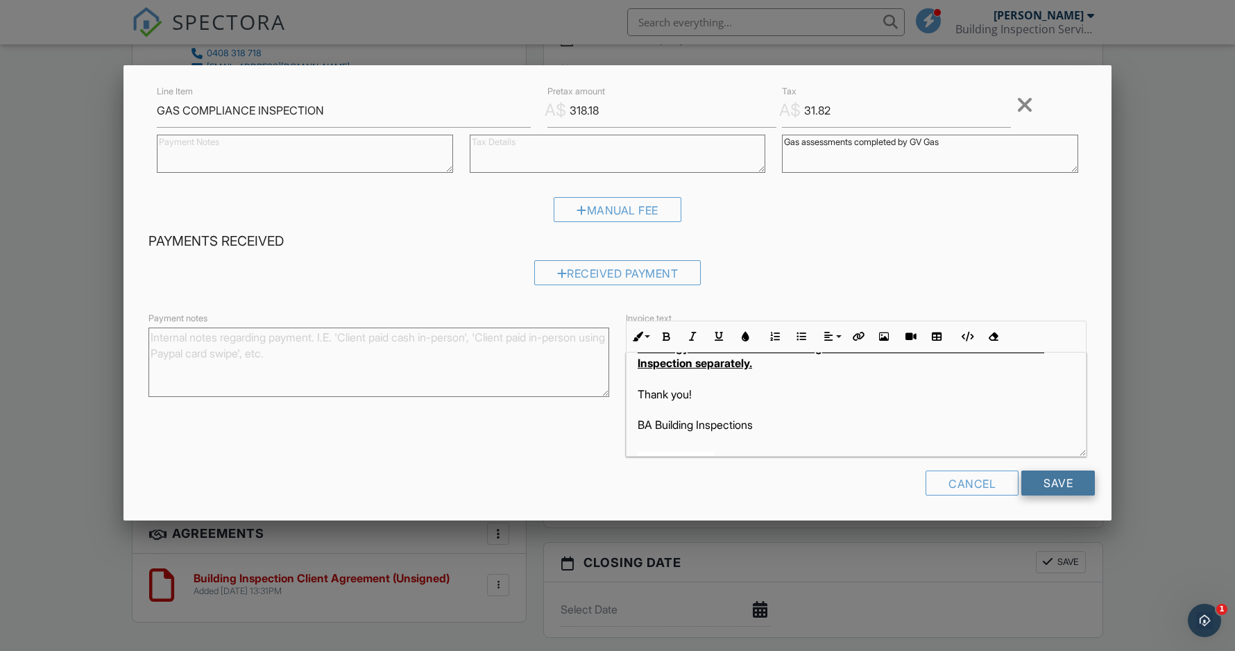
type input "50"
click at [1072, 482] on input "Save" at bounding box center [1059, 483] width 74 height 25
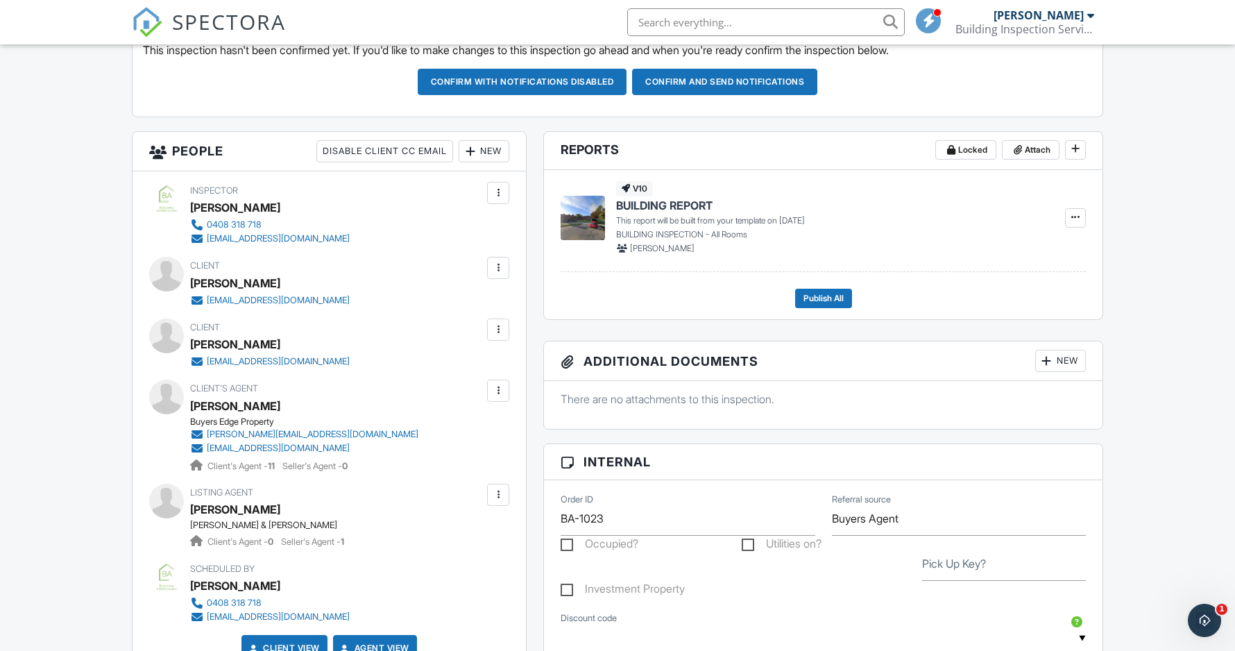
scroll to position [411, 0]
click at [48, 367] on div "Dashboard Inspections Calendar Unconfirmed Settings Profile Support Center Insp…" at bounding box center [617, 576] width 1235 height 1884
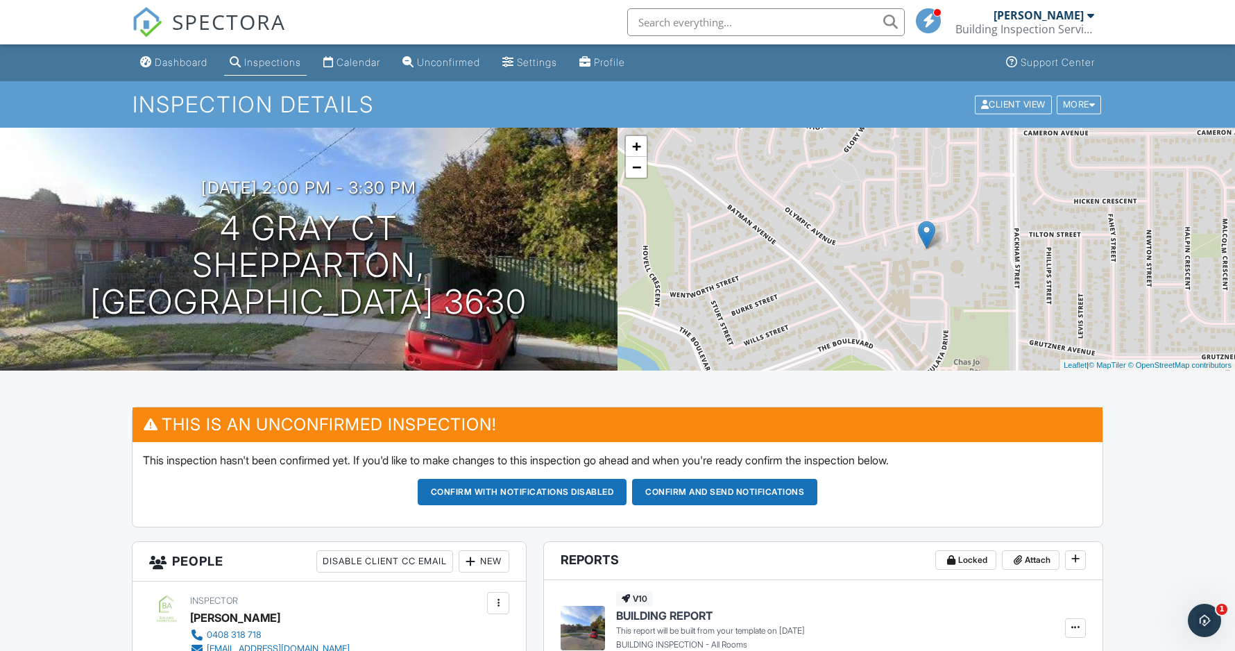
scroll to position [0, 0]
click at [362, 58] on div "Calendar" at bounding box center [359, 62] width 44 height 12
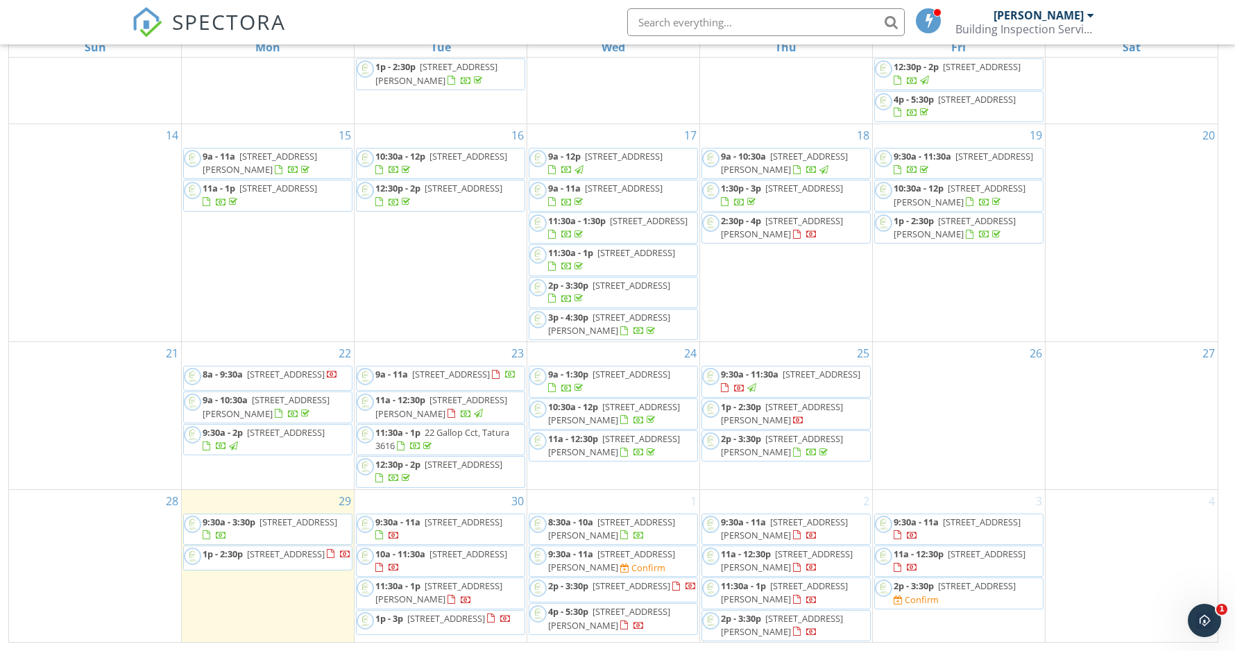
scroll to position [185, 0]
click at [425, 555] on span "10a - 11:30a" at bounding box center [400, 554] width 50 height 12
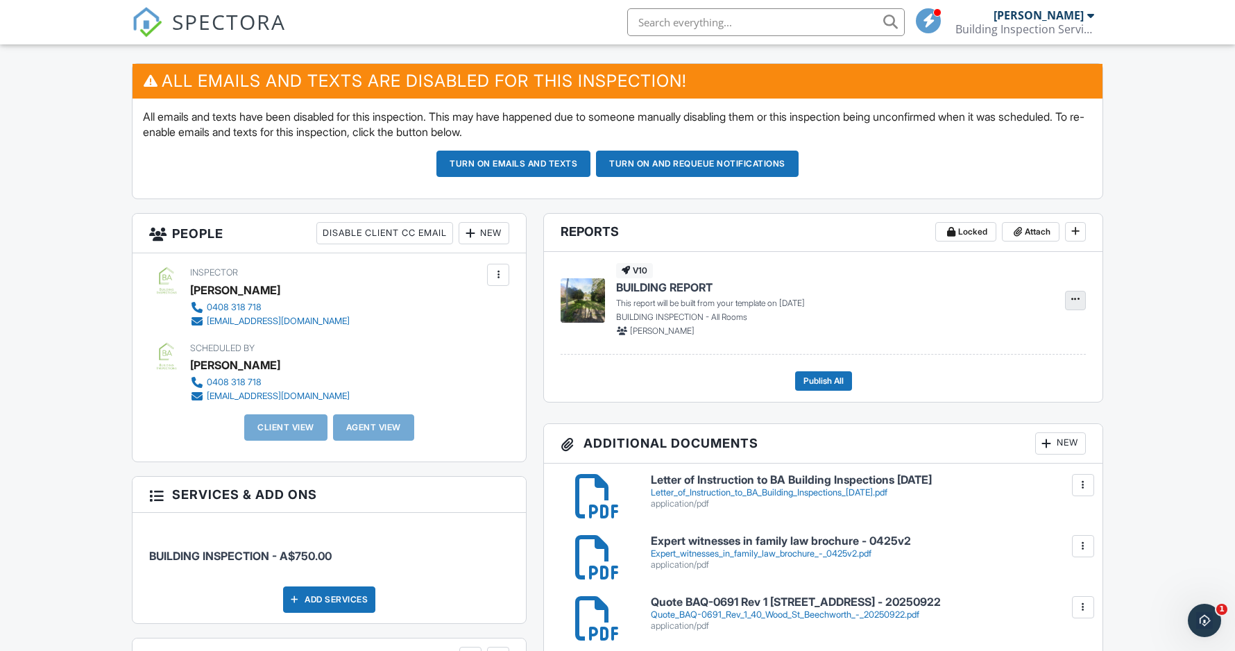
click at [1082, 297] on span at bounding box center [1076, 299] width 14 height 14
click at [1007, 337] on span "Build Now" at bounding box center [985, 336] width 44 height 15
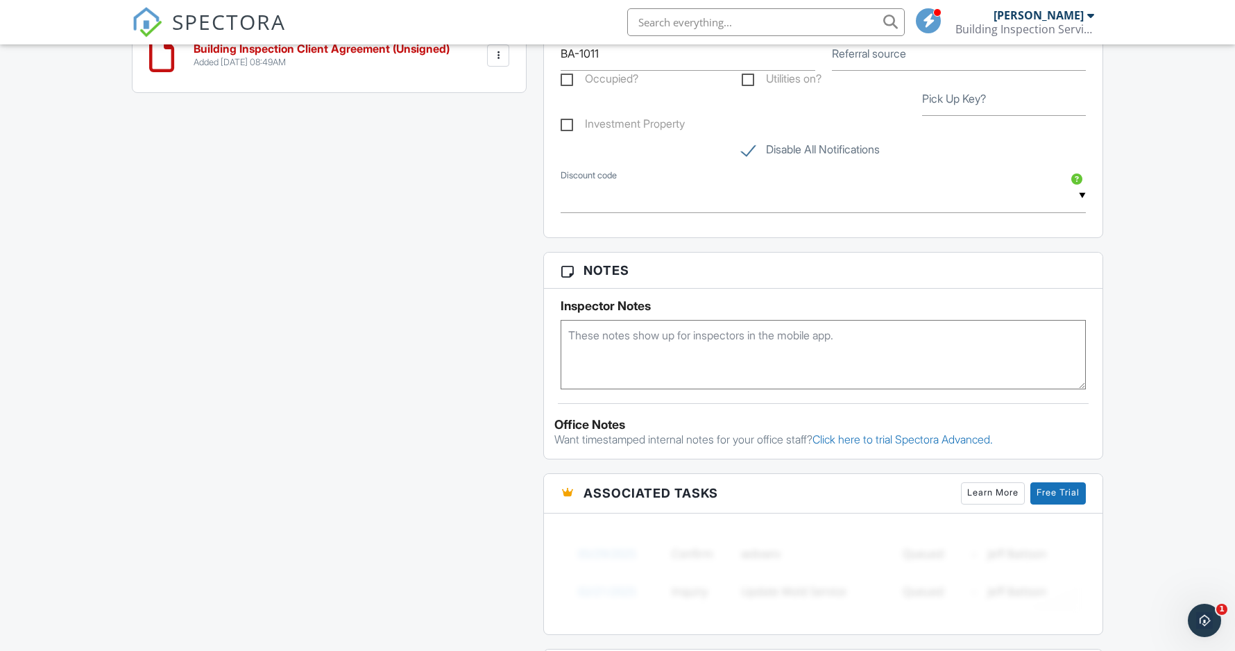
scroll to position [1099, 0]
click at [686, 337] on textarea at bounding box center [823, 352] width 525 height 69
paste textarea "• Undertake a building inspection of the above listed property in accordance wi…"
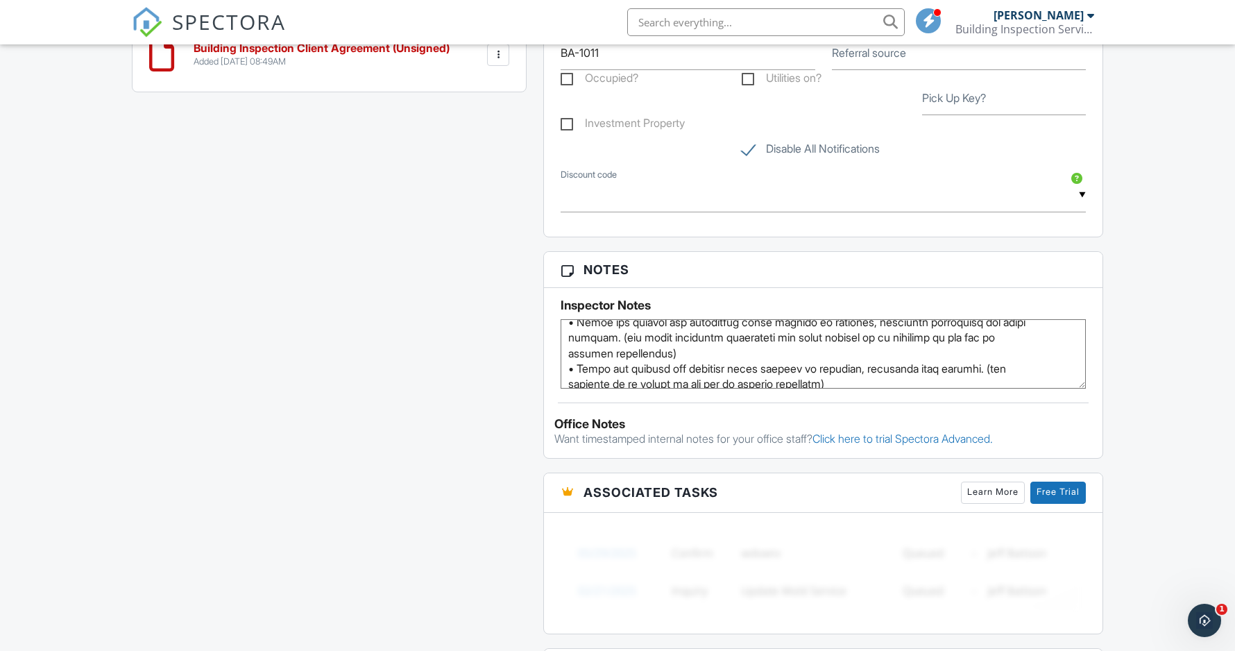
scroll to position [123, 0]
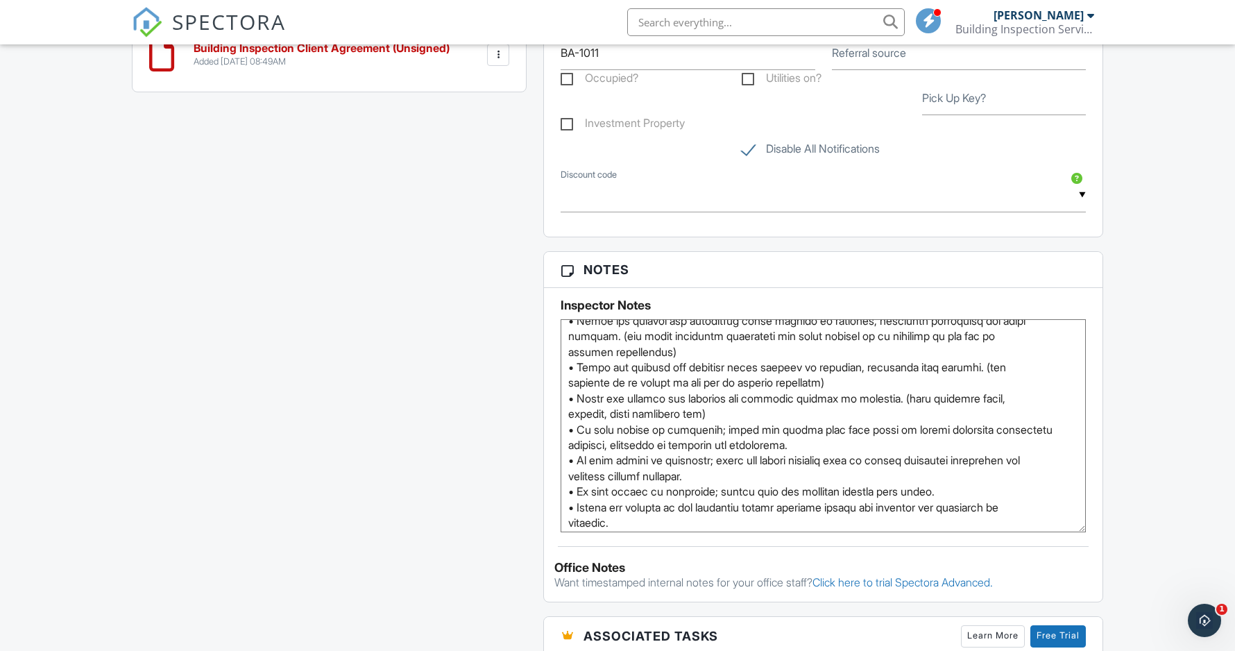
click at [1088, 528] on div "Inspector Notes" at bounding box center [823, 410] width 559 height 244
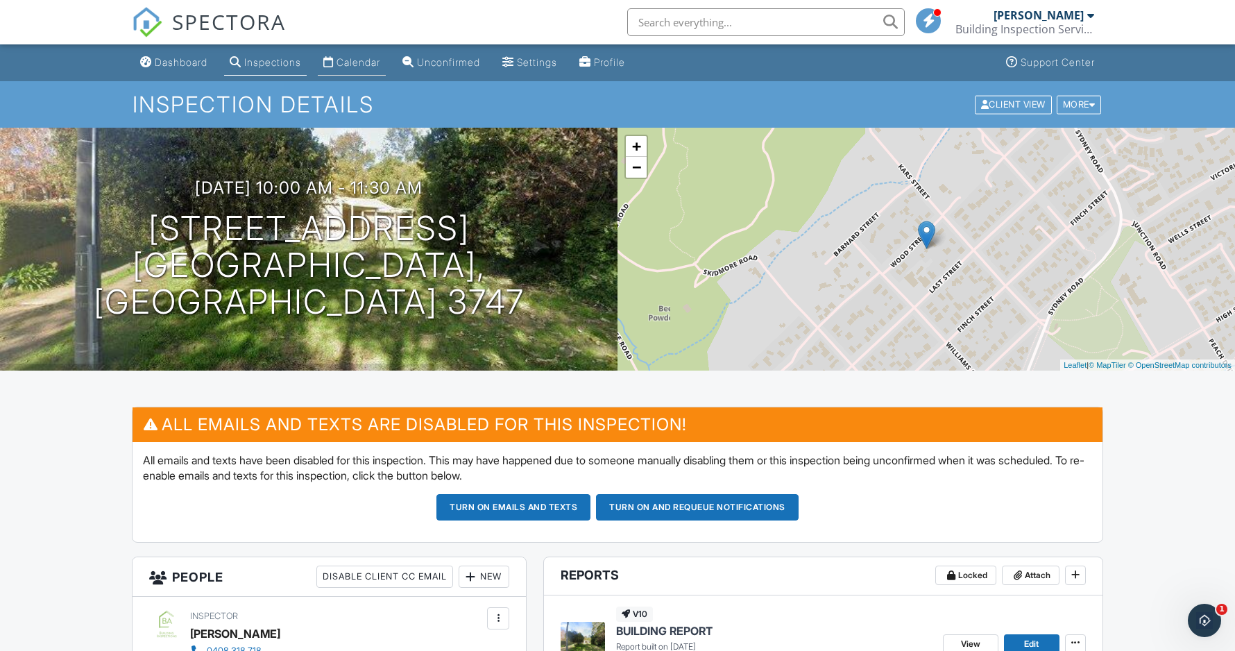
scroll to position [0, 0]
type textarea "• Undertake a building inspection of the above listed property in accordance wi…"
click at [357, 56] on link "Calendar" at bounding box center [352, 63] width 68 height 26
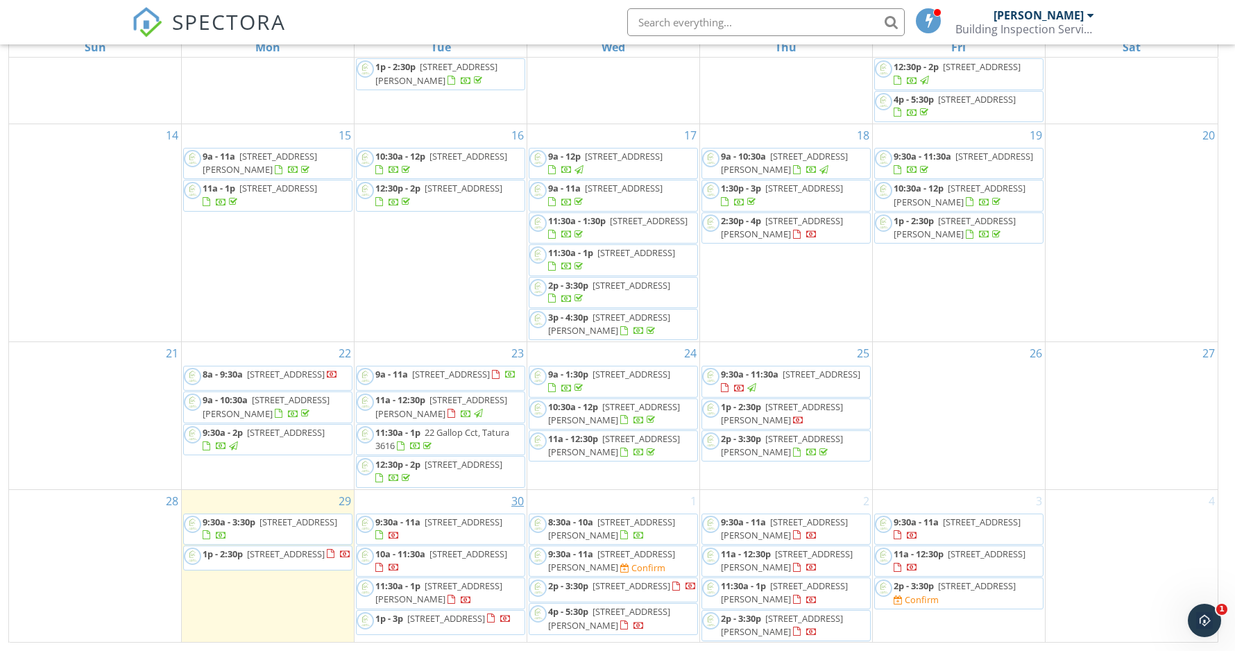
scroll to position [185, 0]
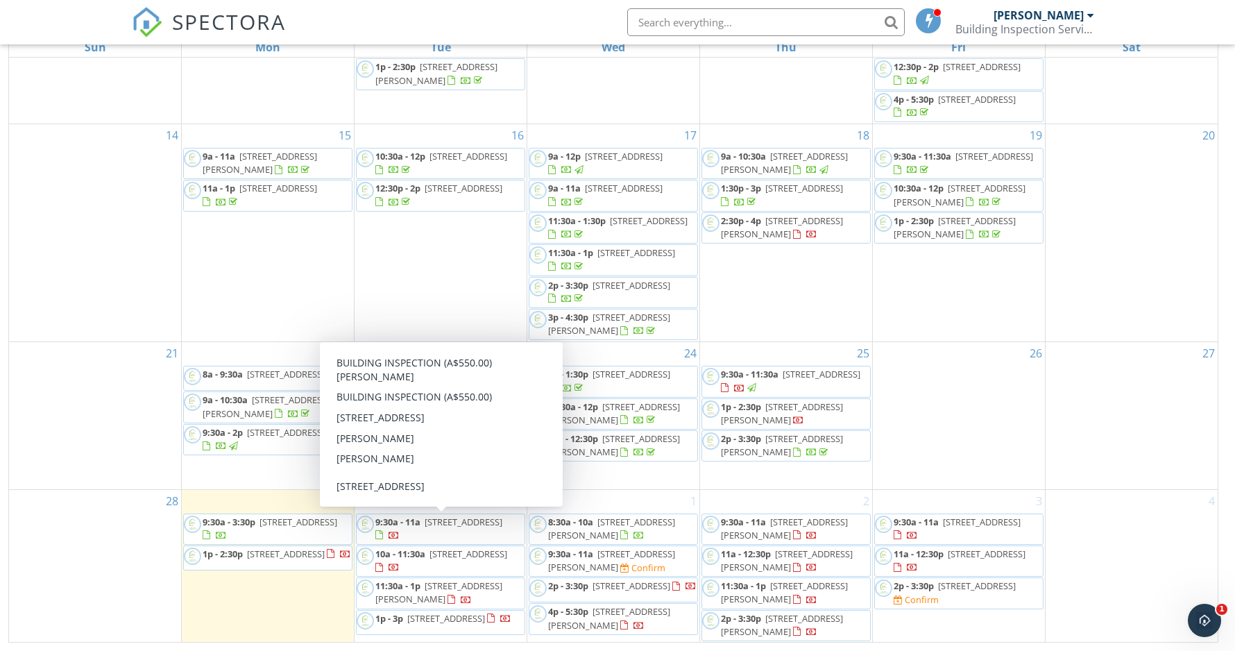
click at [455, 527] on span "6 Poplar St, Kyabram 3620" at bounding box center [464, 522] width 78 height 12
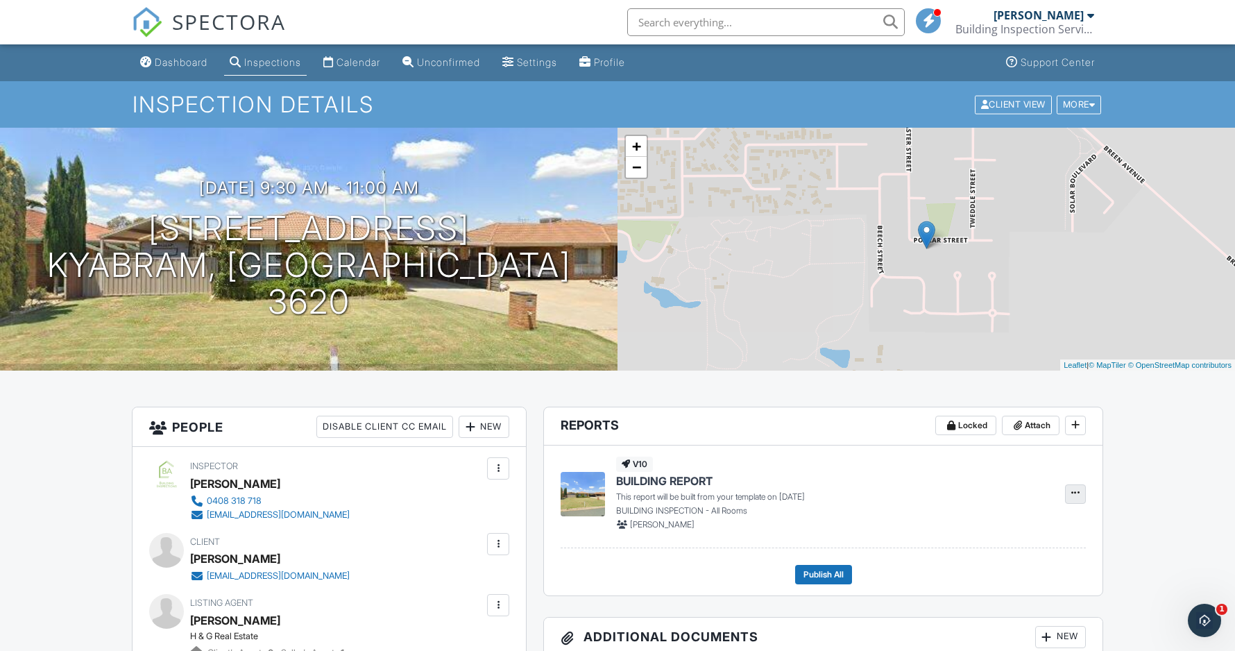
click at [1071, 493] on icon at bounding box center [1075, 493] width 8 height 10
click at [965, 530] on span "Build Now" at bounding box center [985, 530] width 44 height 15
click at [358, 65] on div "Calendar" at bounding box center [359, 62] width 44 height 12
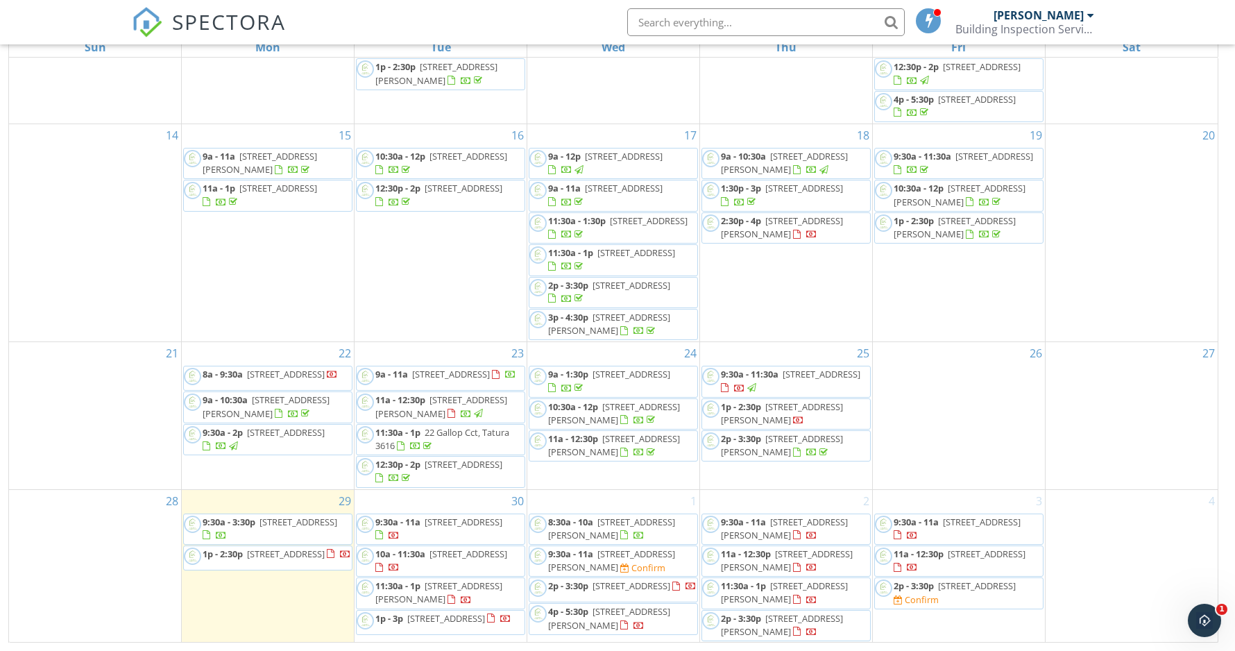
scroll to position [275, 0]
click at [422, 593] on span "136 Vaughan St 3, Shepparton 3630" at bounding box center [438, 592] width 127 height 26
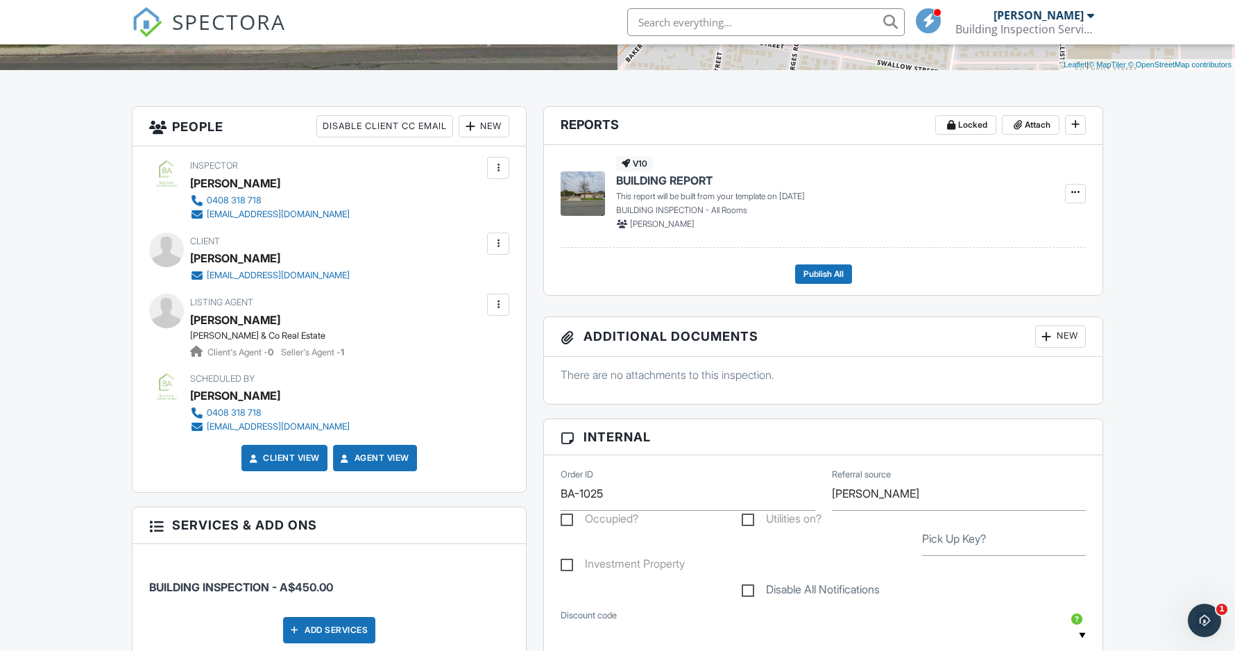
scroll to position [302, 0]
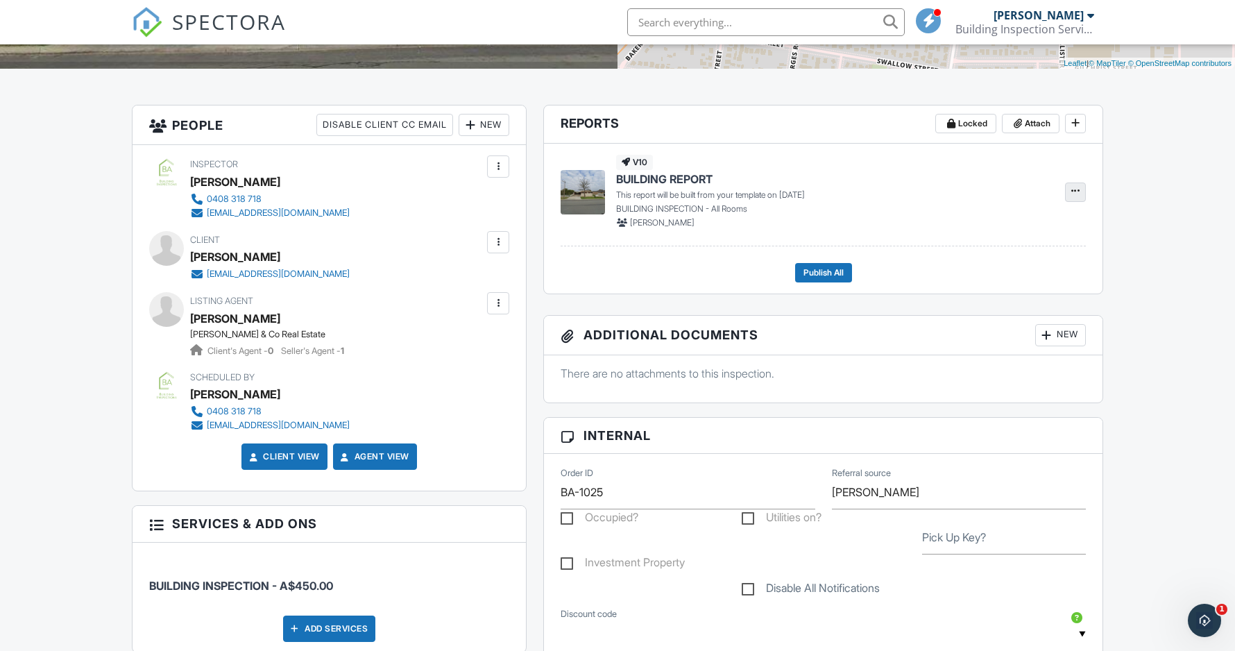
click at [1078, 190] on icon at bounding box center [1075, 191] width 8 height 10
click at [985, 230] on span "Build Now" at bounding box center [985, 228] width 44 height 15
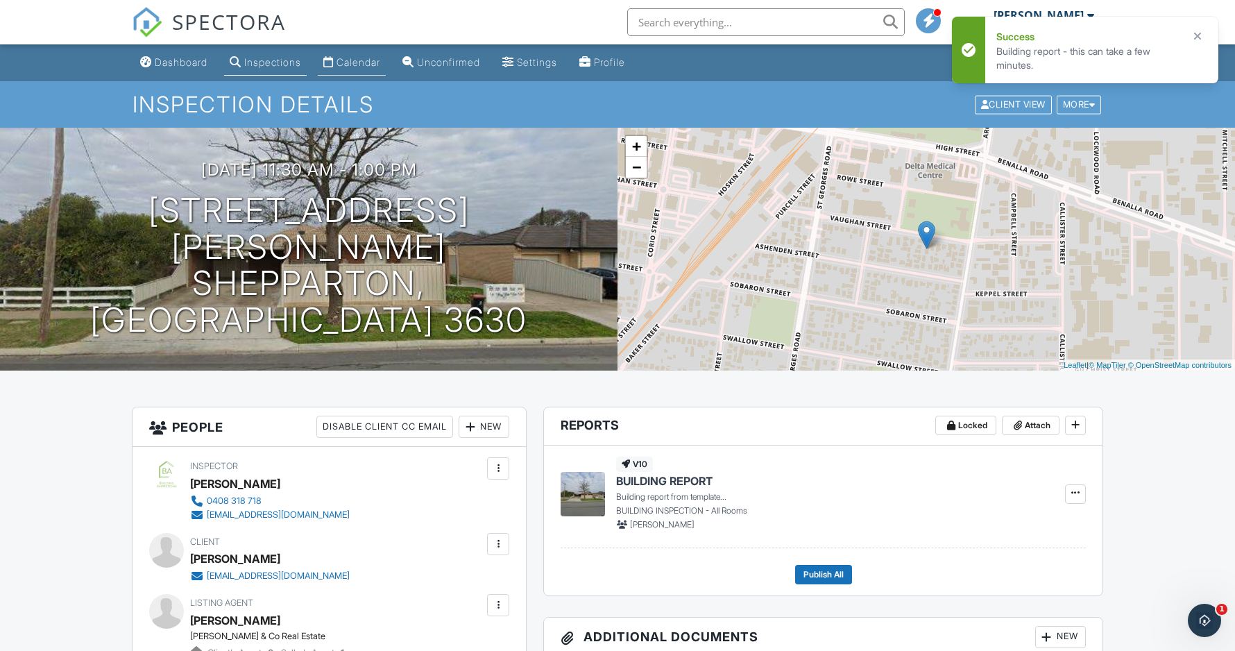
scroll to position [0, 0]
click at [372, 65] on div "Calendar" at bounding box center [359, 62] width 44 height 12
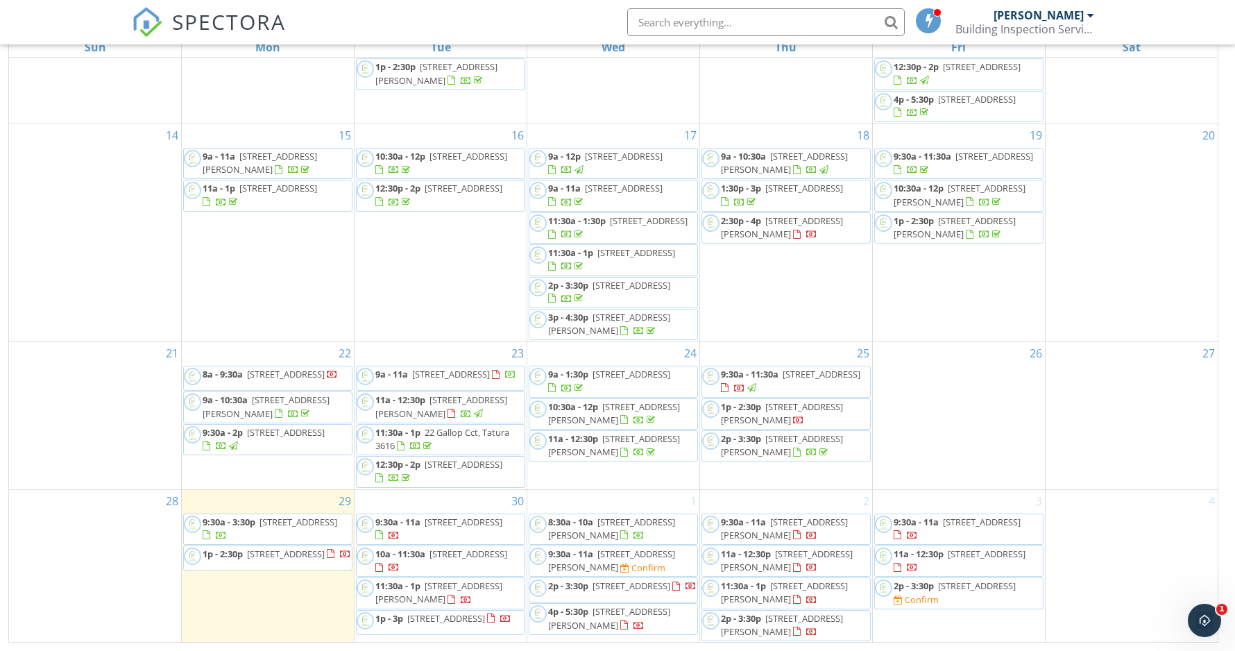
scroll to position [185, 0]
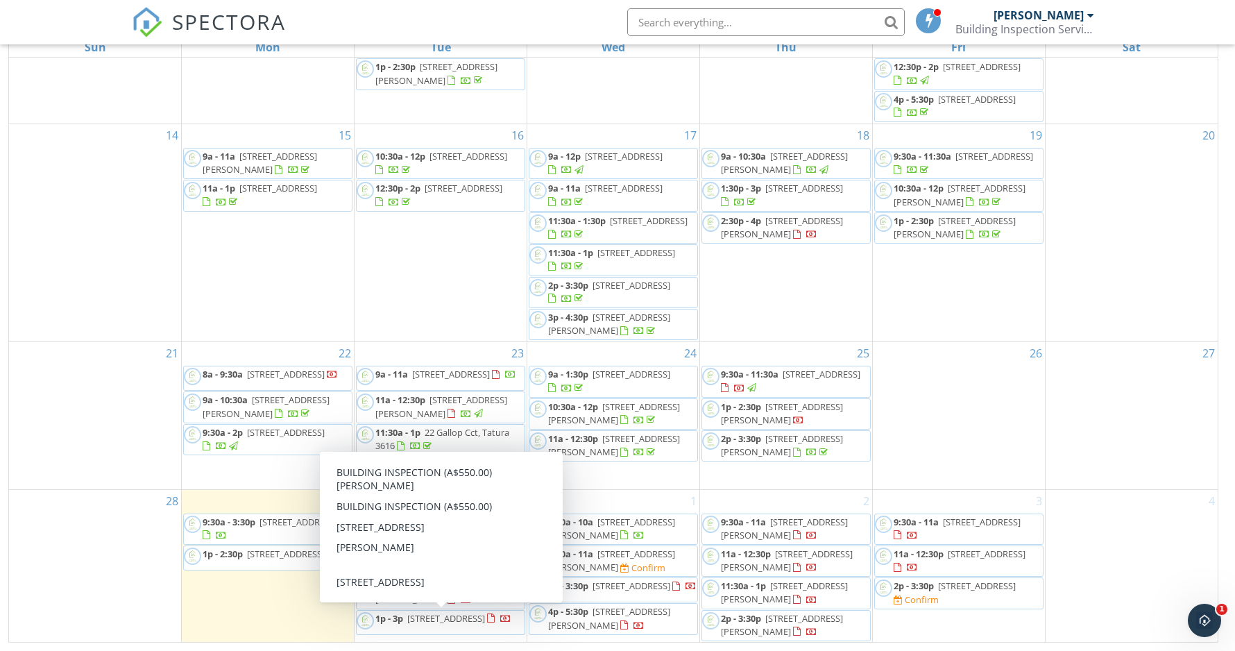
click at [439, 621] on span "[STREET_ADDRESS]" at bounding box center [446, 618] width 78 height 12
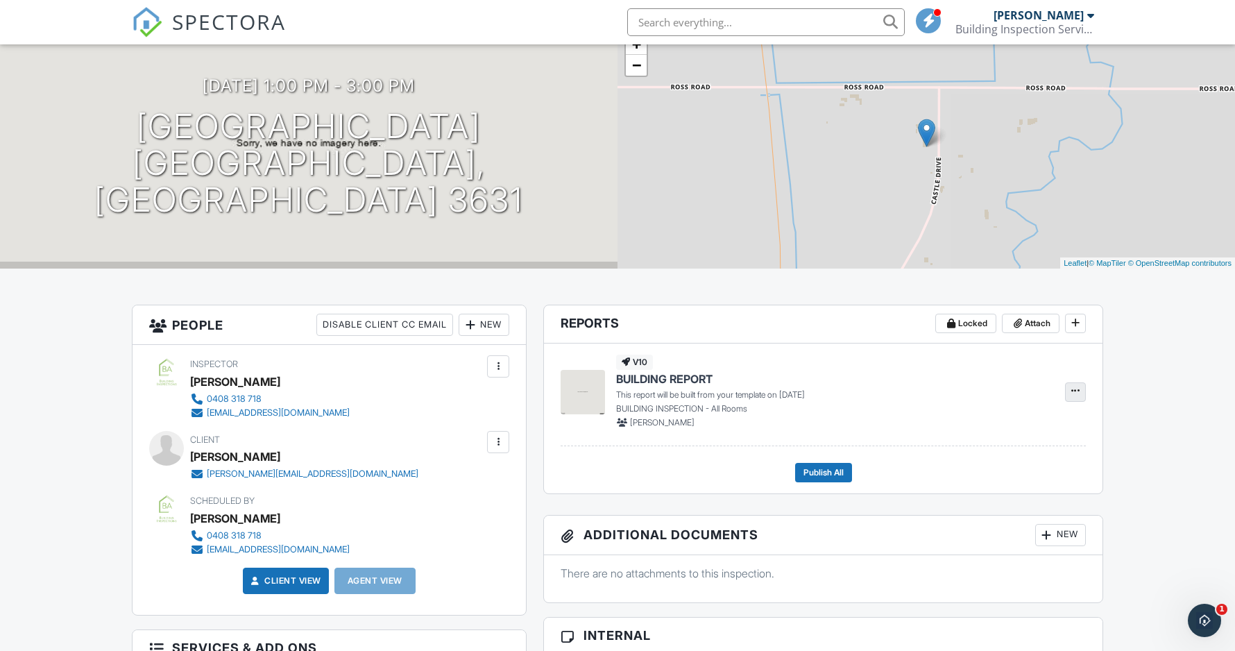
click at [1082, 392] on span at bounding box center [1076, 391] width 14 height 14
click at [1000, 426] on span "Build Now" at bounding box center [985, 428] width 44 height 15
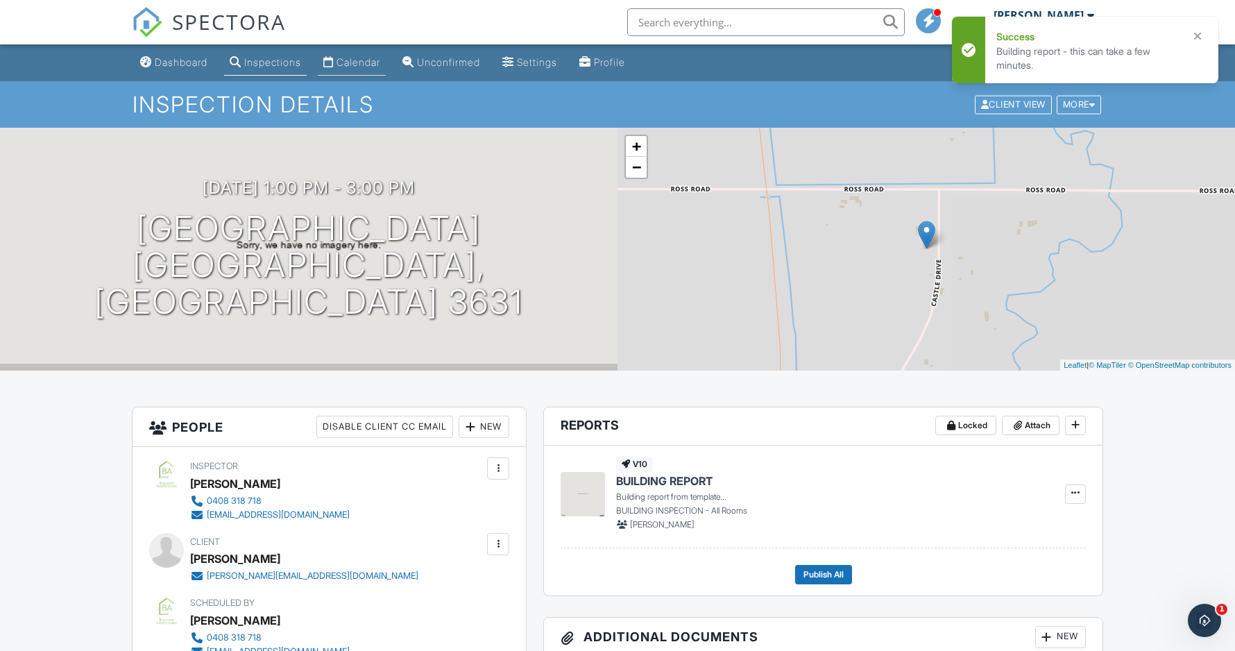
click at [357, 61] on div "Calendar" at bounding box center [359, 62] width 44 height 12
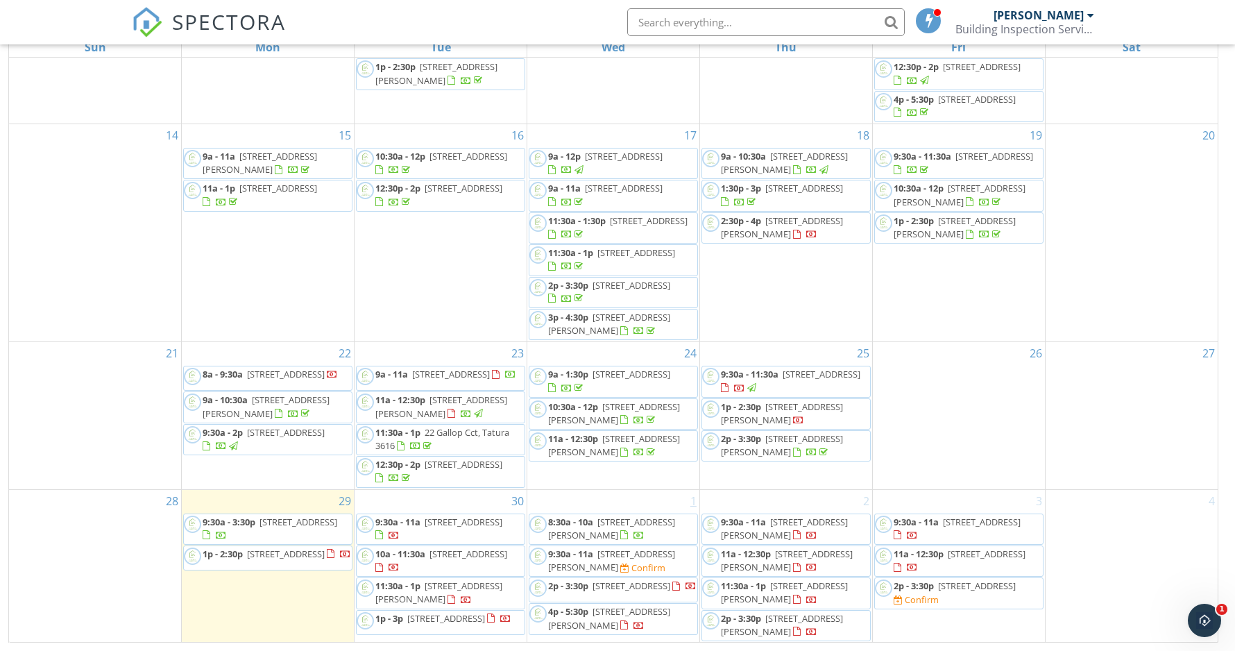
scroll to position [185, 0]
click at [276, 570] on link "1p - 2:30p [STREET_ADDRESS]" at bounding box center [267, 557] width 169 height 25
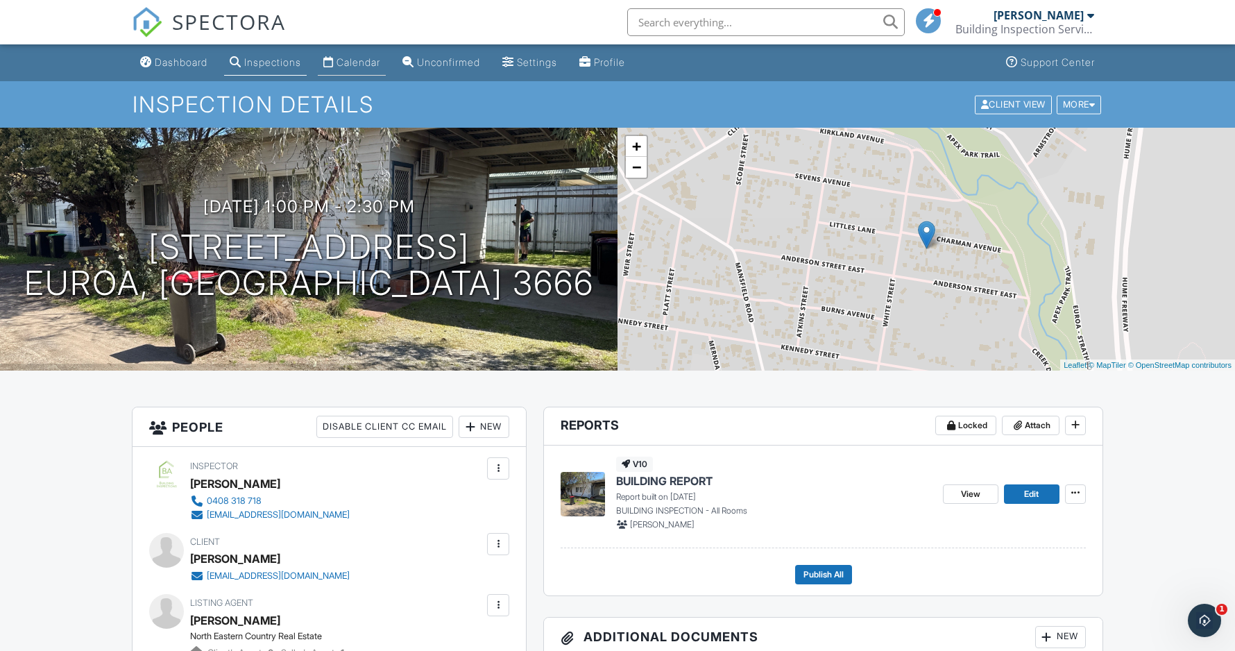
click at [364, 52] on link "Calendar" at bounding box center [352, 63] width 68 height 26
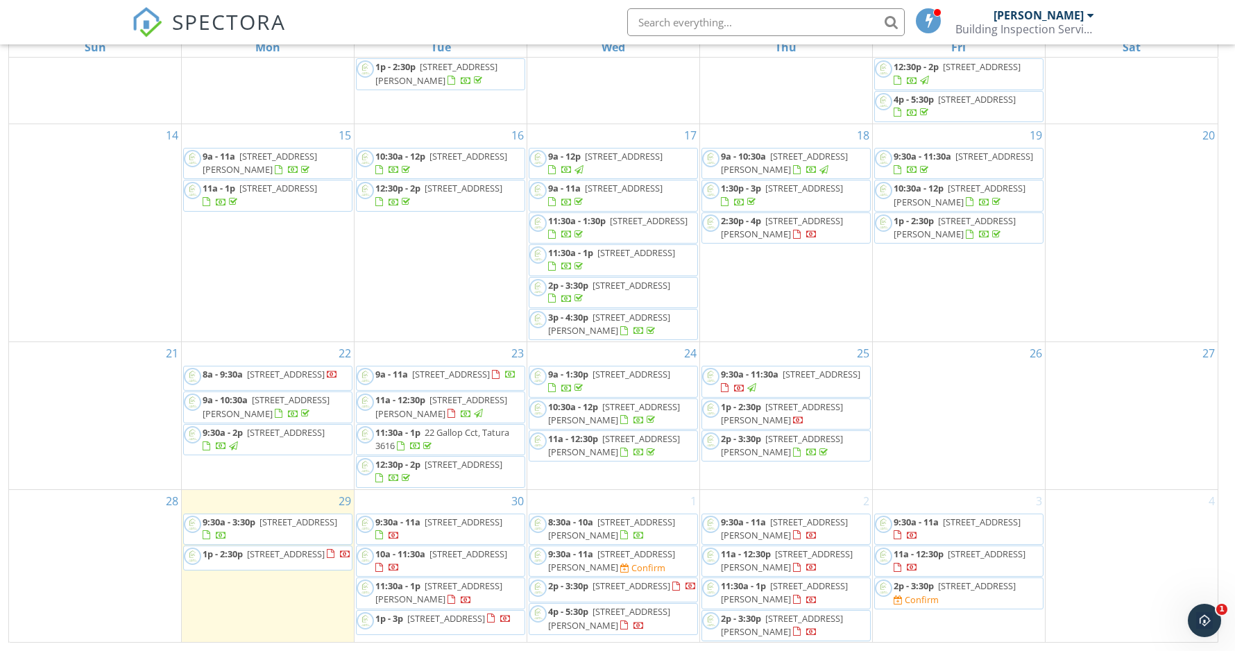
scroll to position [185, 0]
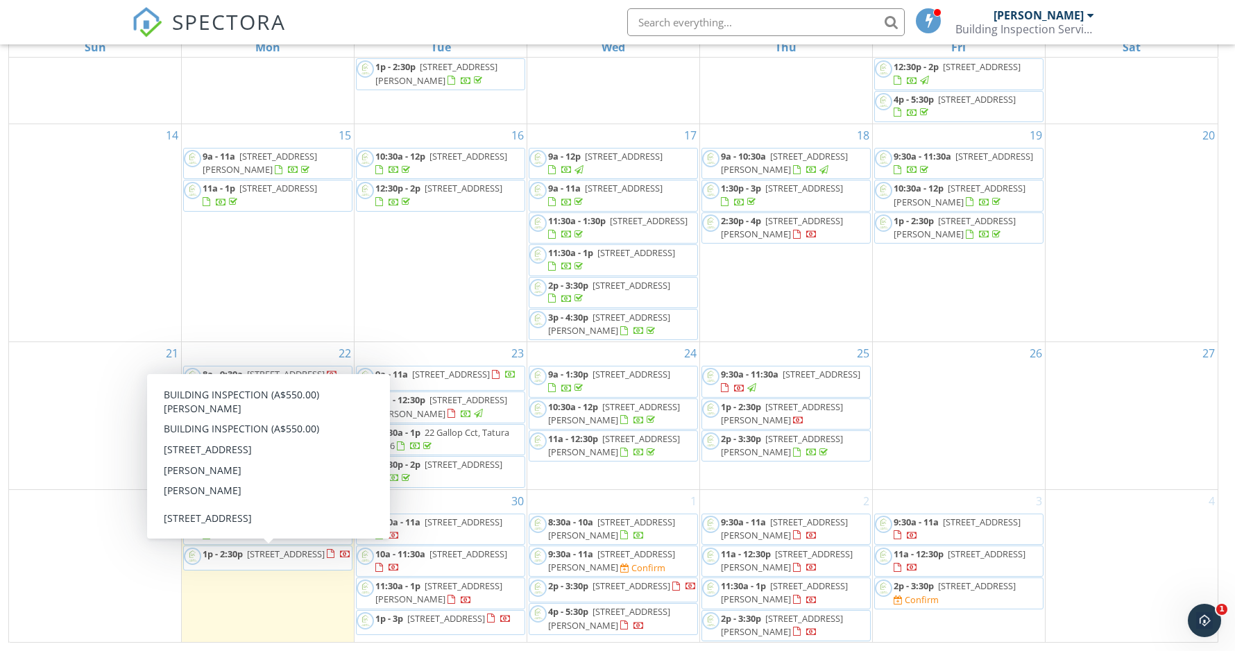
click at [264, 557] on span "[STREET_ADDRESS]" at bounding box center [286, 554] width 78 height 12
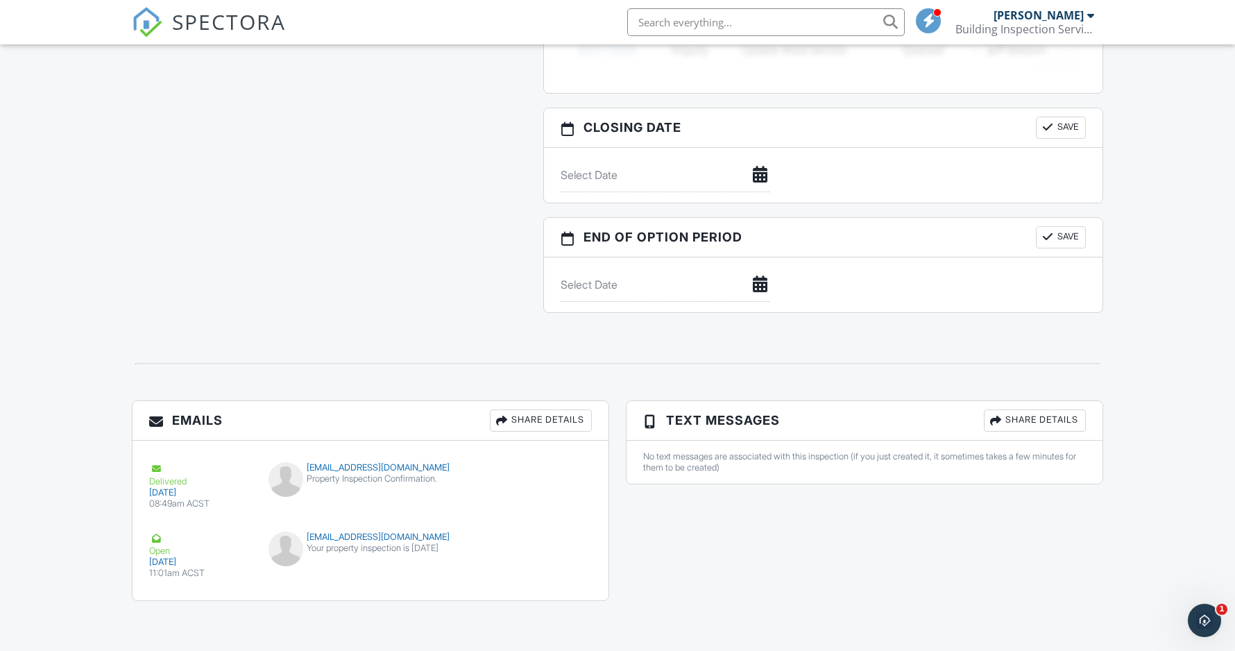
scroll to position [1281, 0]
click at [432, 484] on div "mechelleouwehand@gmail.com Property Inspection Confirmation." at bounding box center [370, 485] width 221 height 42
click at [456, 480] on div "Property Inspection Confirmation." at bounding box center [371, 480] width 205 height 11
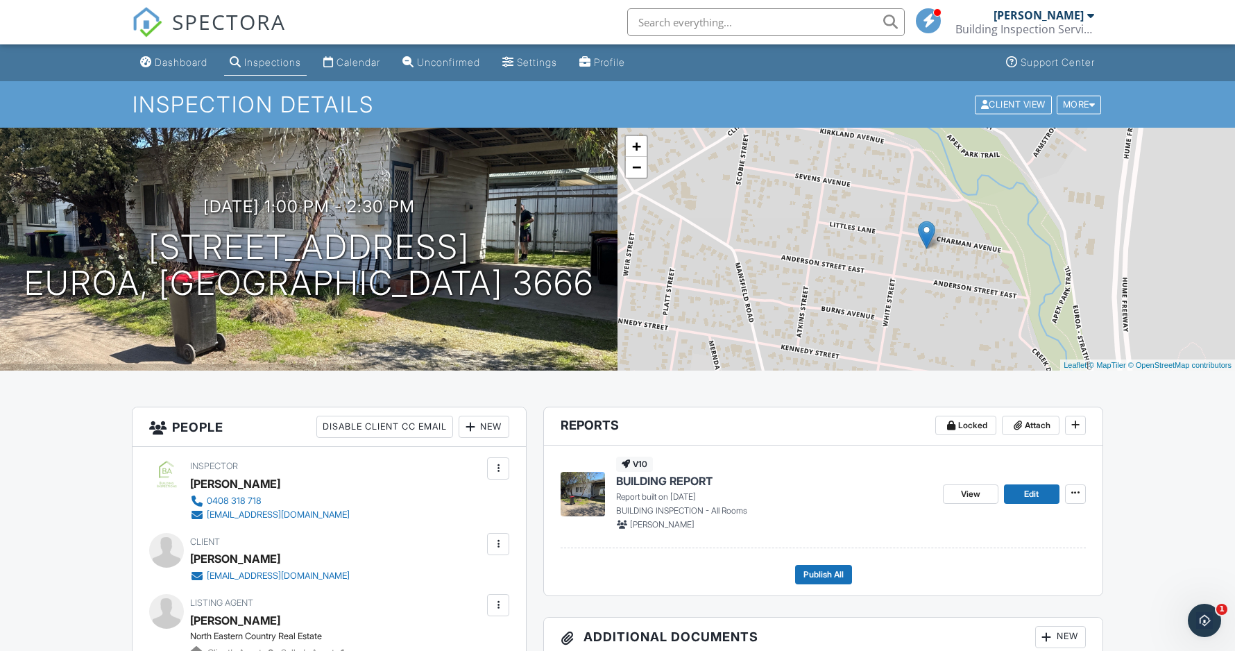
scroll to position [0, 0]
click at [359, 57] on div "Calendar" at bounding box center [359, 62] width 44 height 12
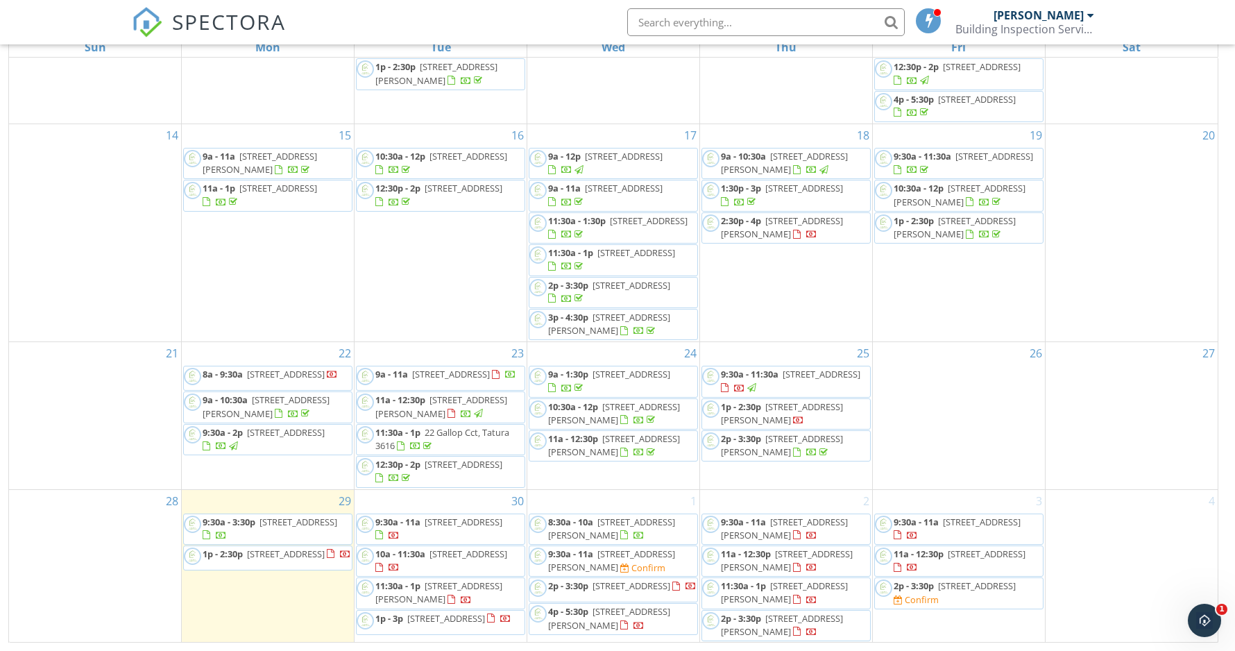
scroll to position [185, 0]
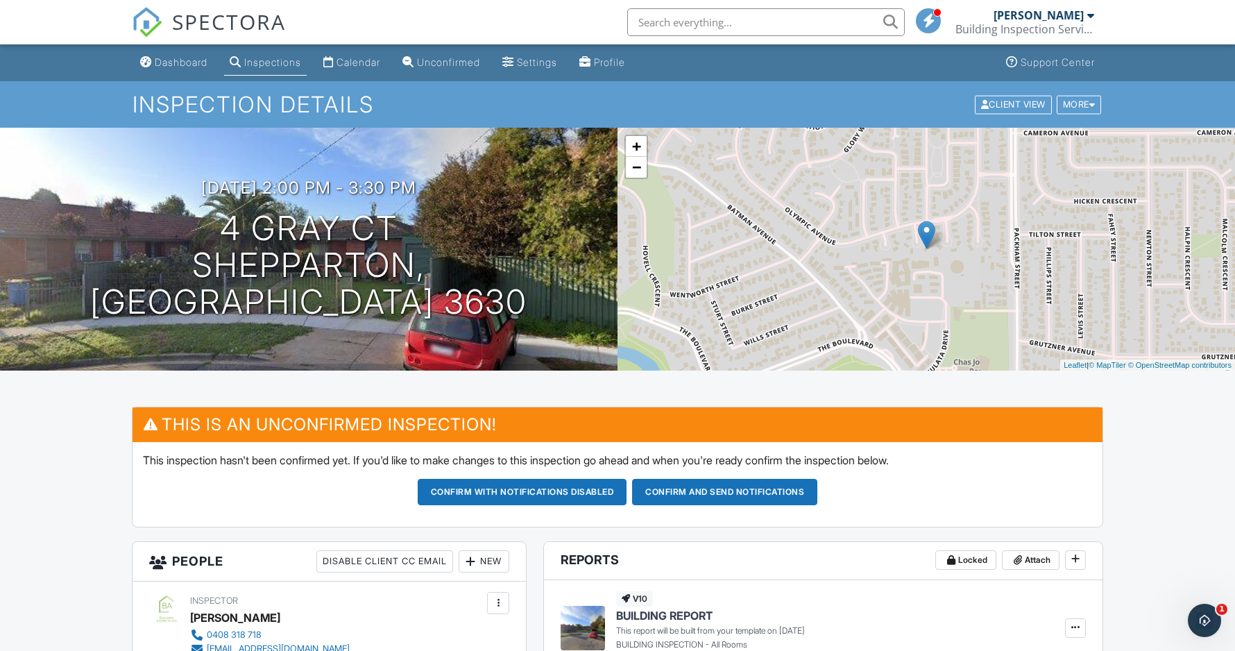
click at [358, 60] on div "Calendar" at bounding box center [359, 62] width 44 height 12
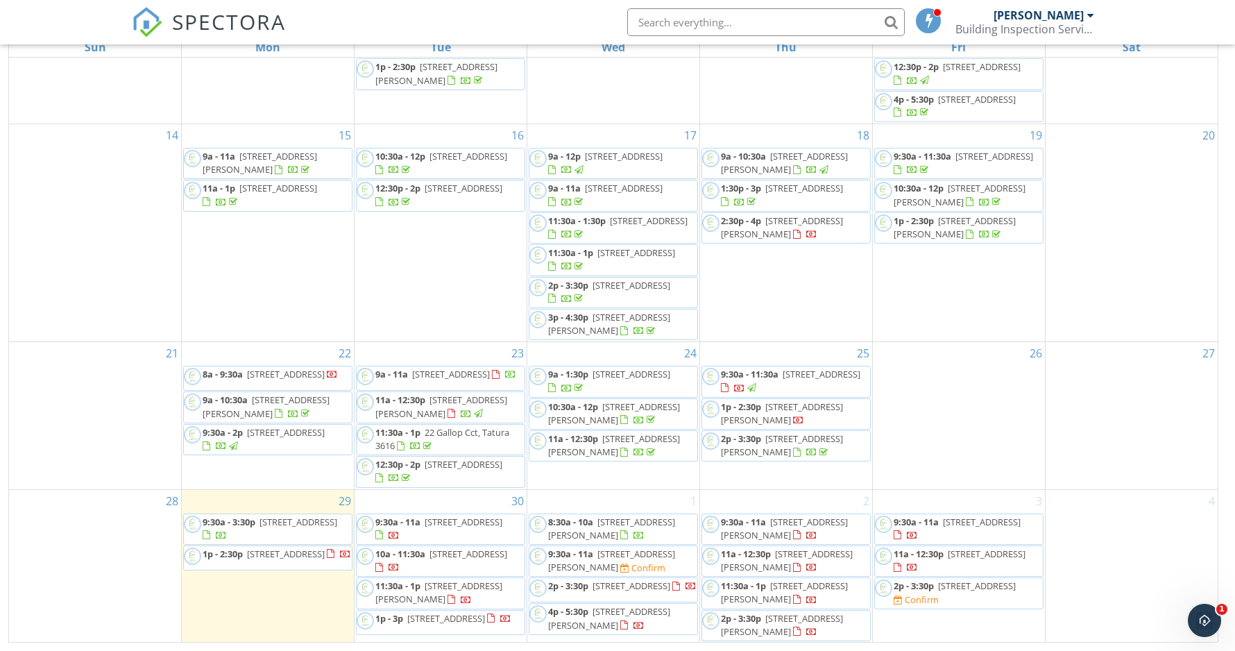
scroll to position [185, 0]
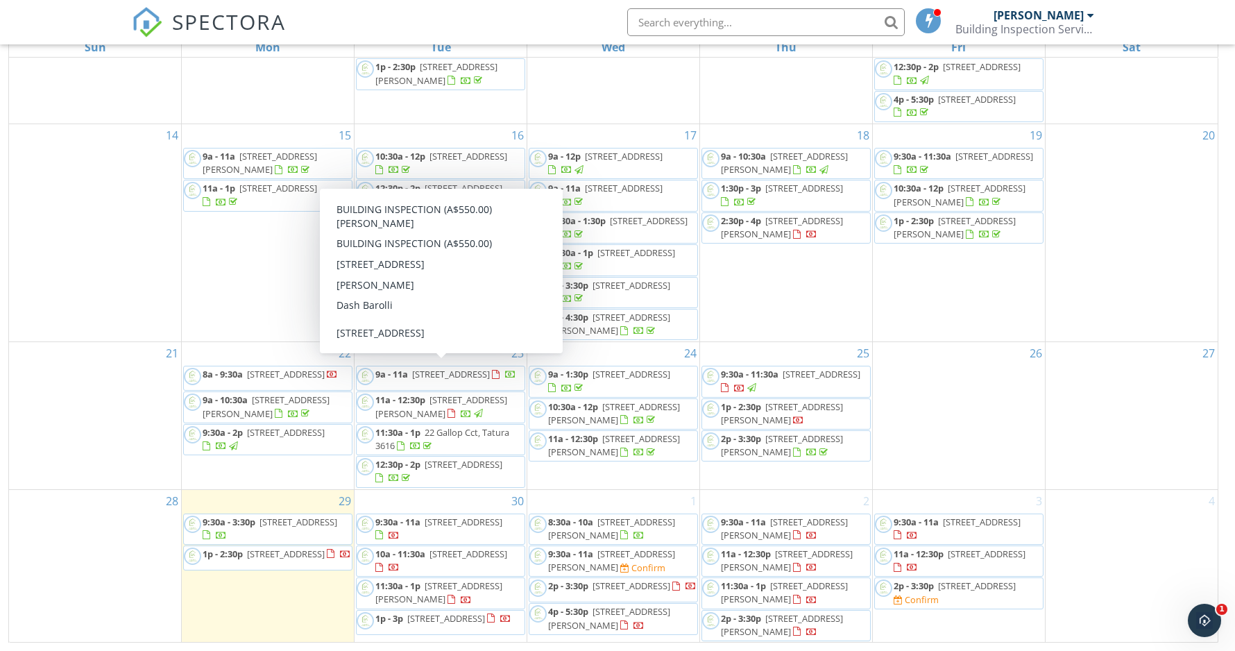
click at [438, 368] on span "[STREET_ADDRESS]" at bounding box center [451, 374] width 78 height 12
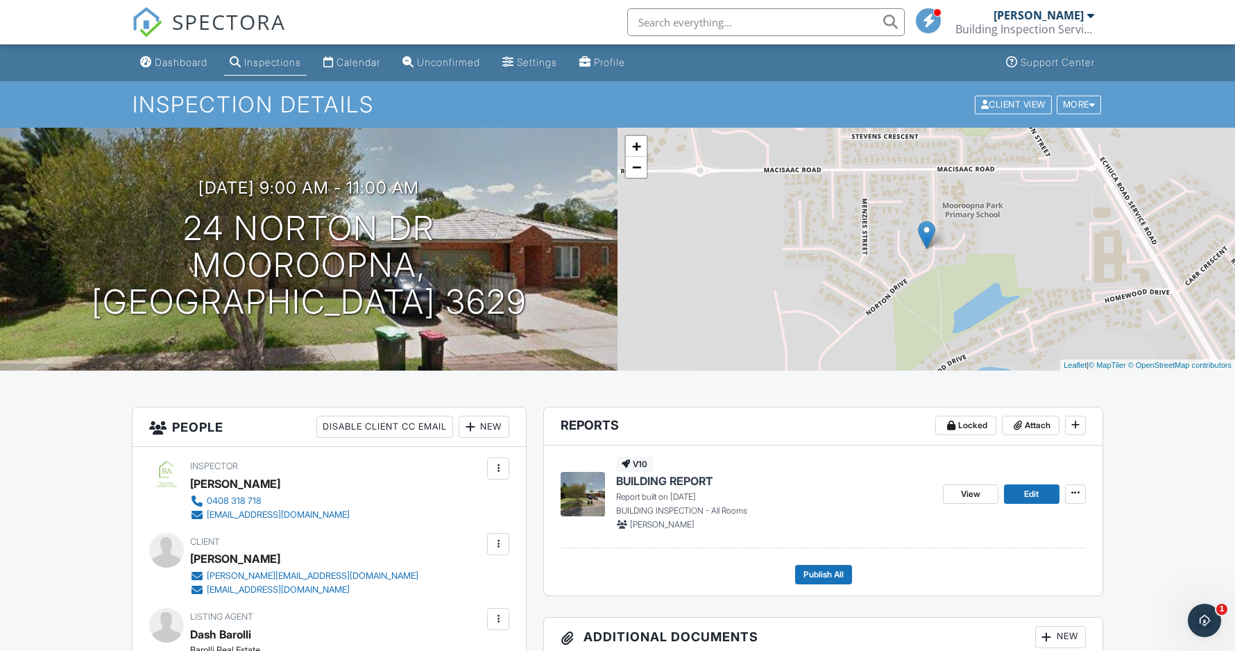
click at [380, 66] on div "Calendar" at bounding box center [359, 62] width 44 height 12
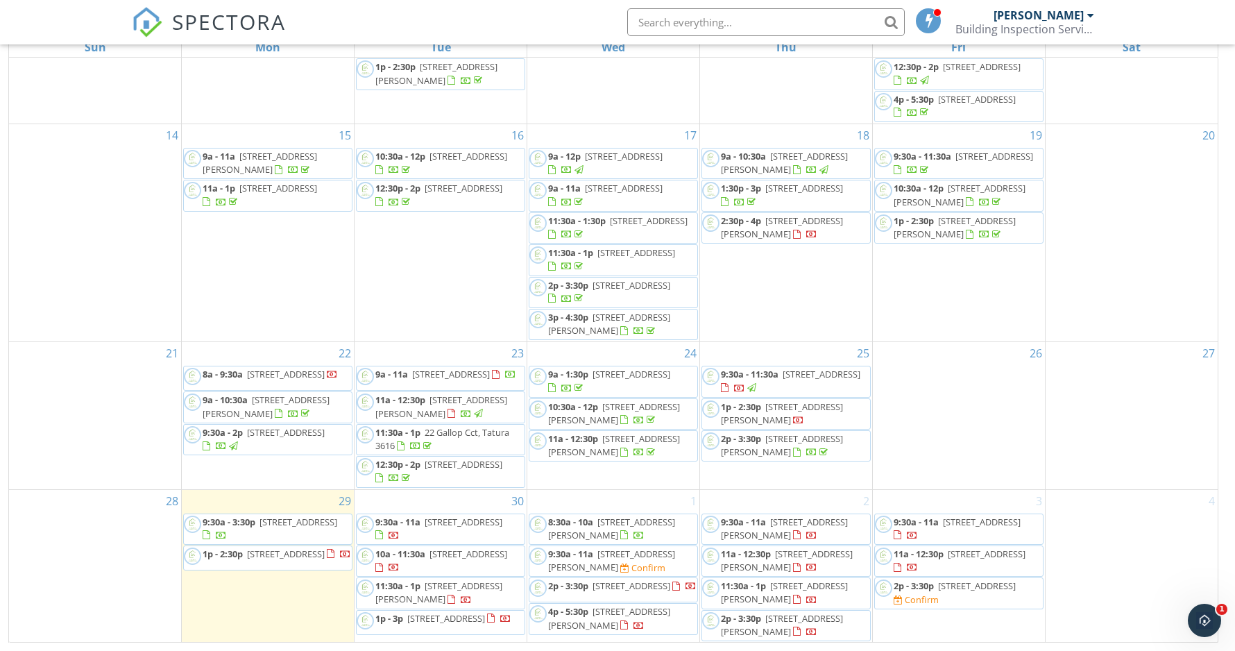
scroll to position [185, 0]
click at [954, 621] on div "3 9:30a - 11a 5 Brambuck Ave, Kialla 3631 11a - 12:30p 8 Iluka Dr, Shepparton N…" at bounding box center [959, 566] width 172 height 153
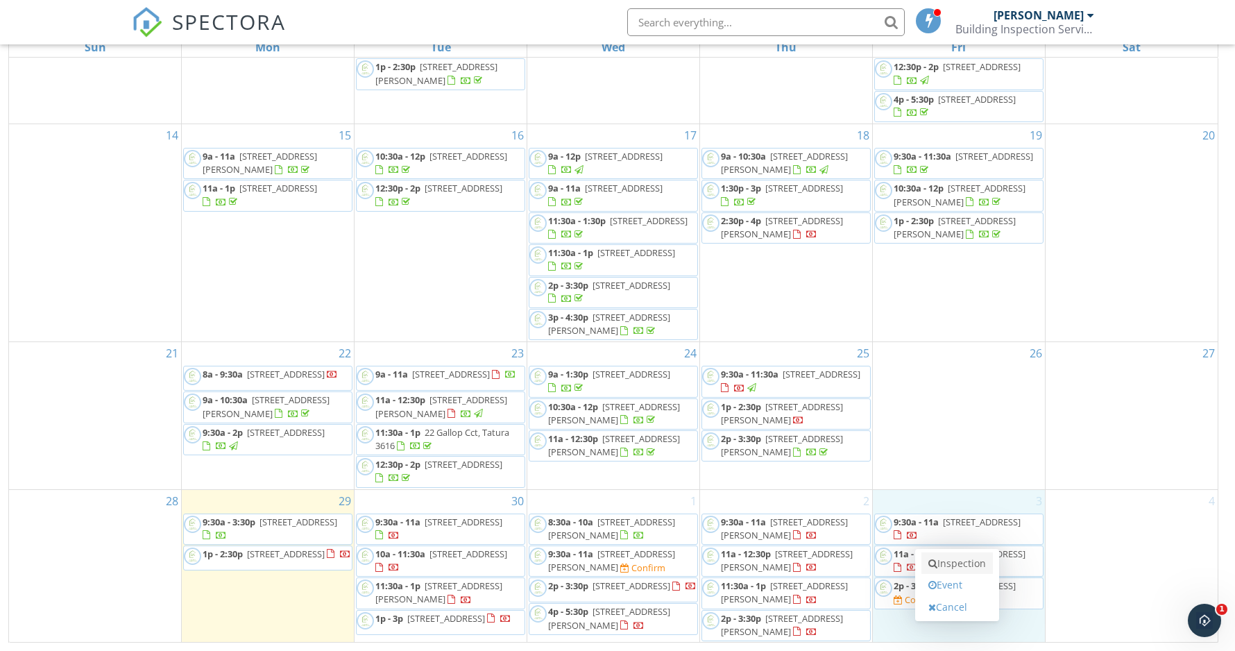
click at [957, 566] on link "Inspection" at bounding box center [957, 563] width 71 height 22
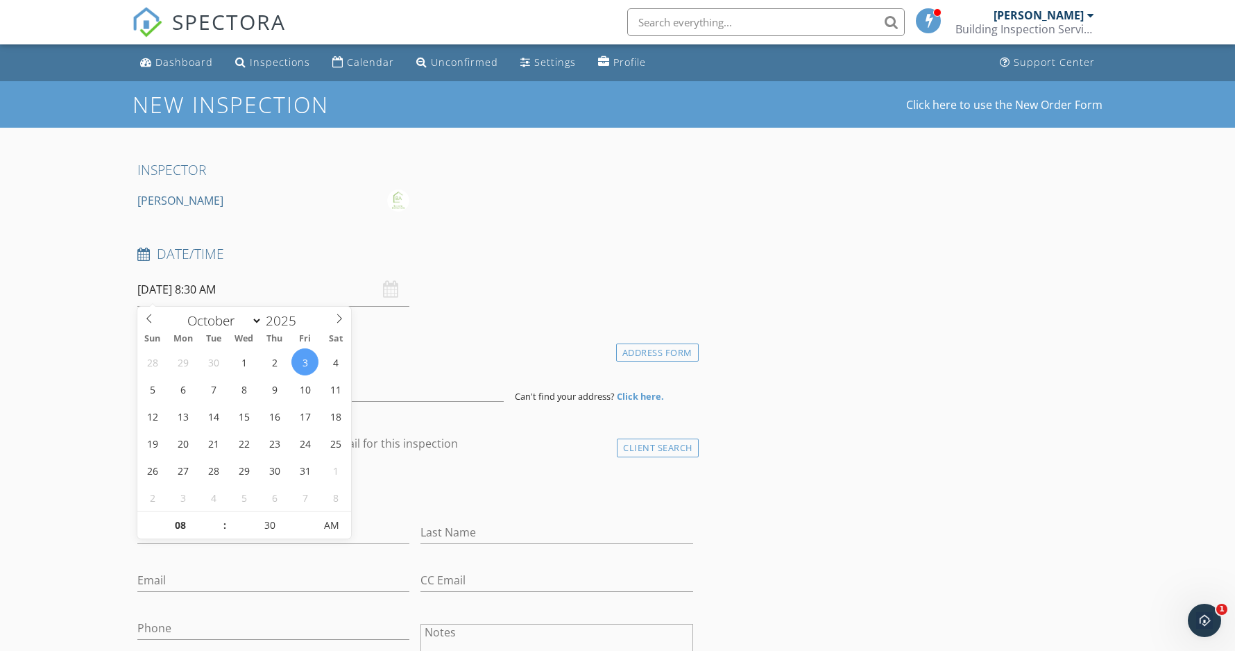
click at [242, 278] on input "[DATE] 8:30 AM" at bounding box center [273, 290] width 272 height 34
type input "09"
type input "[DATE] 9:30 AM"
click at [221, 515] on span at bounding box center [218, 518] width 10 height 14
type input "10"
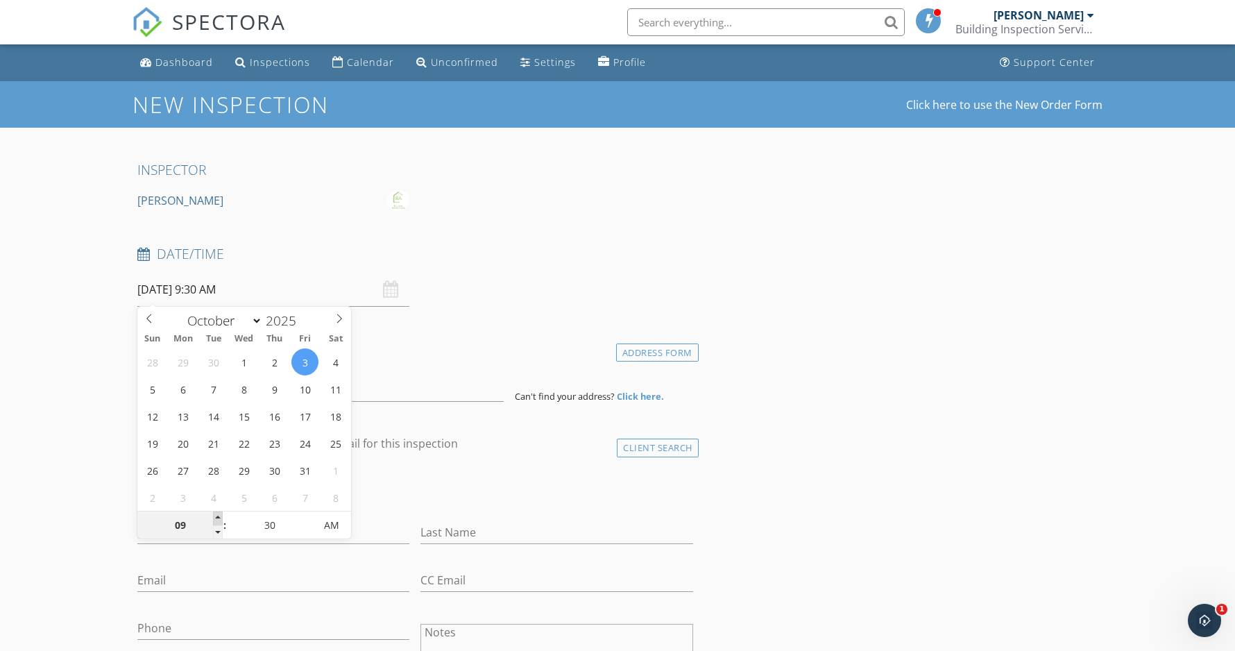
type input "[DATE] 10:30 AM"
click at [221, 515] on span at bounding box center [218, 518] width 10 height 14
type input "11"
type input "[DATE] 11:30 AM"
click at [221, 515] on span at bounding box center [218, 518] width 10 height 14
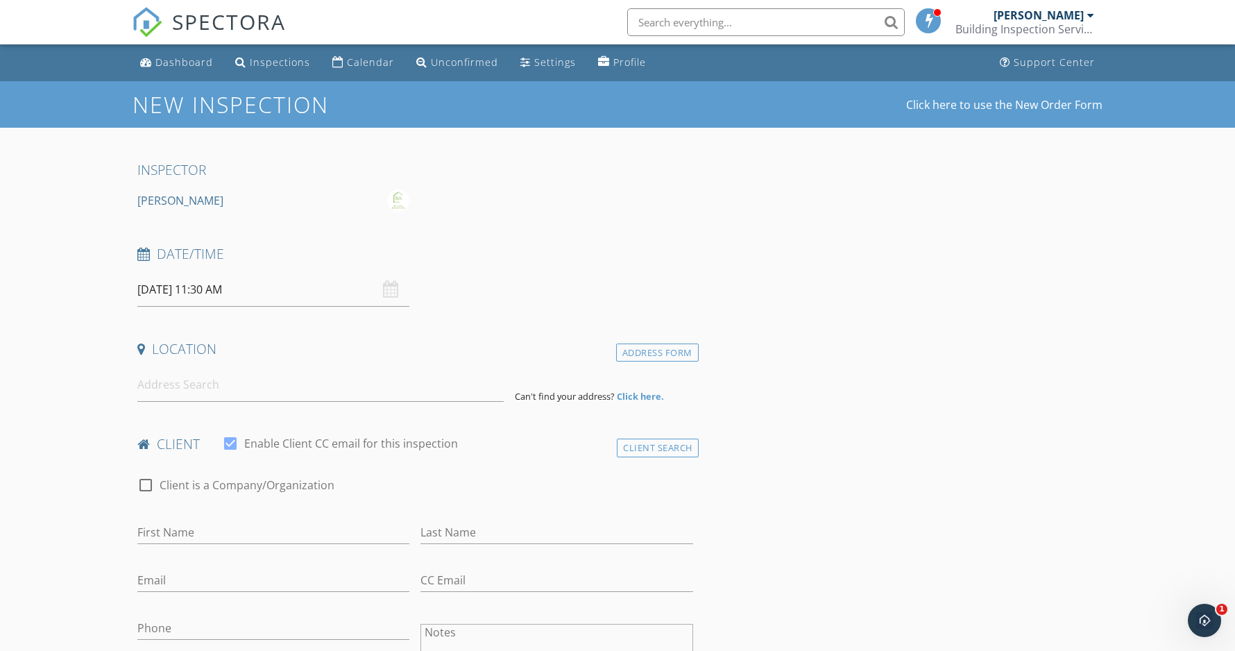
drag, startPoint x: 78, startPoint y: 479, endPoint x: 214, endPoint y: 340, distance: 193.8
click at [264, 384] on input at bounding box center [320, 385] width 366 height 34
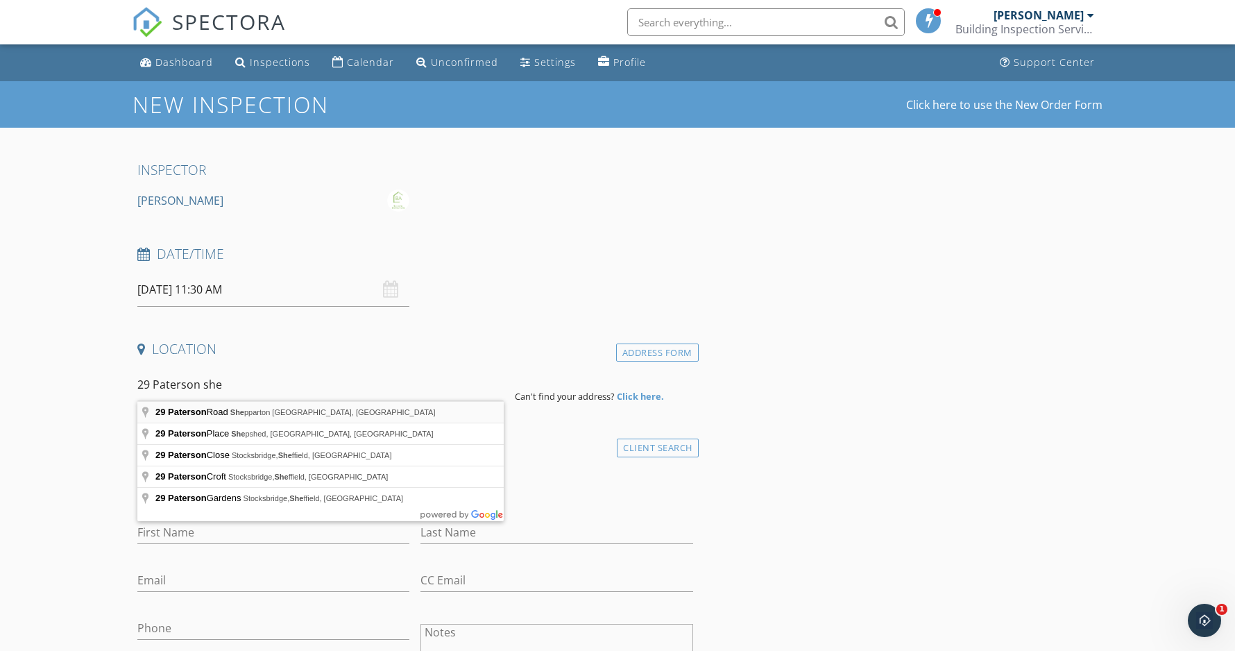
type input "29 Paterson Road, Shepparton VIC, Australia"
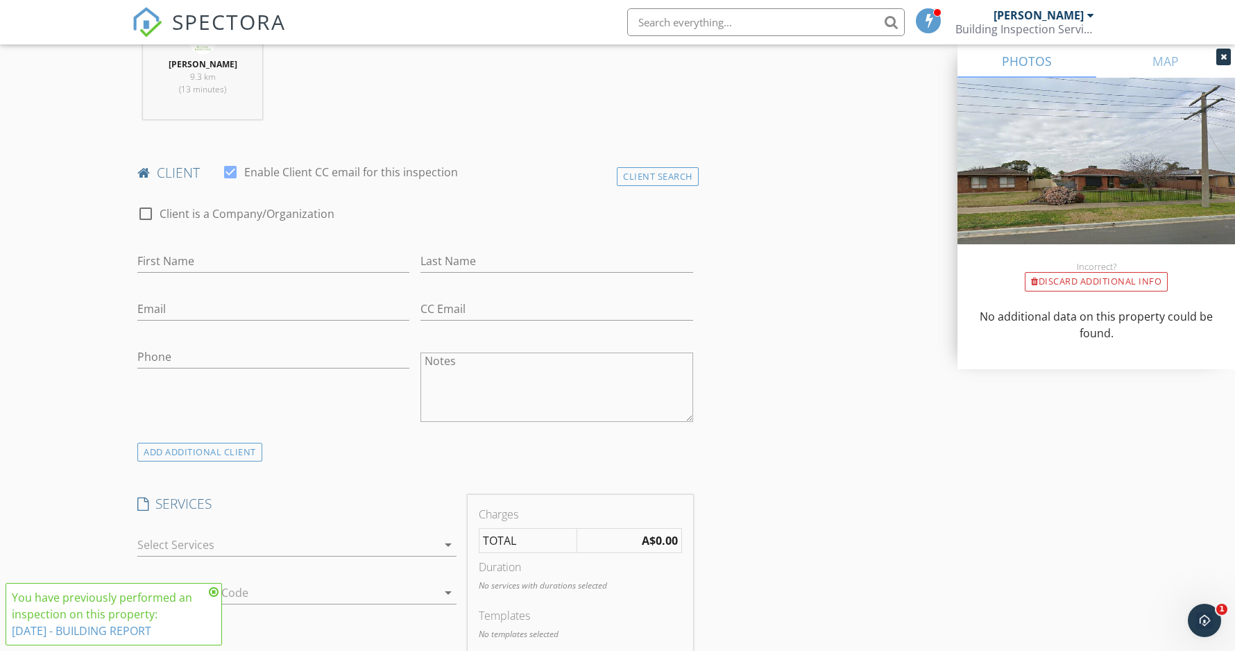
scroll to position [560, 0]
type input "Marcela"
type input "Cortes"
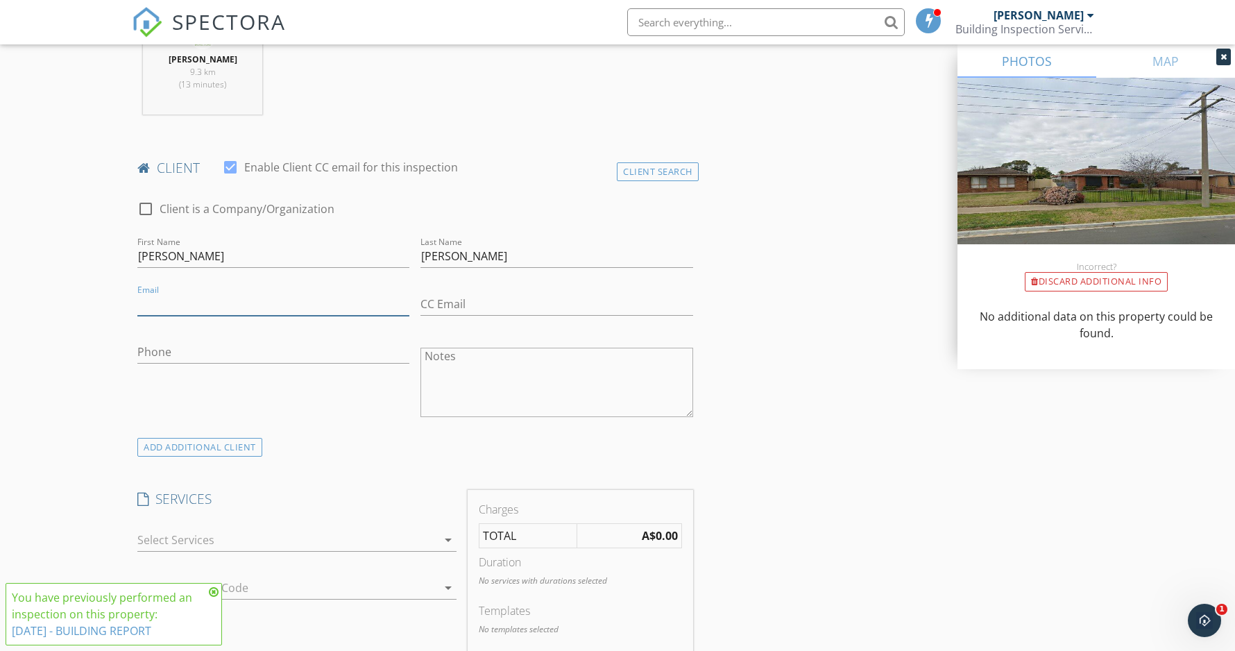
paste input "marcela.cardona.c@gmail.com"
type input "marcela.cardona.c@gmail.com"
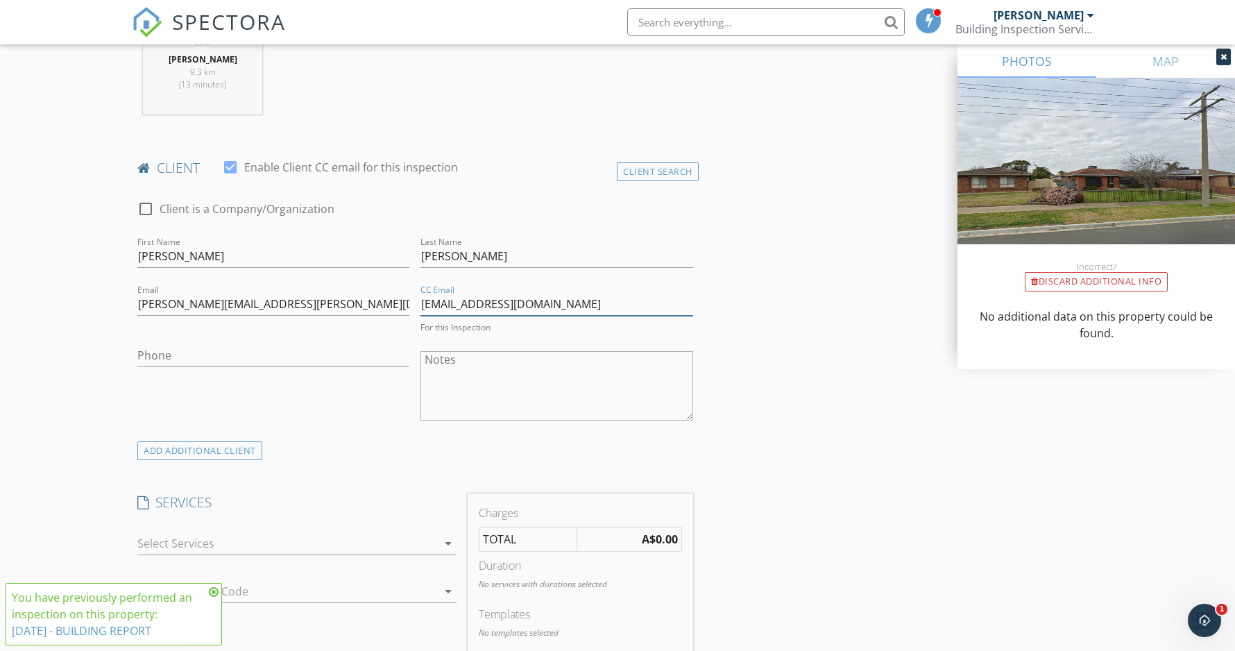
type input "hello@theinvestorsagency.com.au"
click at [198, 444] on div "ADD ADDITIONAL client" at bounding box center [199, 447] width 125 height 19
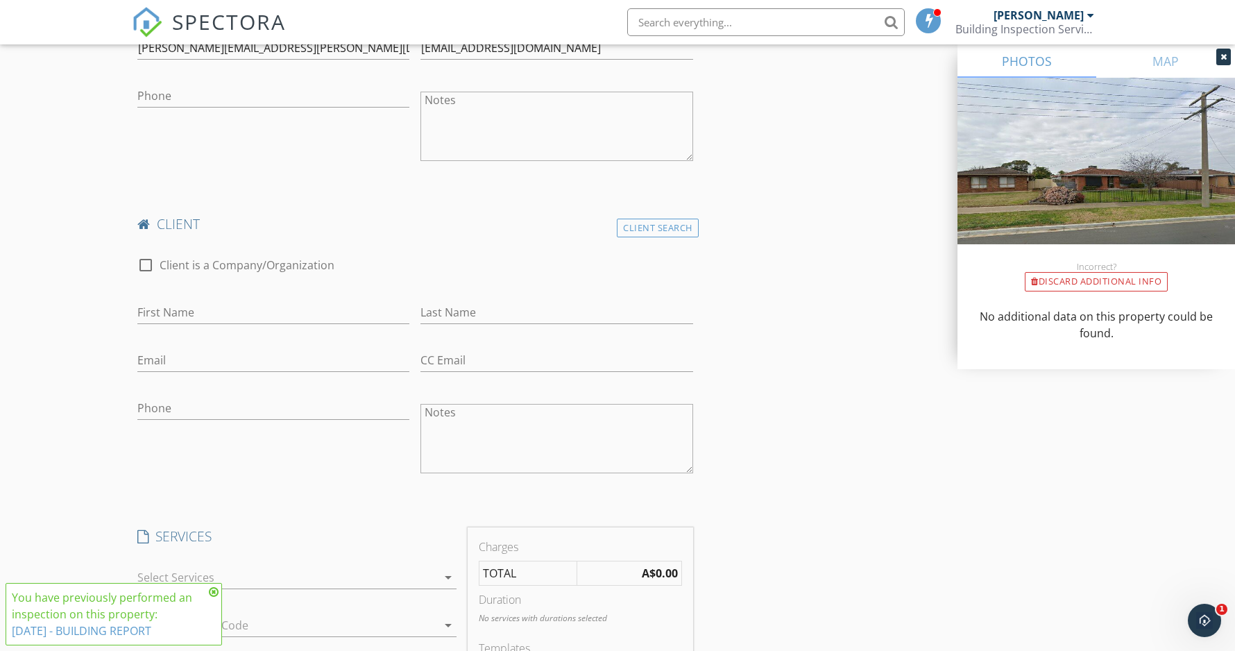
scroll to position [819, 0]
paste input "juaneche@msn.com"
type input "juaneche@msn.com"
type input "Juan"
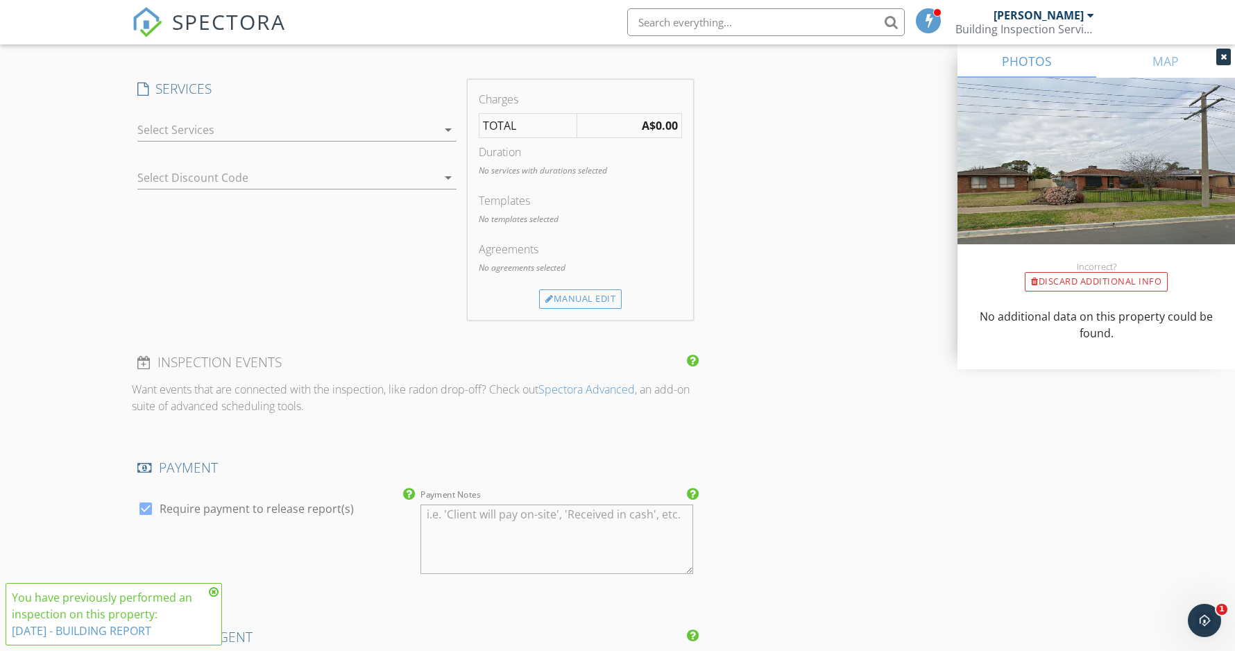
scroll to position [1276, 0]
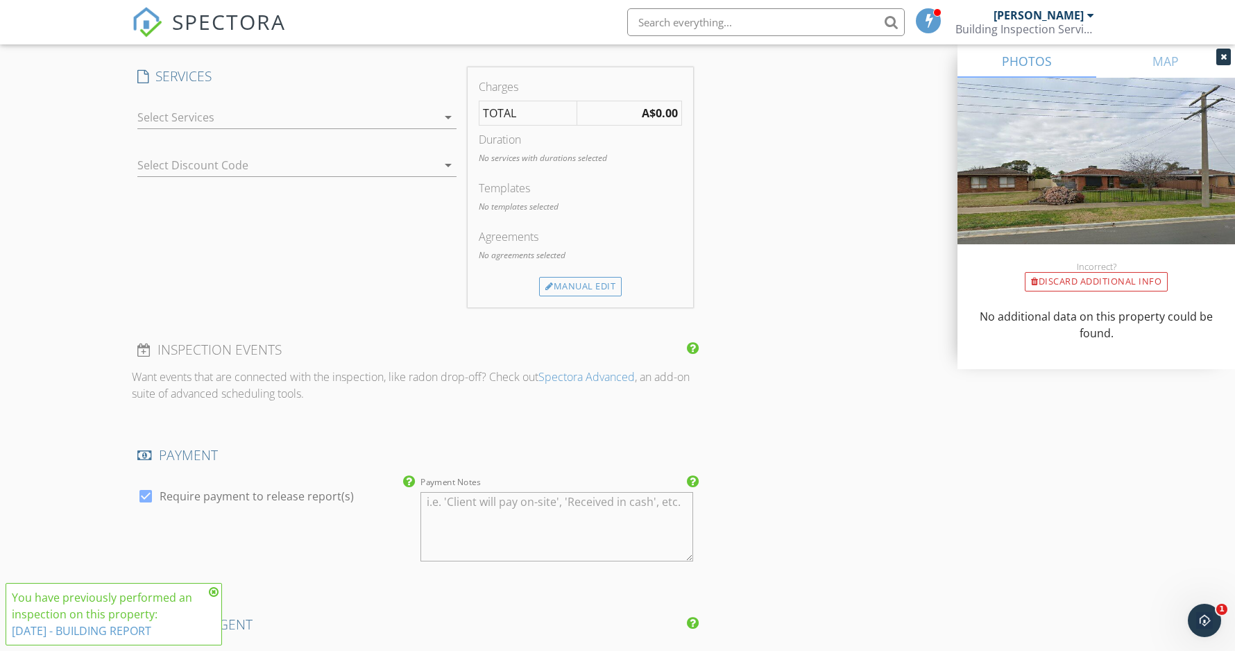
type input "Isaza"
click at [378, 117] on div at bounding box center [287, 117] width 300 height 22
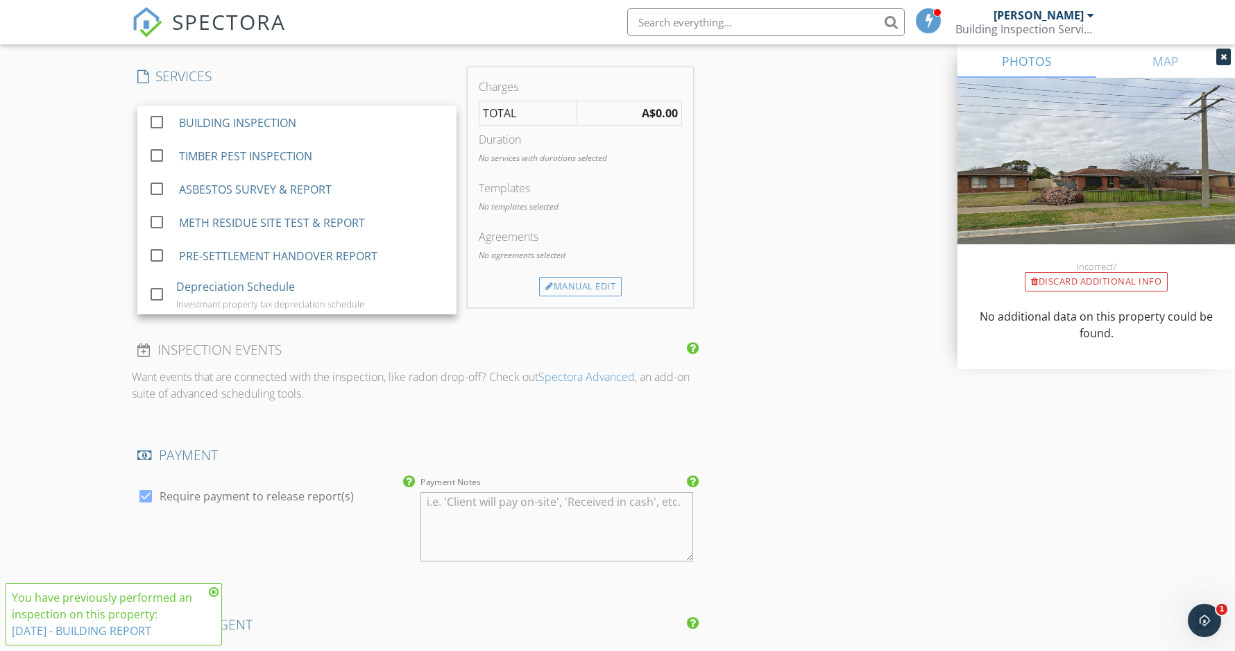
click at [378, 117] on div "BUILDING INSPECTION" at bounding box center [312, 123] width 266 height 28
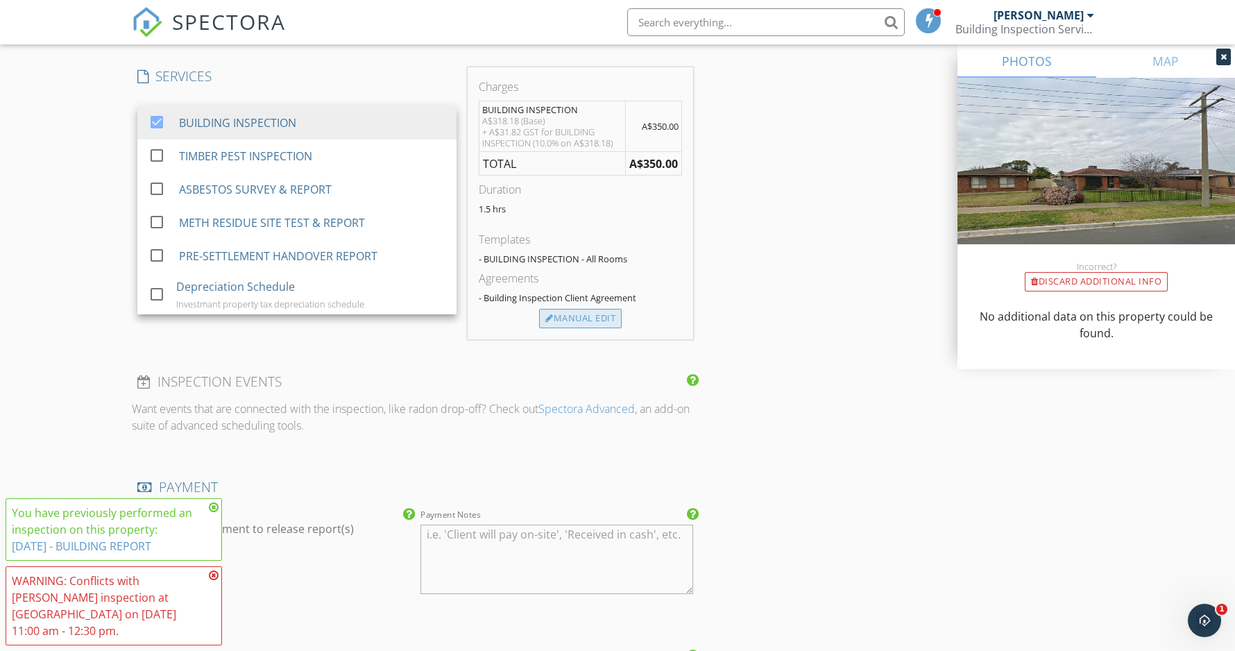
click at [583, 313] on div "Manual Edit" at bounding box center [580, 318] width 83 height 19
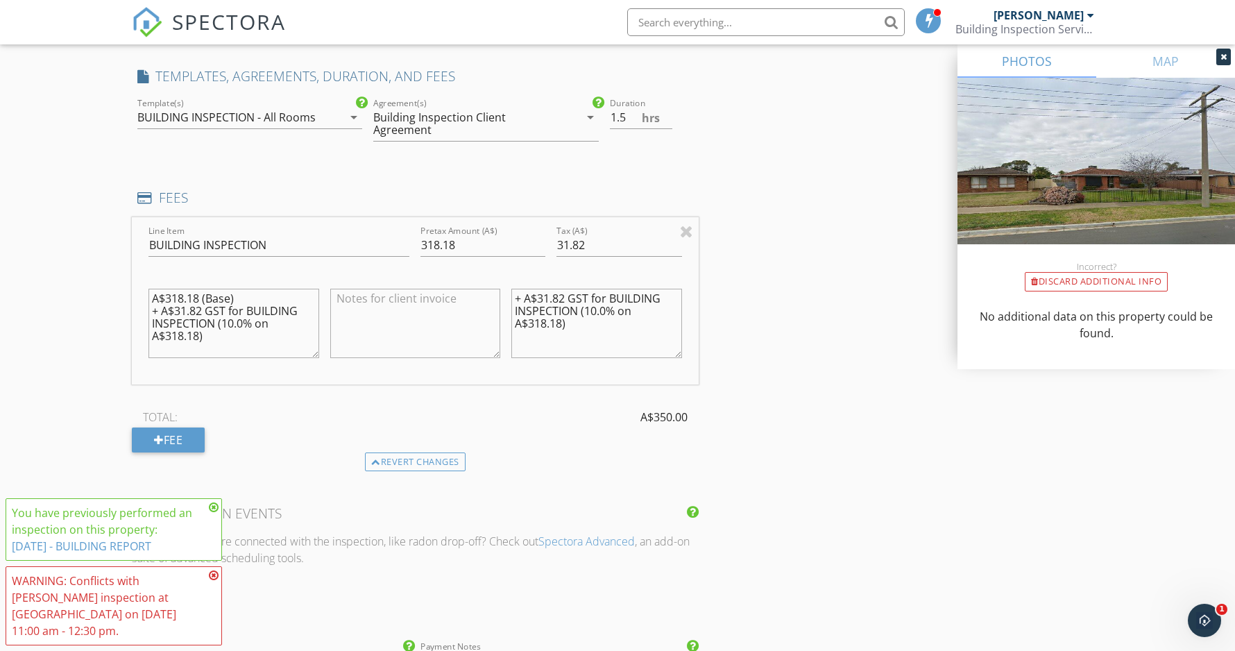
drag, startPoint x: 248, startPoint y: 330, endPoint x: 99, endPoint y: 273, distance: 159.9
click at [98, 272] on div "New Inspection Click here to use the New Order Form INSPECTOR Ben Harman Date/T…" at bounding box center [617, 208] width 1235 height 2807
drag, startPoint x: 583, startPoint y: 317, endPoint x: 447, endPoint y: 251, distance: 151.5
click at [447, 251] on div "Line Item BUILDING INSPECTION Pretax Amount (A$) 318.18 Tax (A$) 31.82 + A$31.8…" at bounding box center [415, 300] width 567 height 167
drag, startPoint x: 435, startPoint y: 241, endPoint x: 291, endPoint y: 228, distance: 144.2
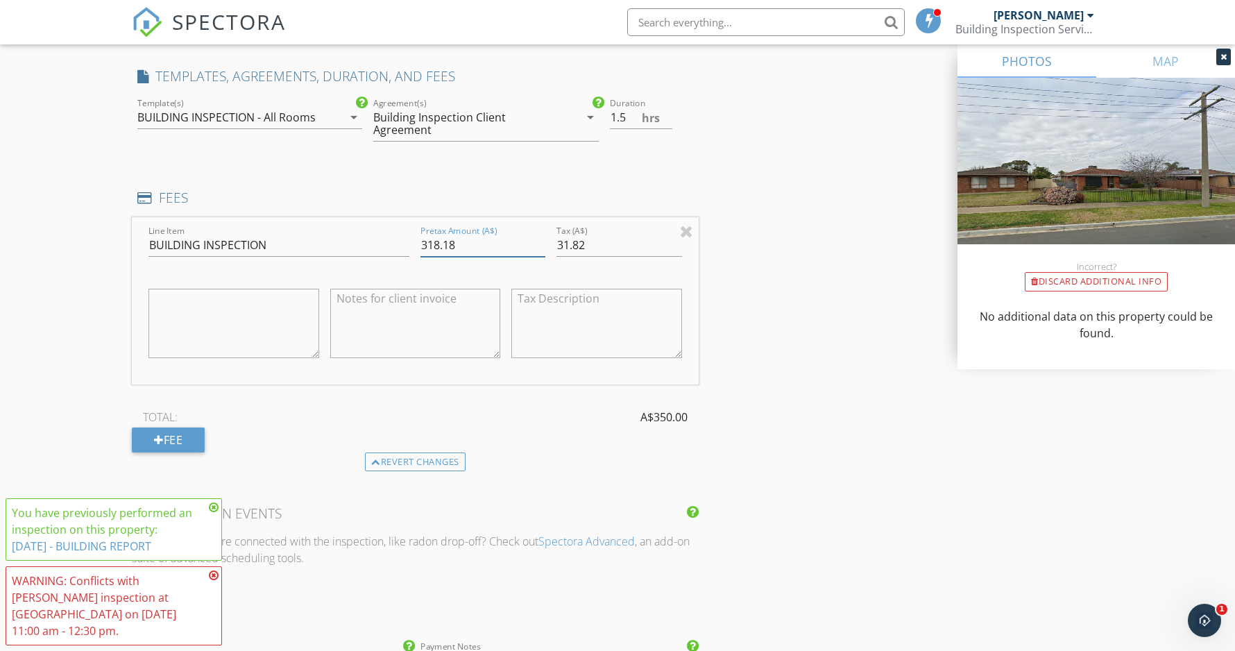
click at [291, 228] on div "Line Item BUILDING INSPECTION Pretax Amount (A$) 318.18 Tax (A$) 31.82" at bounding box center [415, 300] width 567 height 167
type input "500"
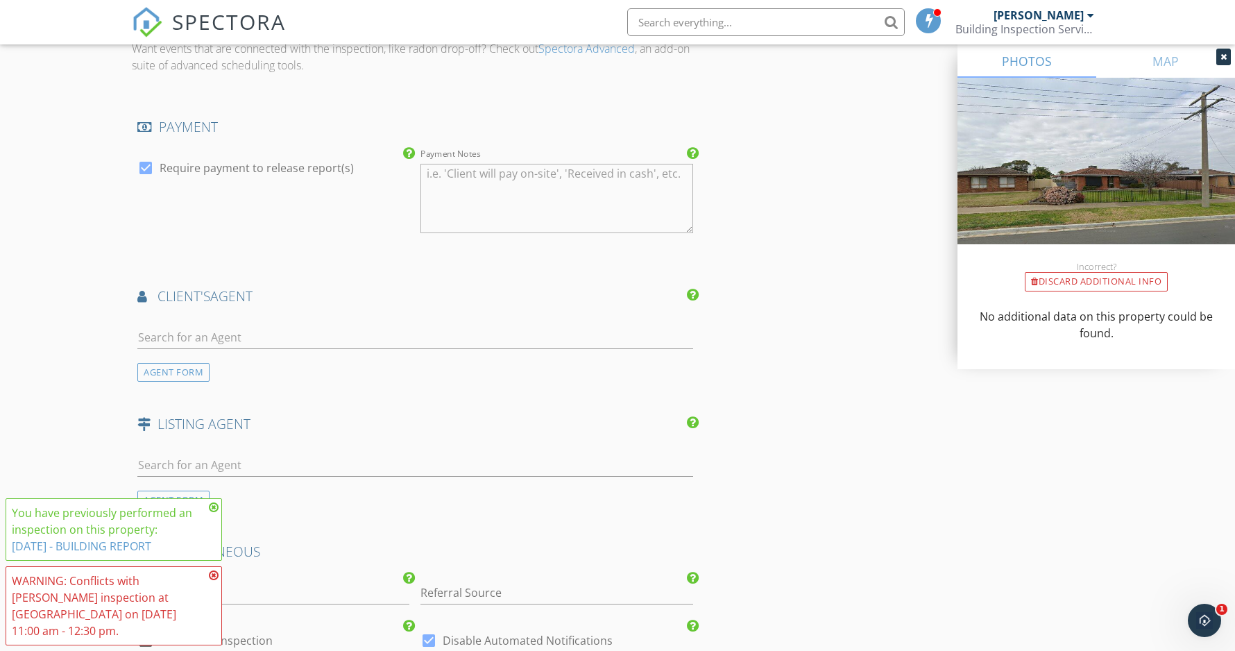
scroll to position [1994, 0]
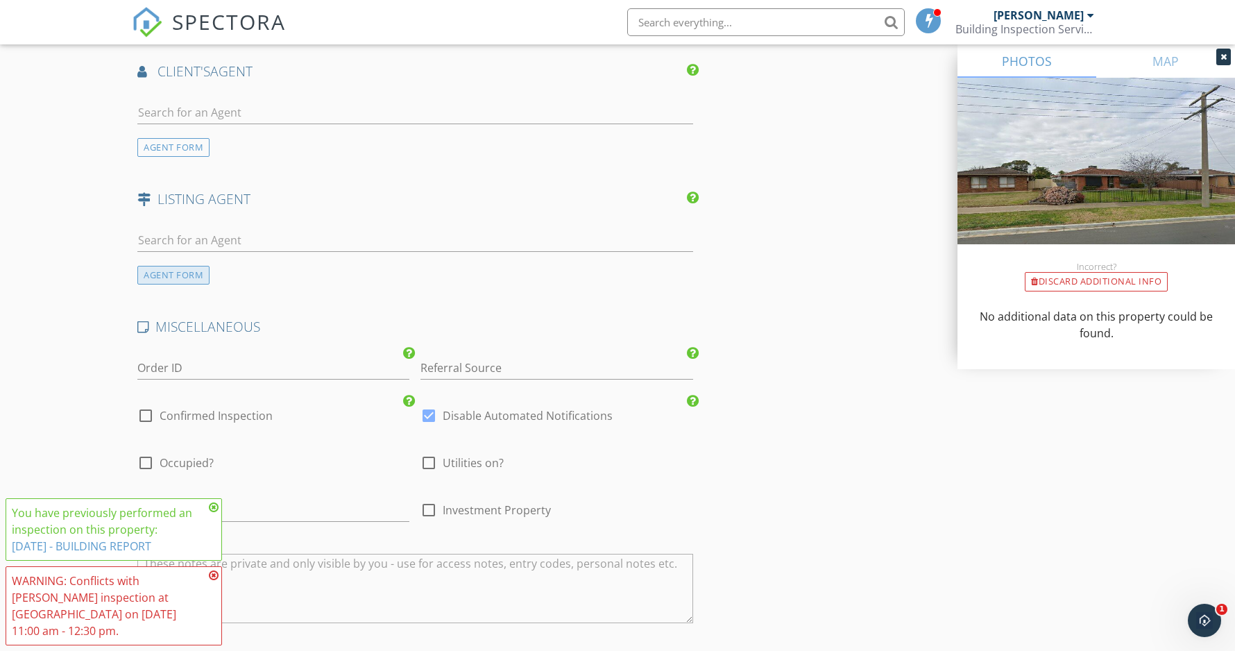
type input "50"
click at [159, 266] on div "AGENT FORM" at bounding box center [173, 275] width 72 height 19
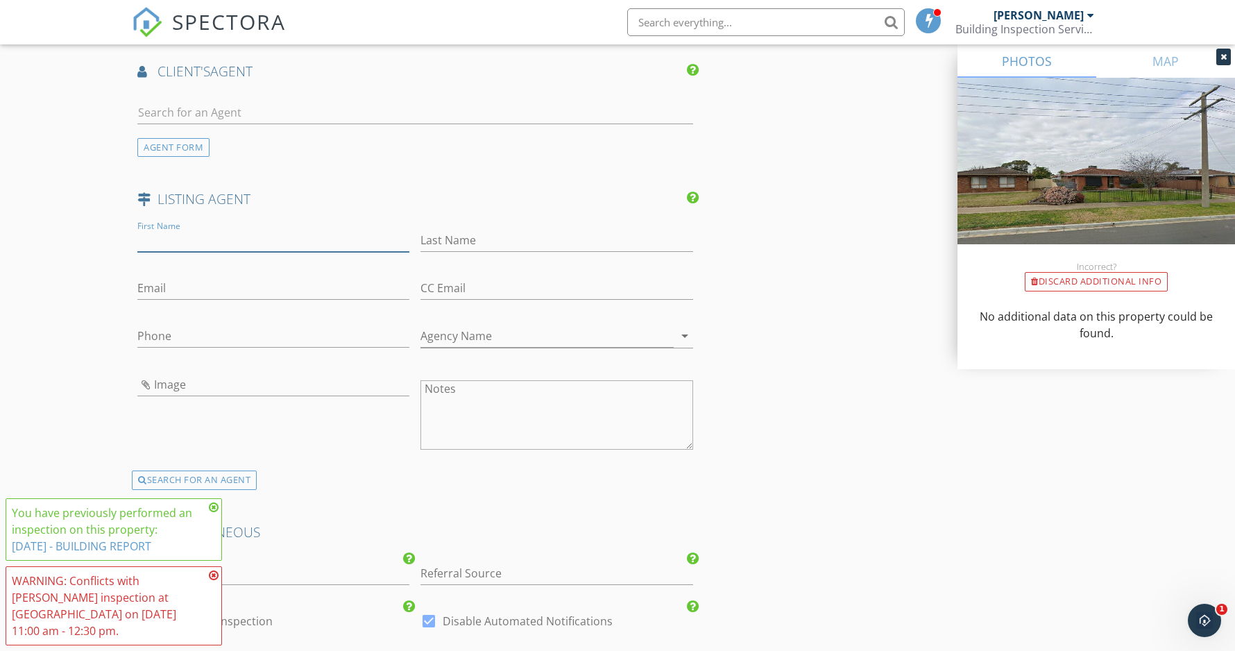
type input "V"
type input "Adem"
type input "Barolli"
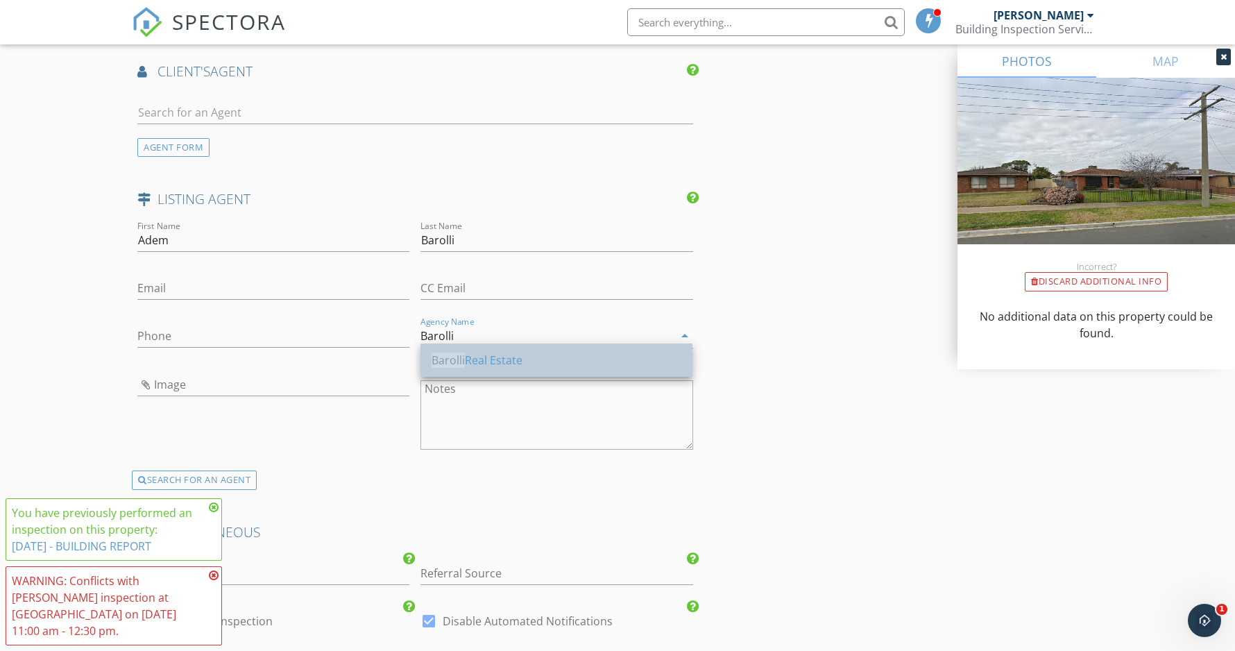
click at [592, 367] on div "Barolli Real Estate" at bounding box center [557, 360] width 250 height 17
type input "Barolli Real Estate"
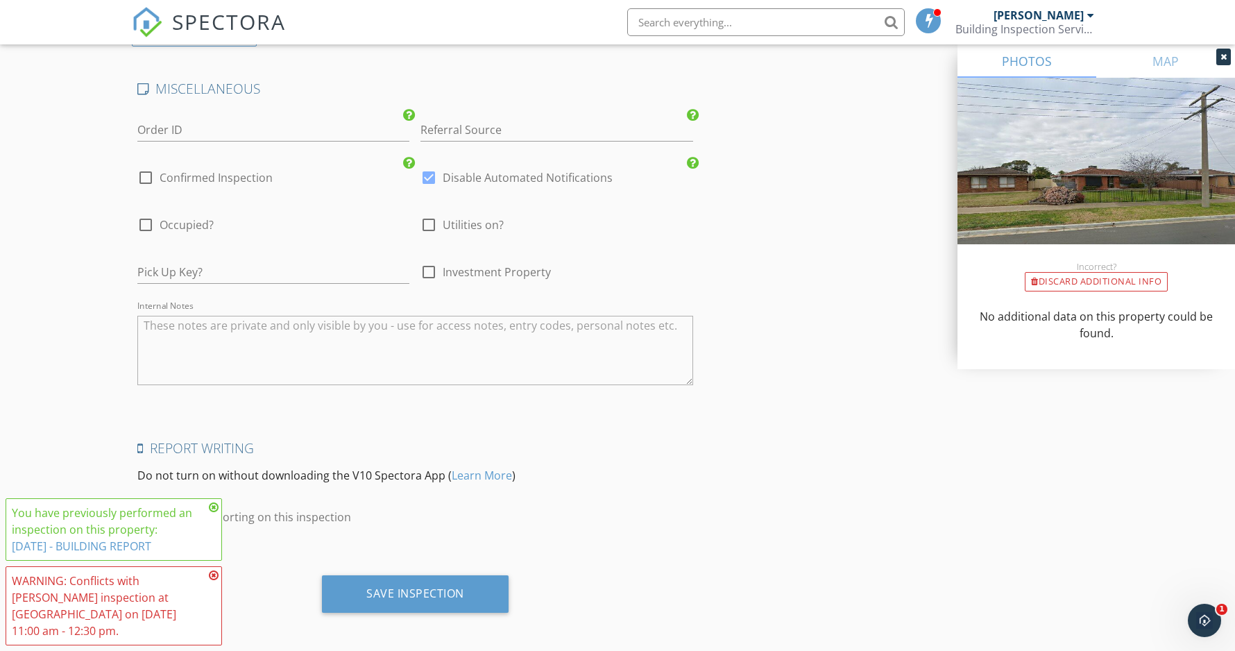
scroll to position [2437, 0]
click at [244, 124] on input "Order ID" at bounding box center [273, 130] width 272 height 23
type input "BA-1017"
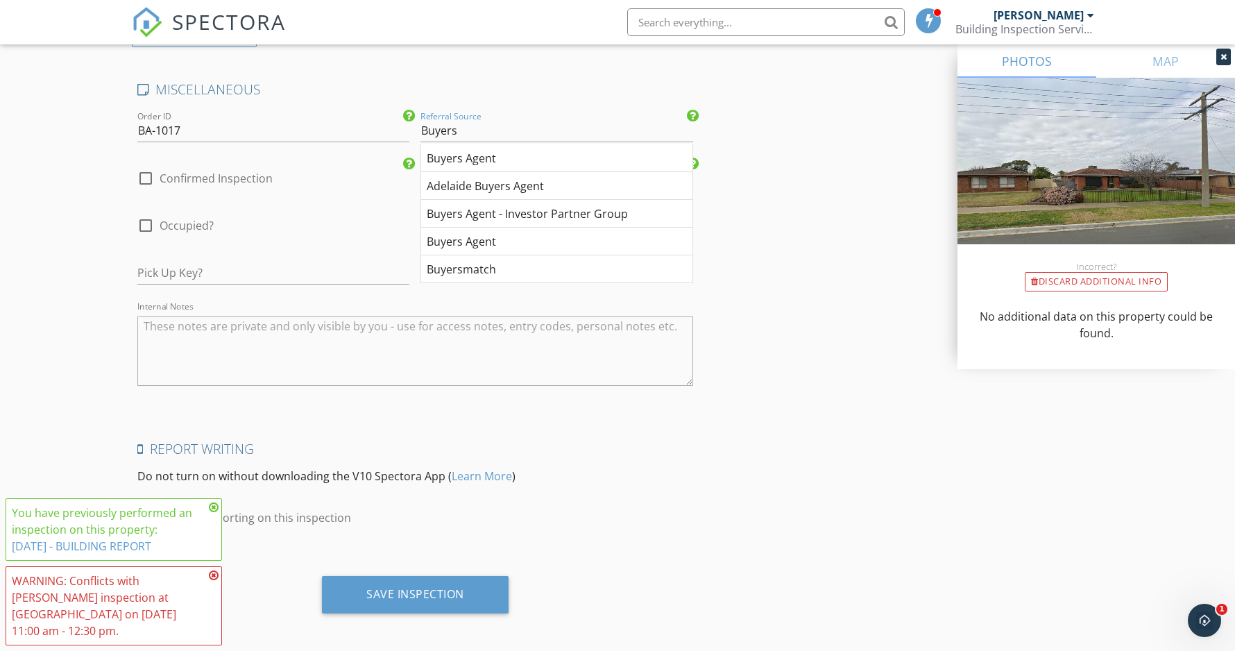
click at [479, 149] on div "Buyers Agent" at bounding box center [556, 158] width 271 height 28
type input "Buyers Agent"
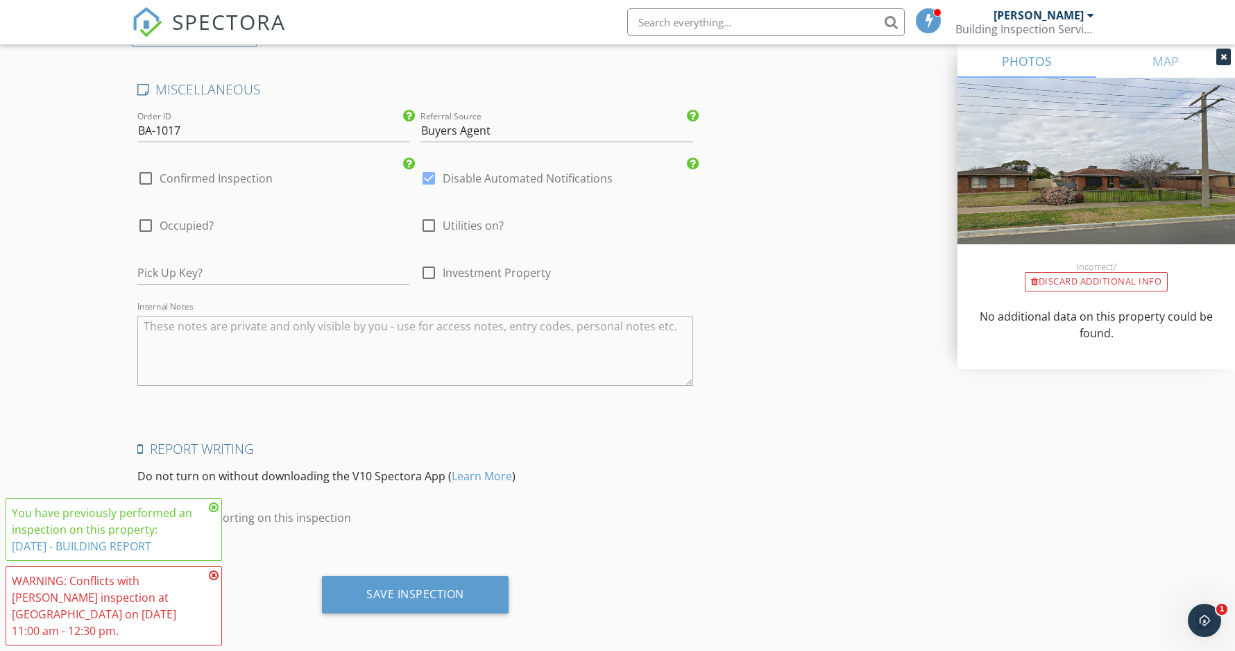
drag, startPoint x: 153, startPoint y: 223, endPoint x: 162, endPoint y: 221, distance: 9.9
click at [153, 222] on div at bounding box center [146, 226] width 24 height 24
checkbox input "true"
click at [432, 219] on div at bounding box center [429, 226] width 24 height 24
checkbox input "true"
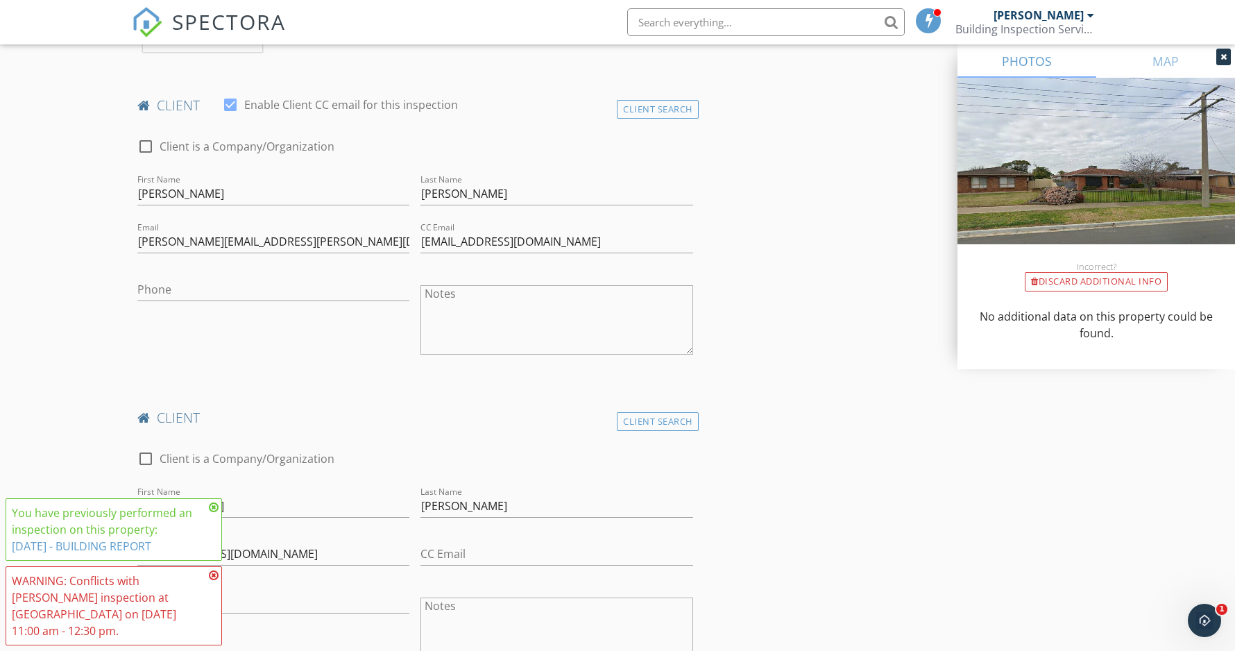
scroll to position [646, 0]
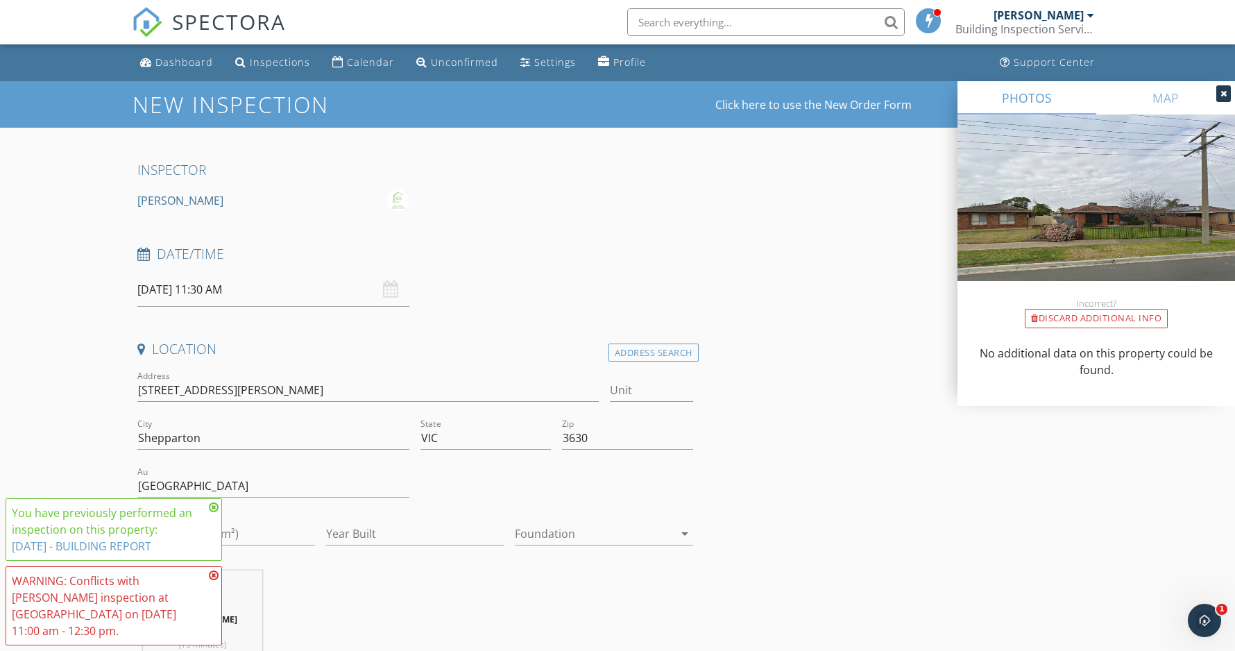
scroll to position [0, 0]
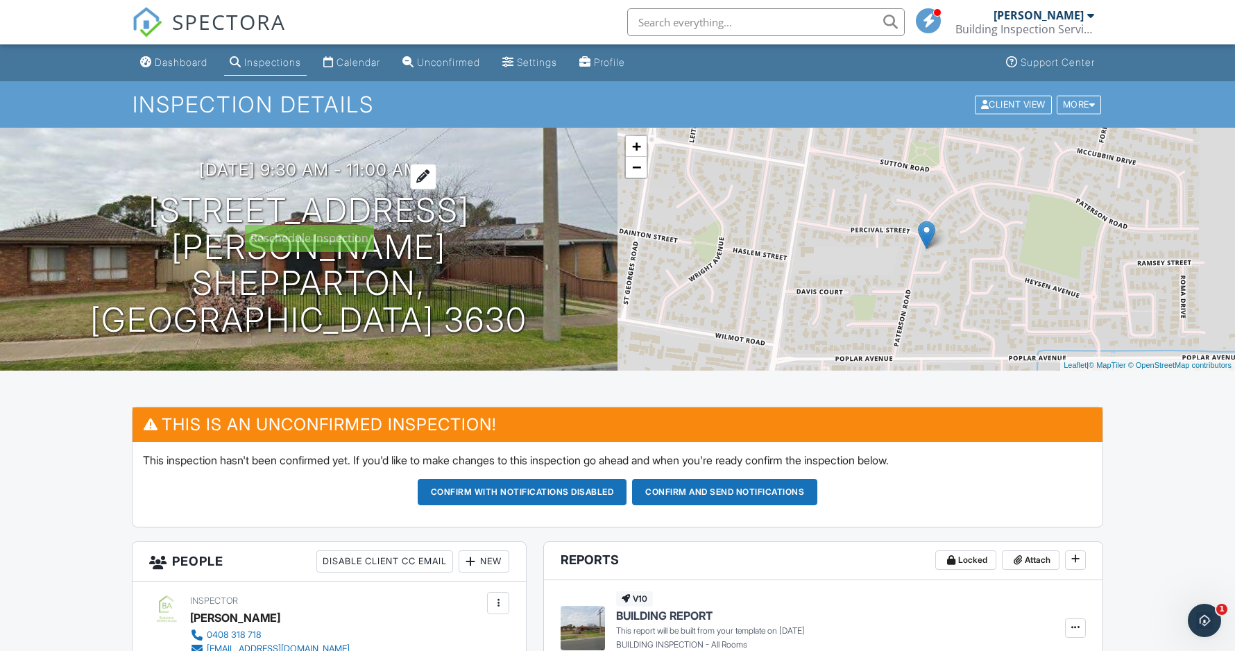
click at [346, 179] on h3 "01/10/2025 9:30 am - 11:00 am" at bounding box center [309, 169] width 220 height 19
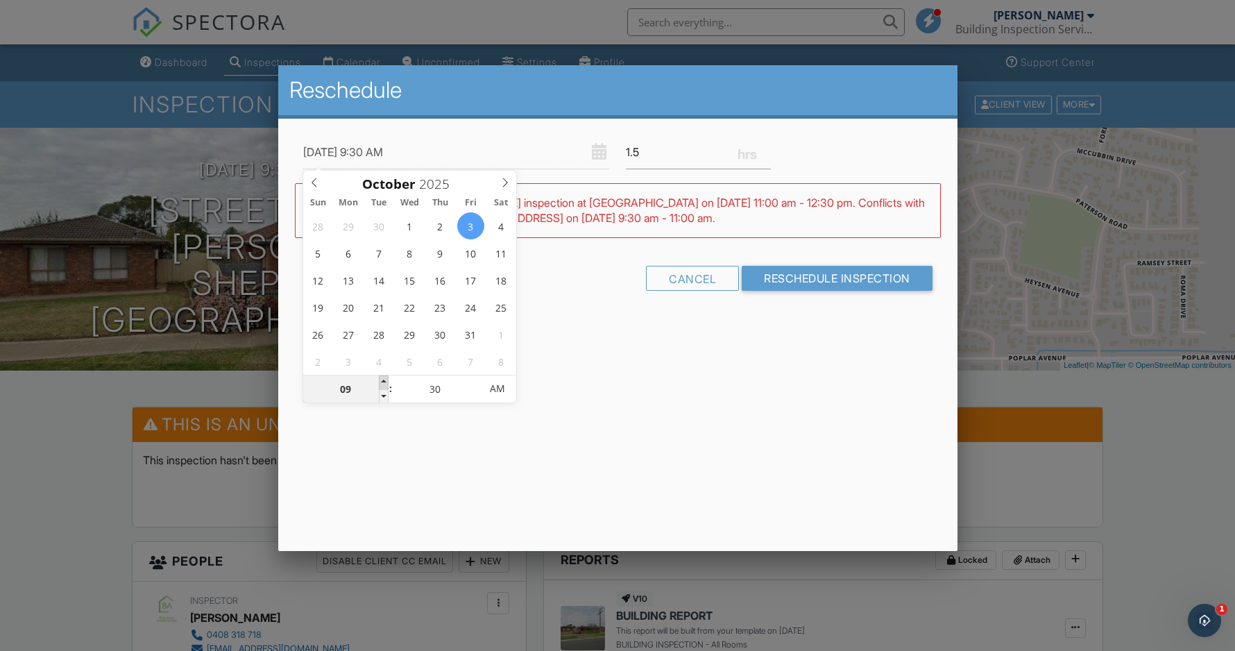
type input "03/10/2025 10:30 AM"
type input "10"
click at [382, 380] on span at bounding box center [384, 382] width 10 height 14
type input "03/10/2025 11:30 AM"
type input "11"
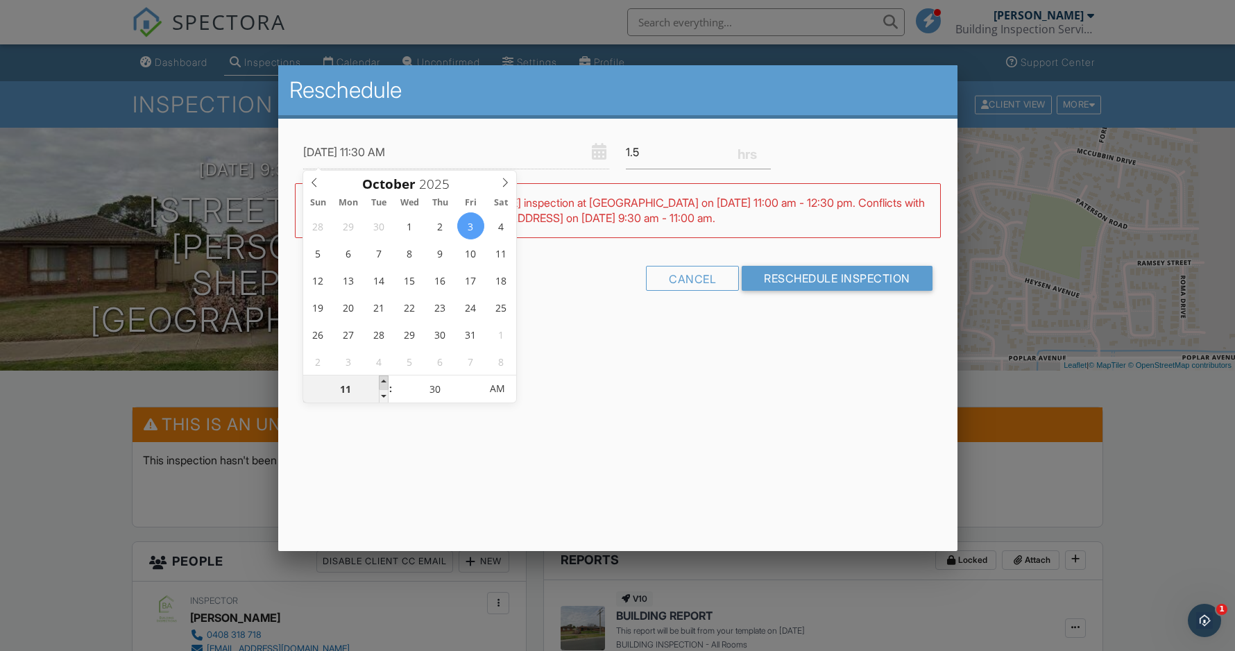
click at [382, 380] on span at bounding box center [384, 382] width 10 height 14
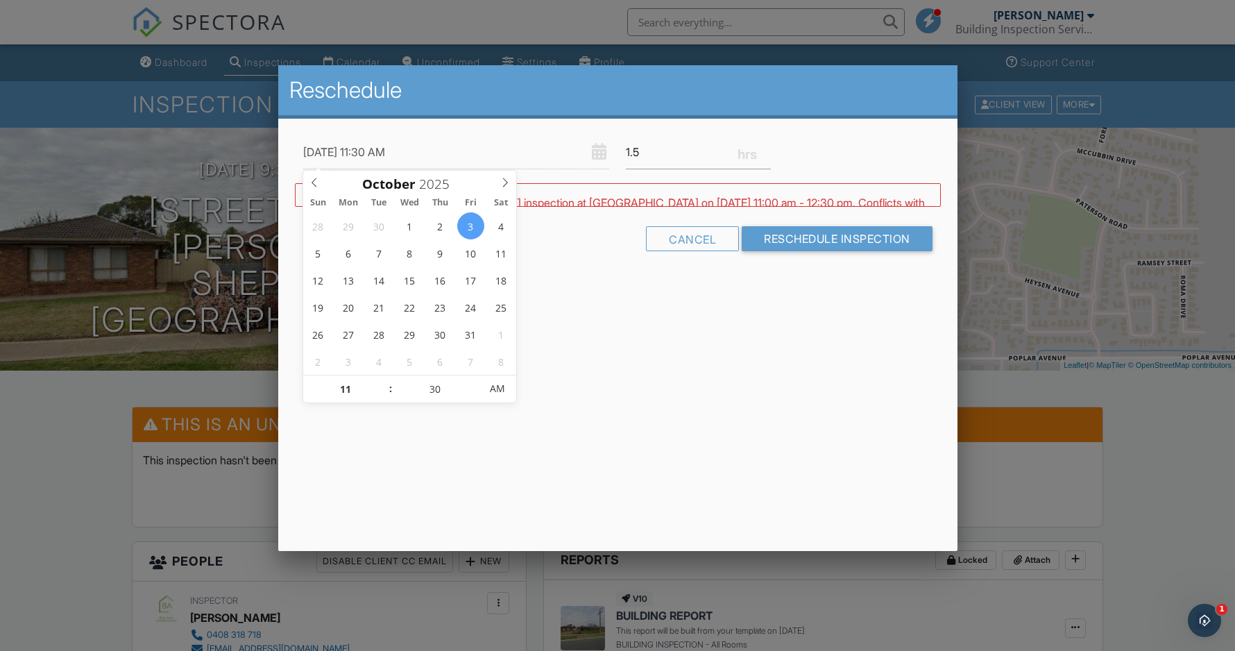
click at [614, 387] on div "Reschedule 03/10/2025 11:30 AM 1.5 Warning: this date/time is in the past. WARN…" at bounding box center [617, 308] width 679 height 486
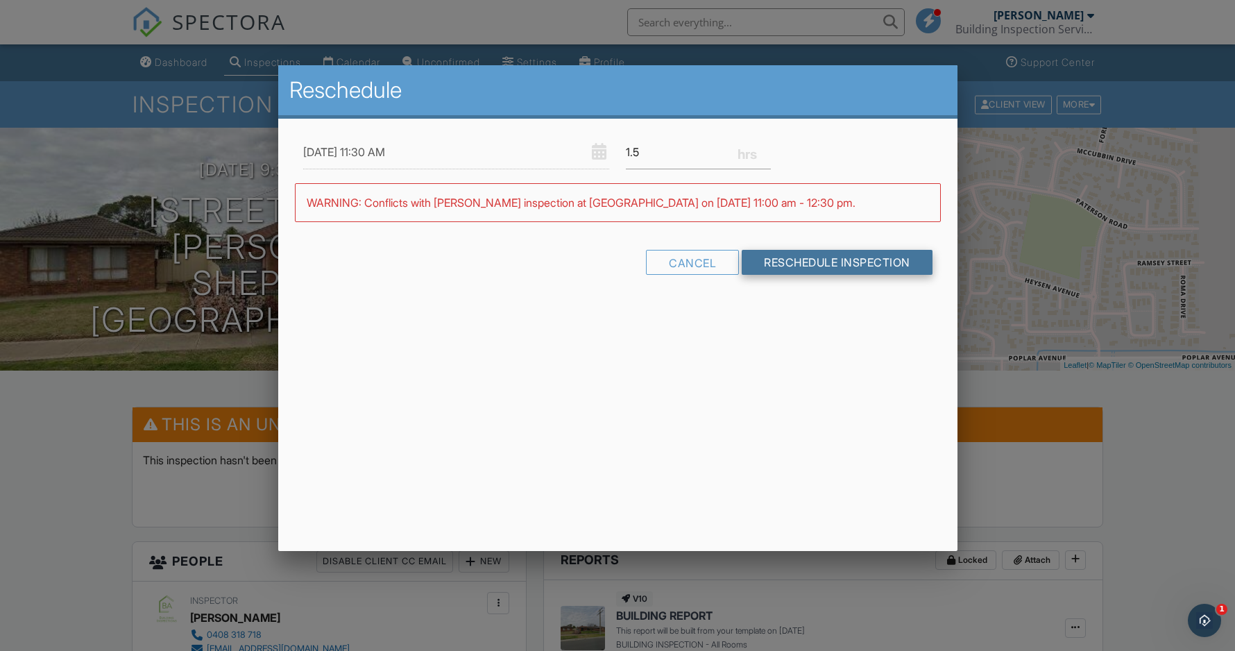
click at [825, 264] on input "Reschedule Inspection" at bounding box center [837, 262] width 191 height 25
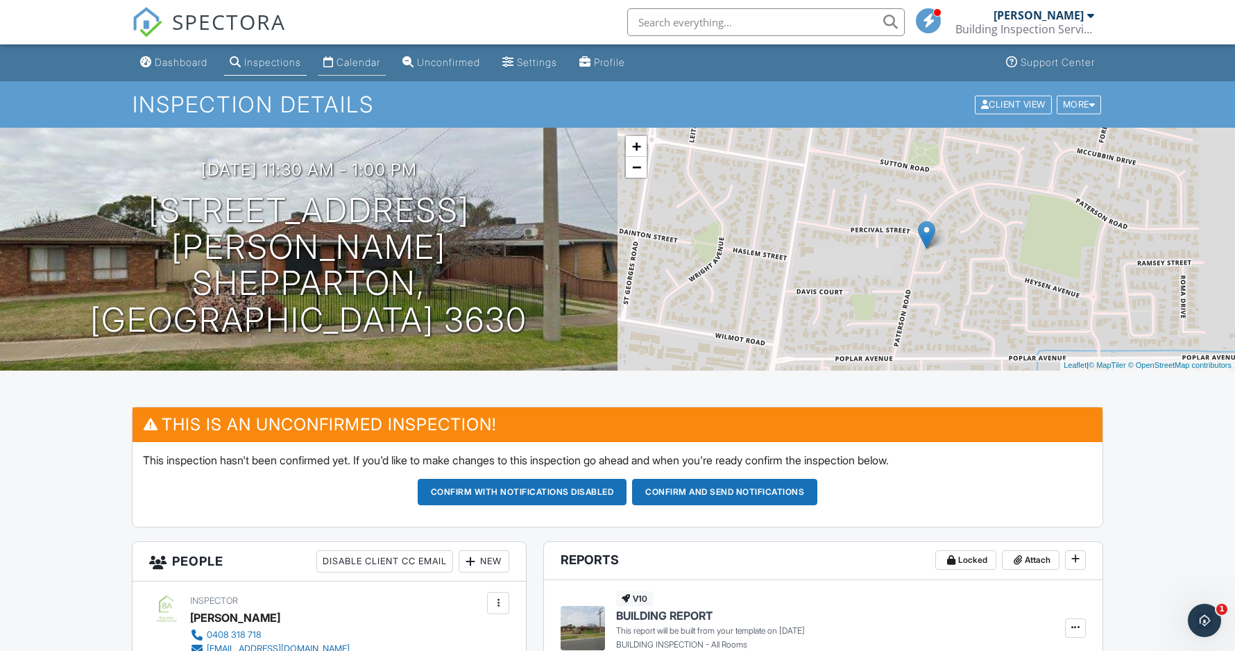
click at [370, 65] on div "Calendar" at bounding box center [359, 62] width 44 height 12
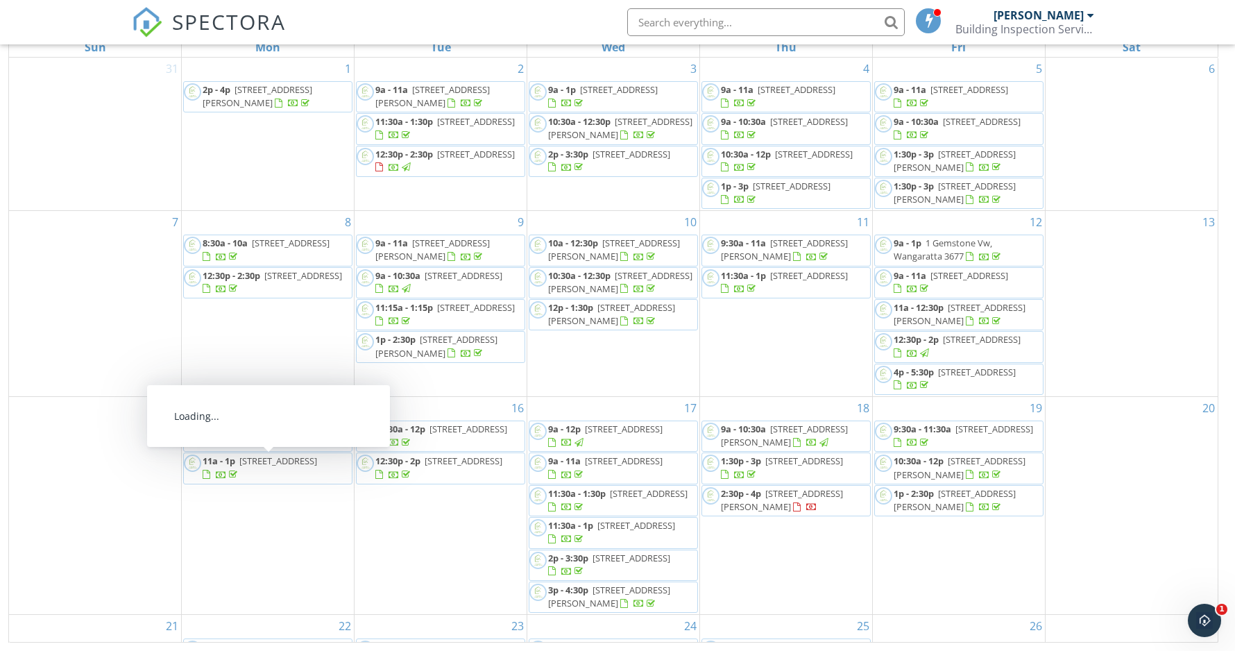
scroll to position [-1, 0]
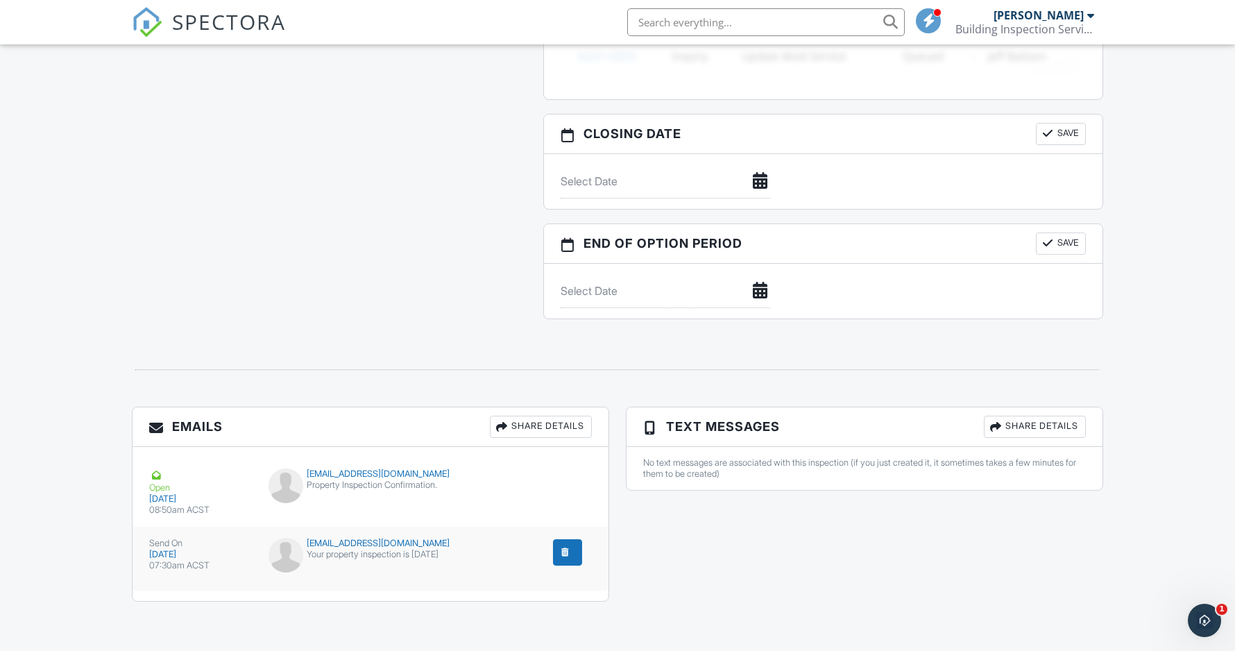
scroll to position [1276, 0]
click at [466, 561] on div "robinson1charlotte@gmail.com Your property inspection is today" at bounding box center [370, 560] width 221 height 42
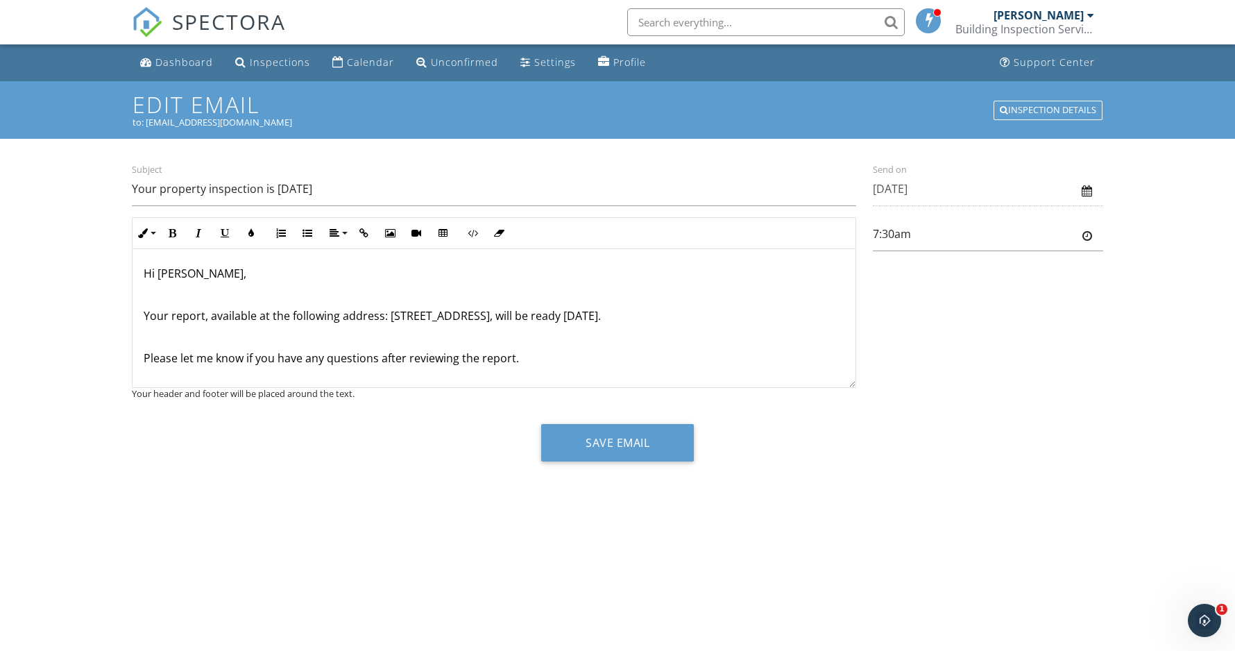
click at [633, 319] on p "Your report, available at the following address: 6 Poplar St, Kyabram, VIC 3620…" at bounding box center [494, 315] width 701 height 15
drag, startPoint x: 620, startPoint y: 314, endPoint x: 702, endPoint y: 321, distance: 82.2
click at [699, 314] on p "Your report, available at the following address: [STREET_ADDRESS], will be read…" at bounding box center [494, 315] width 701 height 15
copy p "within 24 hours"
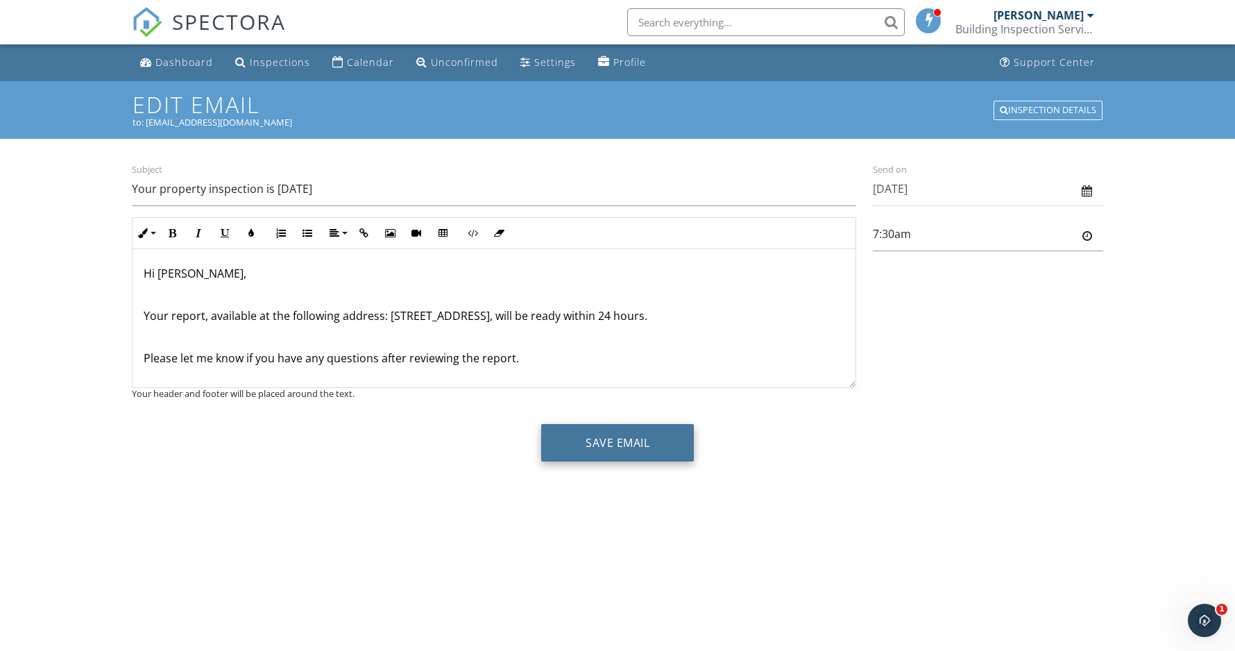
click at [667, 448] on button "Save Email" at bounding box center [617, 442] width 153 height 37
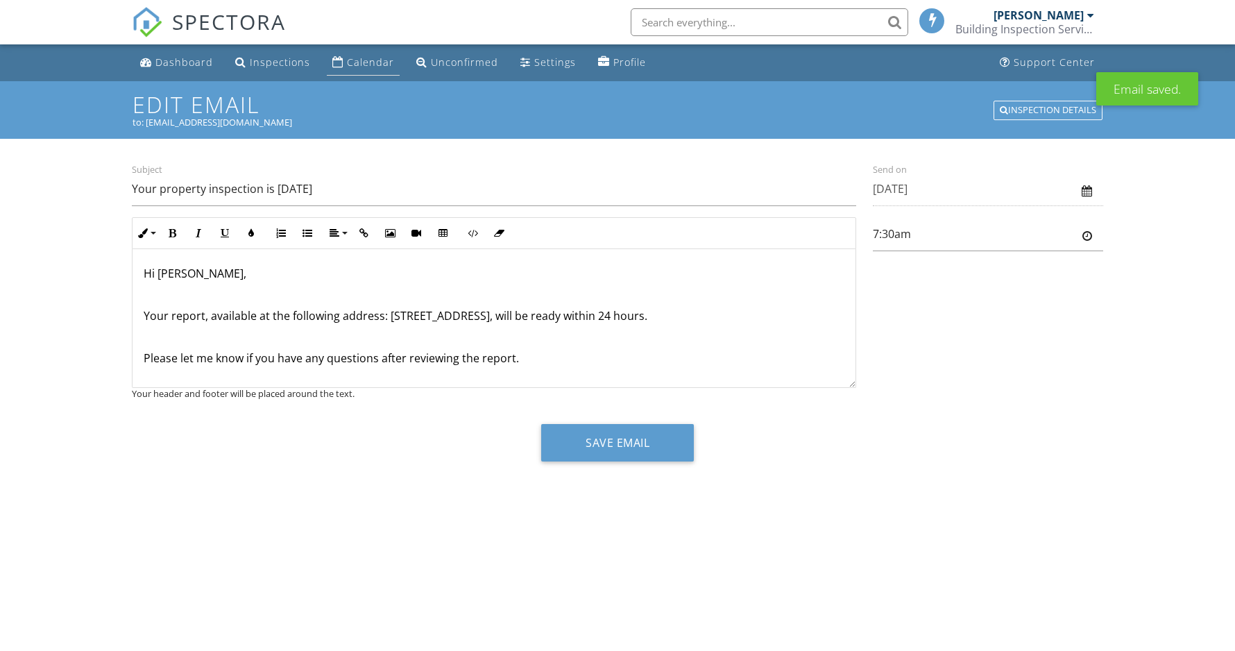
drag, startPoint x: 0, startPoint y: 0, endPoint x: 364, endPoint y: 64, distance: 369.2
click at [364, 64] on div "Calendar" at bounding box center [370, 62] width 47 height 13
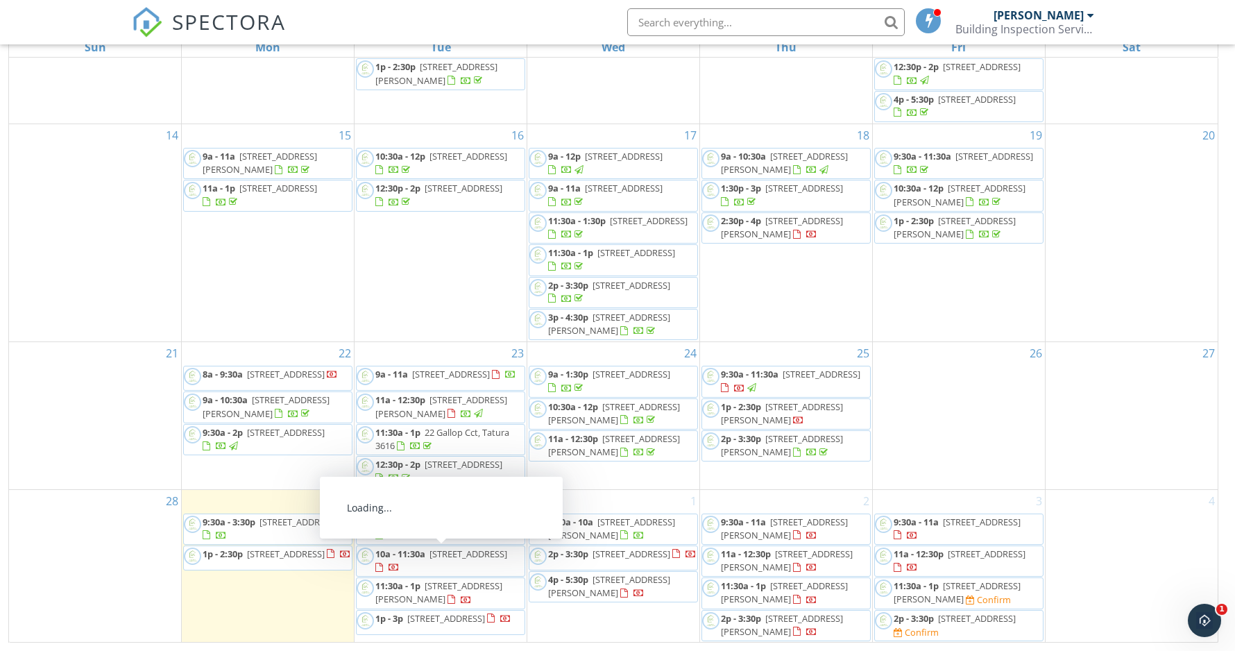
scroll to position [185, 0]
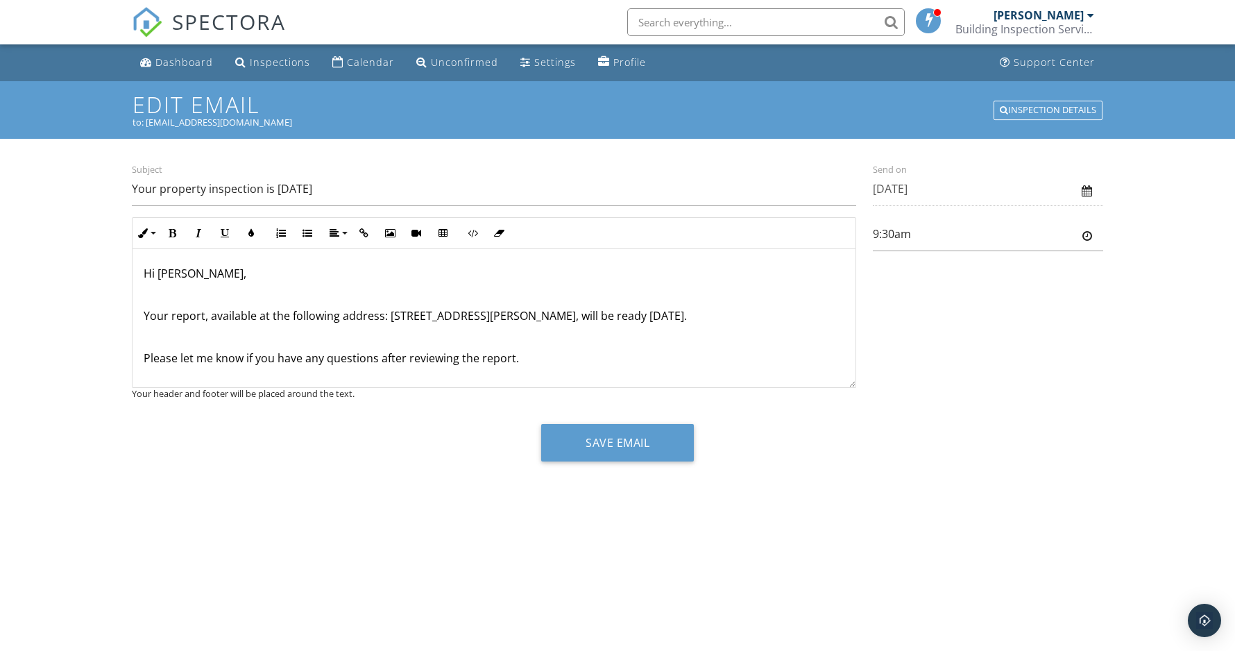
click at [677, 312] on p "Your report, available at the following address: 136 Vaughan St 3, Shepparton, …" at bounding box center [494, 315] width 701 height 15
click at [352, 61] on div "Calendar" at bounding box center [370, 62] width 47 height 13
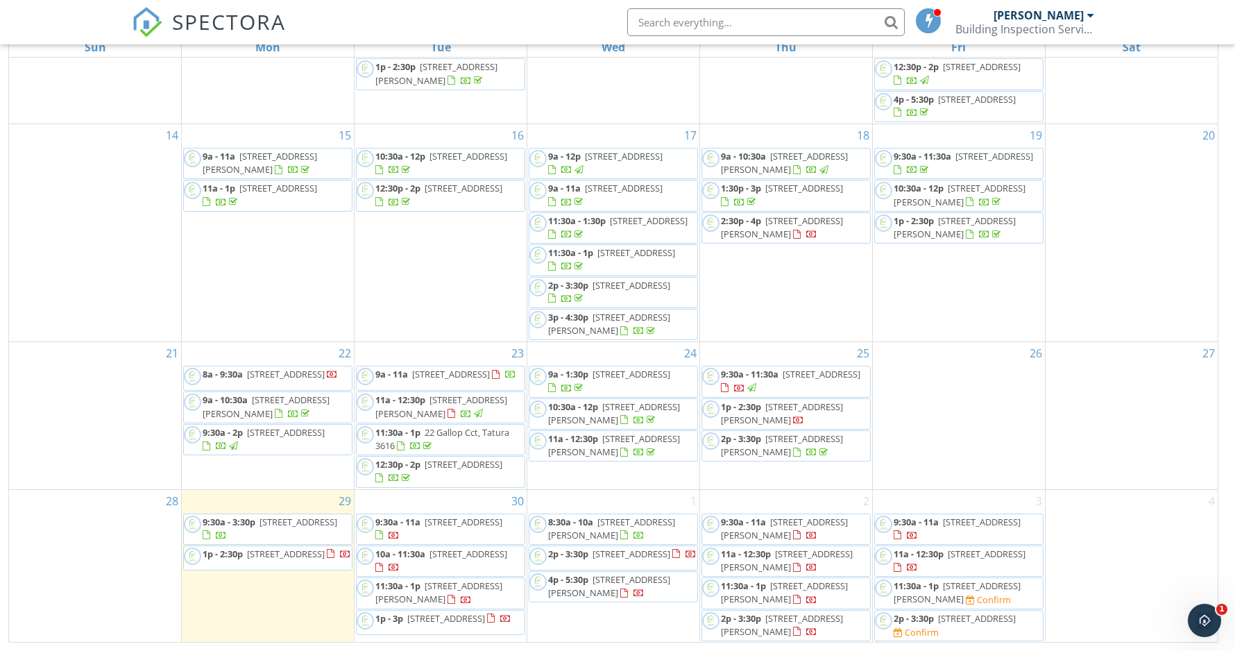
scroll to position [185, 0]
click at [446, 622] on span "10 Castle Dr, Arcadia 3631" at bounding box center [446, 618] width 78 height 12
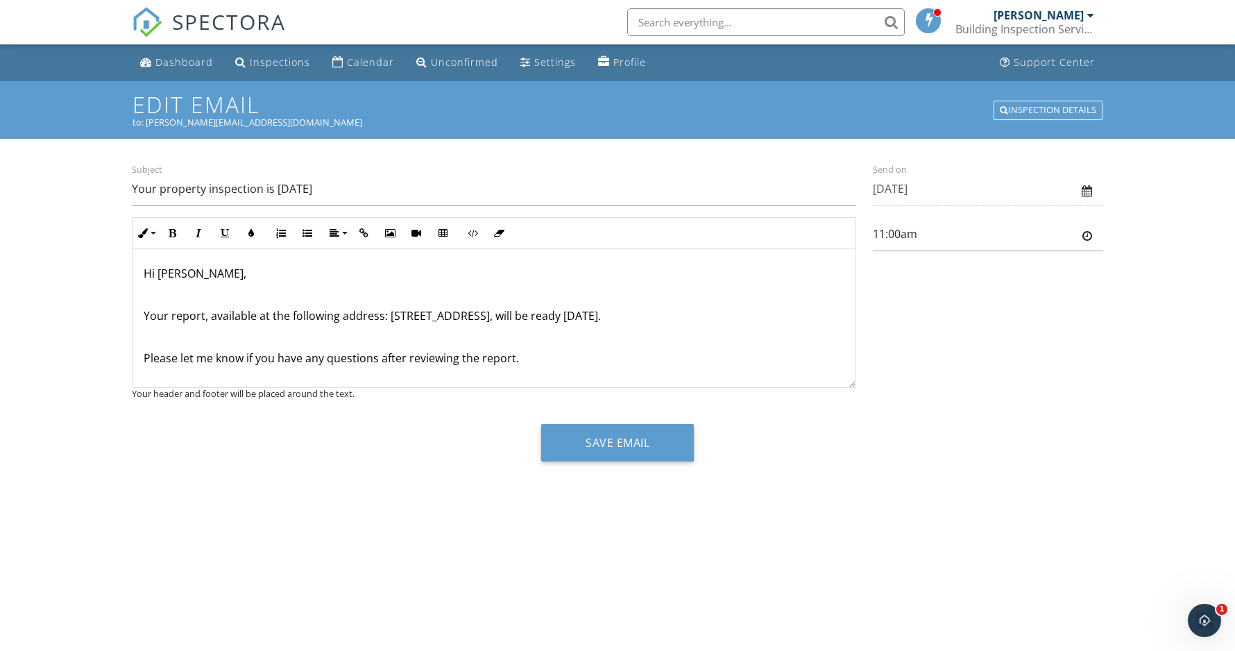
click at [628, 312] on p "Your report, available at the following address: [STREET_ADDRESS], will be read…" at bounding box center [494, 315] width 701 height 15
click at [628, 312] on p "Your report, available at the following address: 10 Castle Dr, Arcadia, VIC 363…" at bounding box center [494, 315] width 701 height 15
click at [620, 448] on button "Save Email" at bounding box center [617, 442] width 153 height 37
drag, startPoint x: 0, startPoint y: 0, endPoint x: 354, endPoint y: 65, distance: 359.8
click at [354, 65] on div "Calendar" at bounding box center [370, 62] width 47 height 13
